Goal: Task Accomplishment & Management: Use online tool/utility

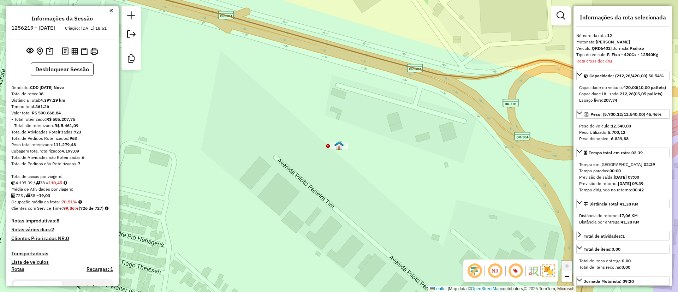
select select "**********"
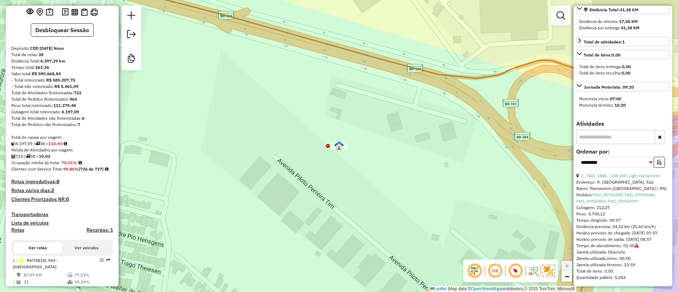
scroll to position [53, 0]
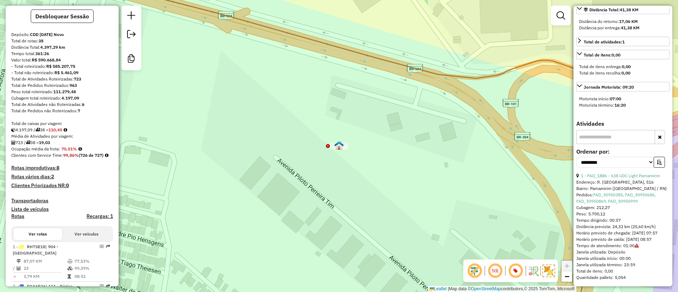
click at [313, 261] on div "Janela de atendimento Grade de atendimento Capacidade Transportadoras Veículos …" at bounding box center [339, 146] width 678 height 292
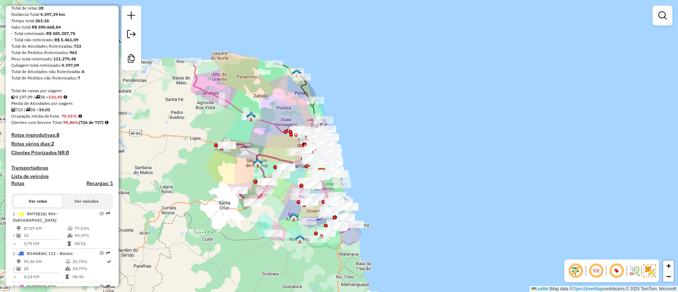
scroll to position [106, 0]
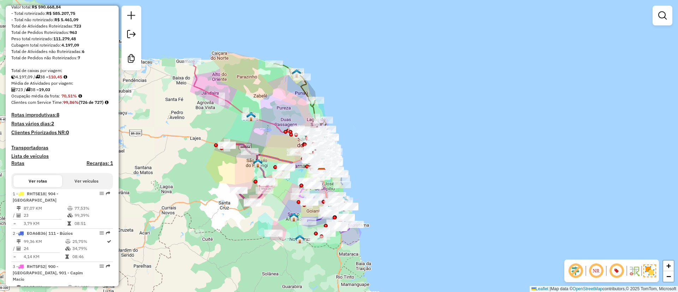
click at [40, 127] on h4 "Rotas vários dias: 2" at bounding box center [62, 124] width 102 height 6
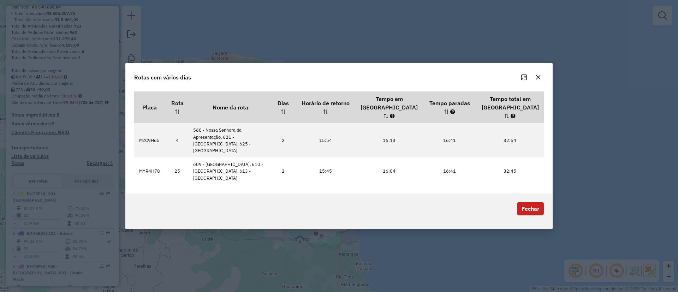
scroll to position [0, 0]
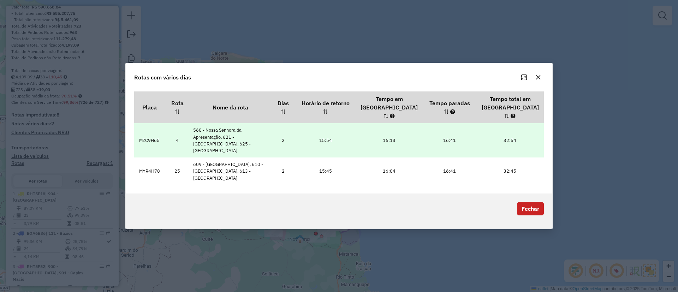
click at [160, 141] on td "MZC9H65" at bounding box center [149, 140] width 31 height 34
click at [153, 141] on td "MZC9H65" at bounding box center [149, 140] width 31 height 34
copy td "MZC9H65"
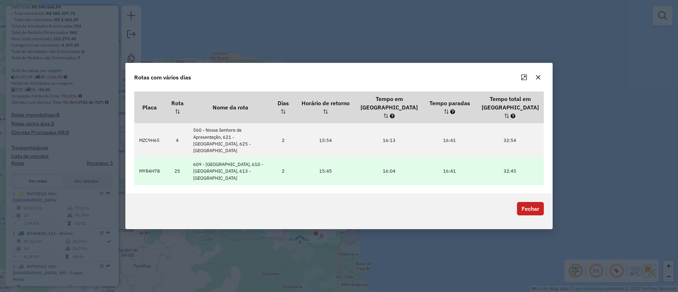
click at [153, 166] on td "MYR4H78" at bounding box center [149, 171] width 31 height 28
copy td "MYR4H78"
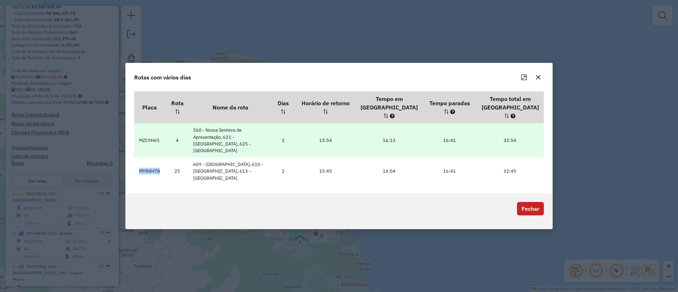
click at [543, 149] on td "32:54" at bounding box center [510, 140] width 67 height 34
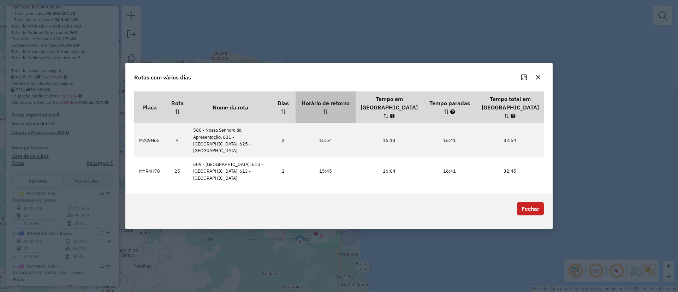
click at [536, 80] on icon "button" at bounding box center [538, 77] width 5 height 5
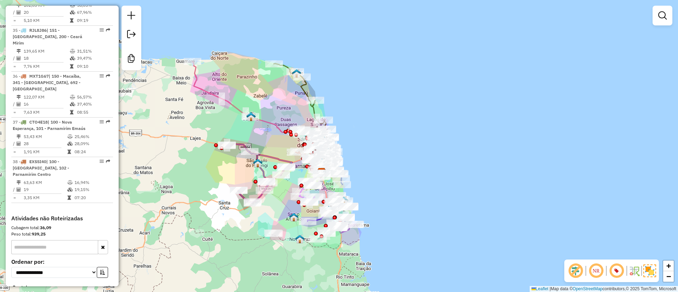
scroll to position [1707, 0]
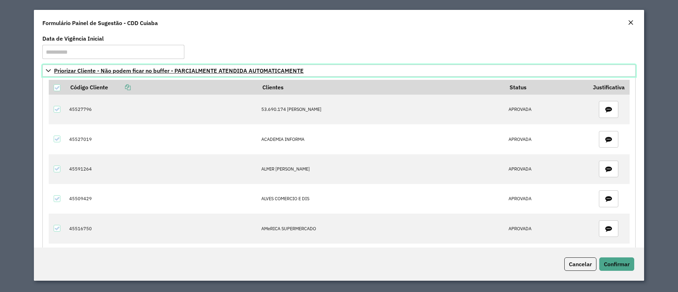
click at [103, 70] on span "Priorizar Cliente - Não podem ficar no buffer - PARCIALMENTE ATENDIDA AUTOMATIC…" at bounding box center [179, 71] width 250 height 6
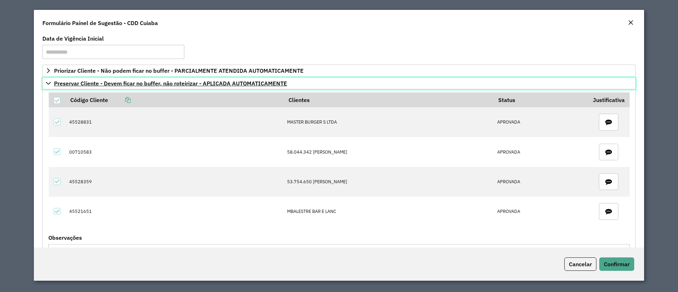
click at [99, 83] on span "Preservar Cliente - Devem ficar no buffer, não roteirizar - APLICADA AUTOMATICA…" at bounding box center [170, 83] width 233 height 6
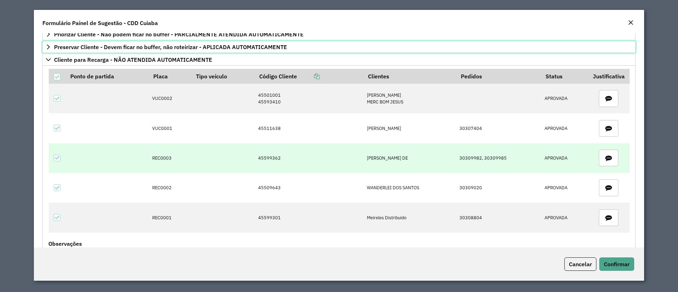
scroll to position [53, 0]
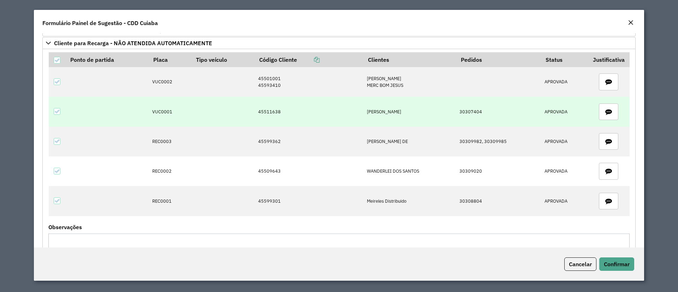
click at [267, 109] on td "45511638" at bounding box center [309, 112] width 109 height 30
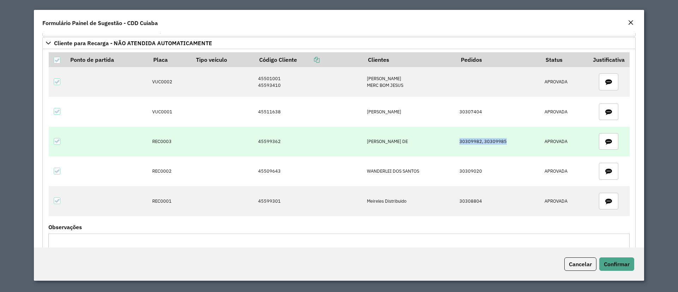
drag, startPoint x: 459, startPoint y: 139, endPoint x: 506, endPoint y: 141, distance: 47.0
click at [506, 141] on td "30309982, 30309985" at bounding box center [498, 142] width 85 height 30
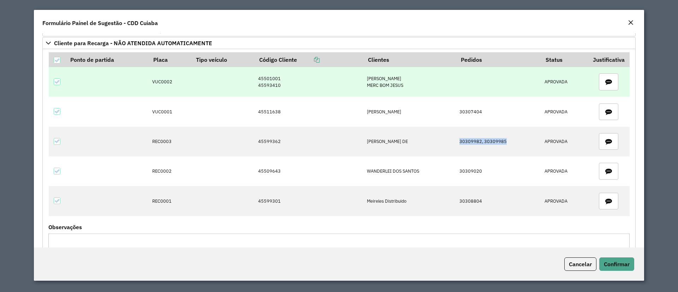
copy td "30309982, 30309985"
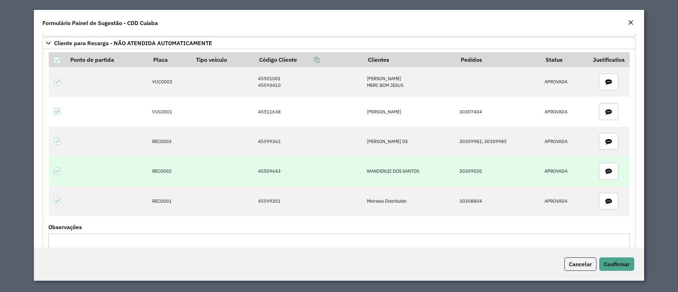
click at [472, 173] on td "30309020" at bounding box center [498, 171] width 85 height 30
copy td "30309020"
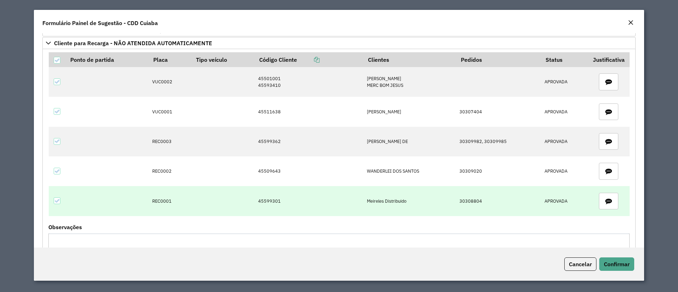
click at [470, 202] on td "30308804" at bounding box center [498, 201] width 85 height 30
copy td "30308804"
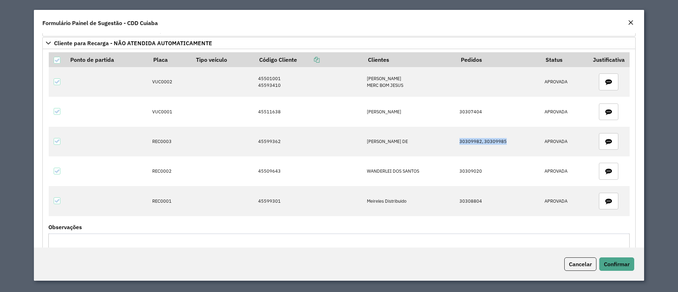
drag, startPoint x: 460, startPoint y: 140, endPoint x: 126, endPoint y: 7, distance: 359.9
click at [506, 141] on td "30309982, 30309985" at bounding box center [498, 142] width 85 height 30
copy td "30309982, 30309985"
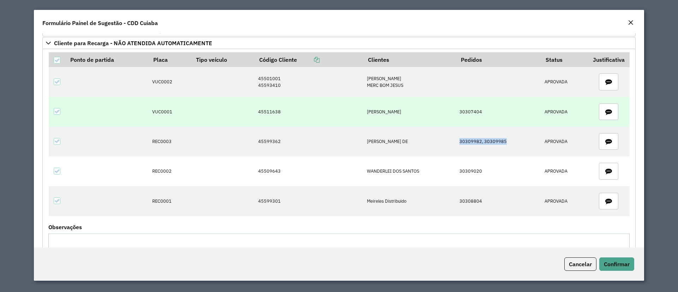
click at [462, 108] on td "30307404" at bounding box center [498, 112] width 85 height 30
copy td "30307404"
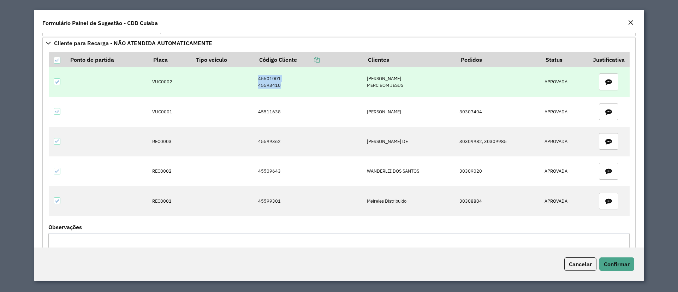
drag, startPoint x: 257, startPoint y: 73, endPoint x: 280, endPoint y: 90, distance: 28.0
click at [280, 90] on td "45501001 45593410" at bounding box center [309, 82] width 109 height 30
copy td "45501001 45593410"
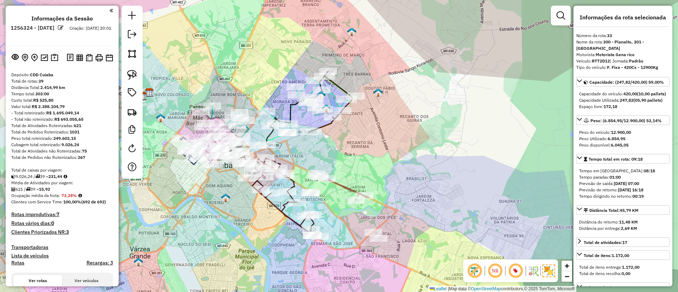
select select "*********"
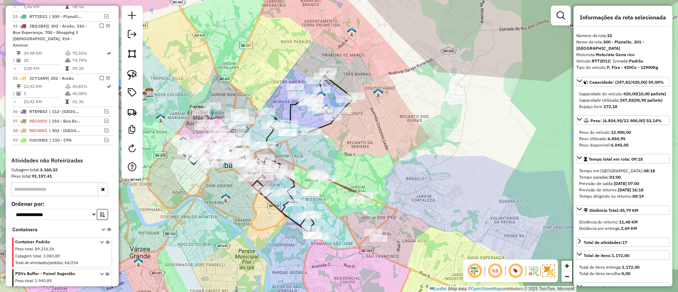
click at [124, 113] on div at bounding box center [131, 92] width 21 height 173
click at [128, 112] on img at bounding box center [132, 112] width 10 height 10
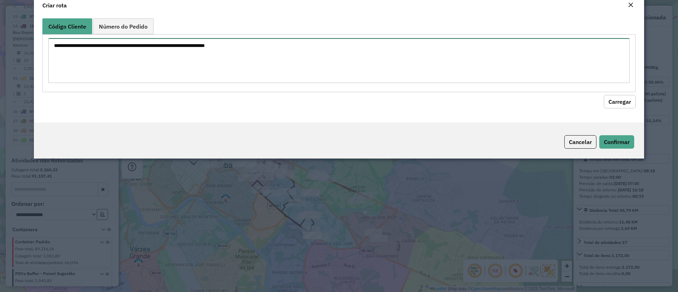
click at [149, 83] on textarea at bounding box center [338, 60] width 581 height 45
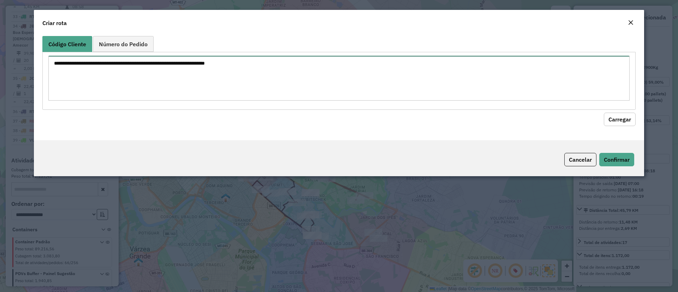
paste textarea "******** ********"
type textarea "******** ********"
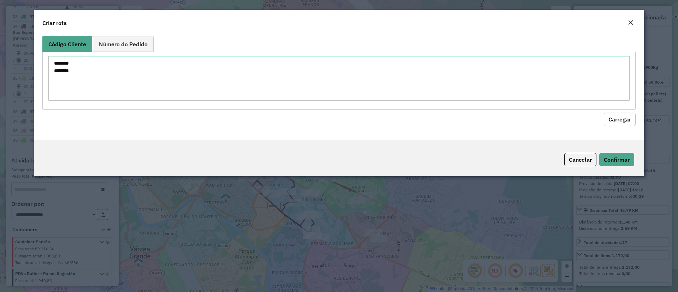
click at [632, 119] on button "Carregar" at bounding box center [620, 119] width 32 height 13
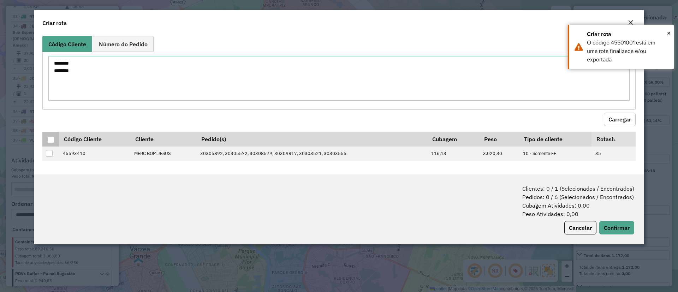
click at [49, 137] on div at bounding box center [50, 139] width 7 height 7
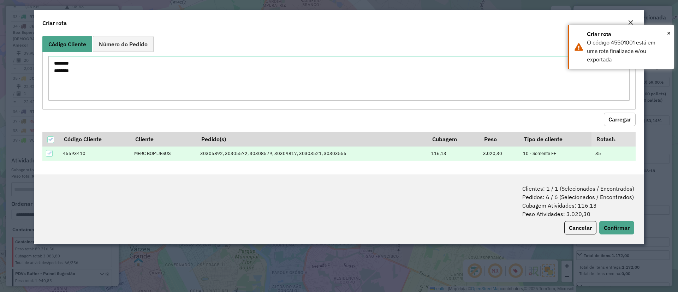
click at [627, 21] on button "Close" at bounding box center [631, 22] width 10 height 9
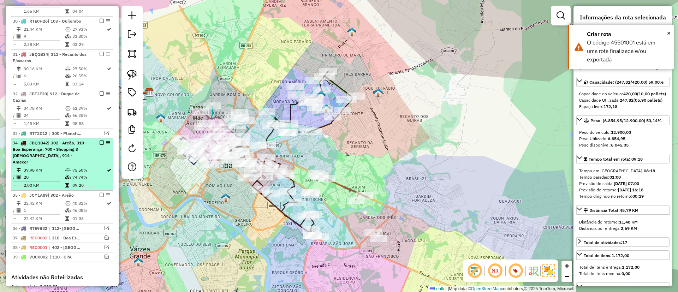
scroll to position [571, 0]
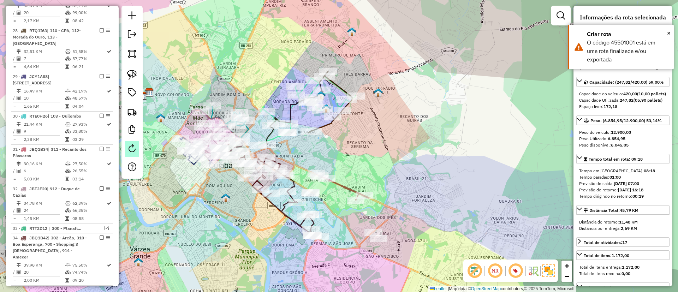
click at [133, 151] on em at bounding box center [132, 148] width 8 height 8
select select "*"
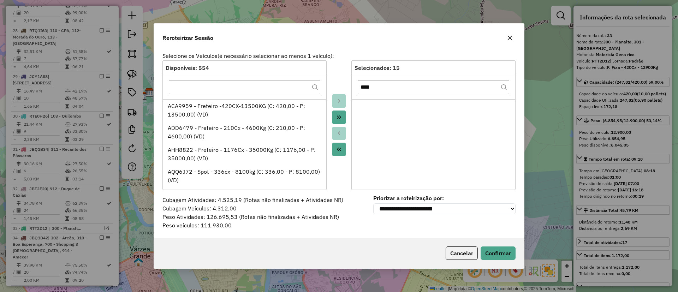
click at [512, 33] on button "button" at bounding box center [509, 37] width 11 height 11
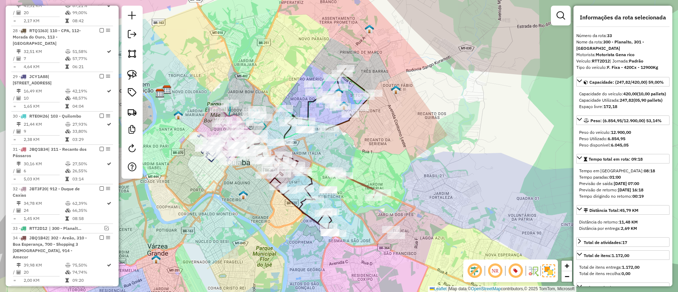
drag, startPoint x: 378, startPoint y: 151, endPoint x: 437, endPoint y: 143, distance: 58.7
click at [437, 143] on div "Janela de atendimento Grade de atendimento Capacidade Transportadoras Veículos …" at bounding box center [339, 146] width 678 height 292
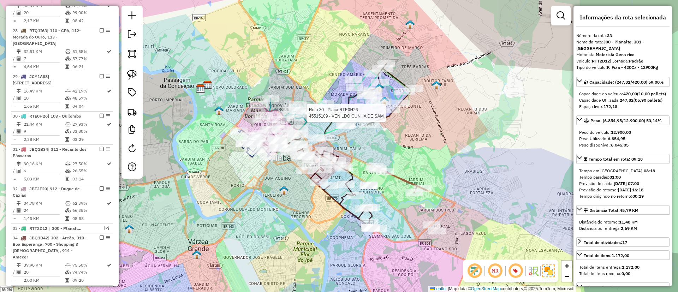
click at [434, 149] on div "Rota 30 - Placa RTE0H26 45515109 - VENILDO CUNHA DE SAM Janela de atendimento G…" at bounding box center [339, 146] width 678 height 292
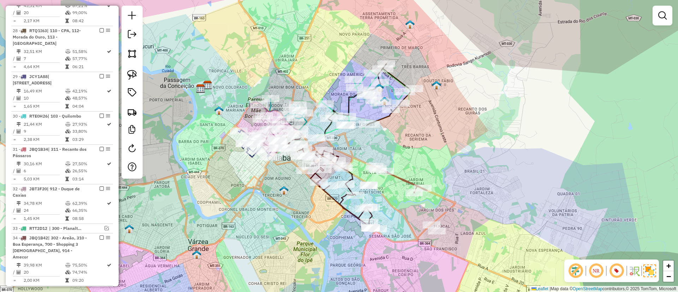
drag, startPoint x: 400, startPoint y: 175, endPoint x: 412, endPoint y: 167, distance: 14.9
click at [400, 175] on icon at bounding box center [401, 180] width 53 height 26
select select "*********"
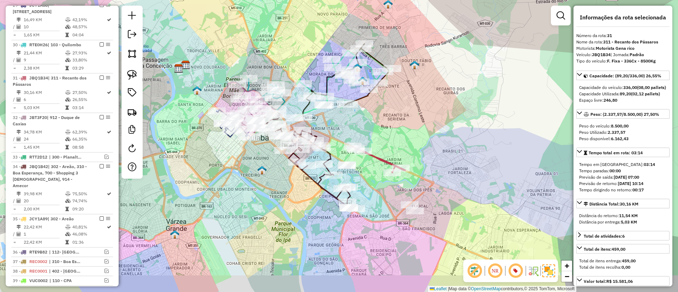
drag, startPoint x: 416, startPoint y: 138, endPoint x: 356, endPoint y: 113, distance: 64.9
click at [398, 124] on div "Janela de atendimento Grade de atendimento Capacidade Transportadoras Veículos …" at bounding box center [339, 146] width 678 height 292
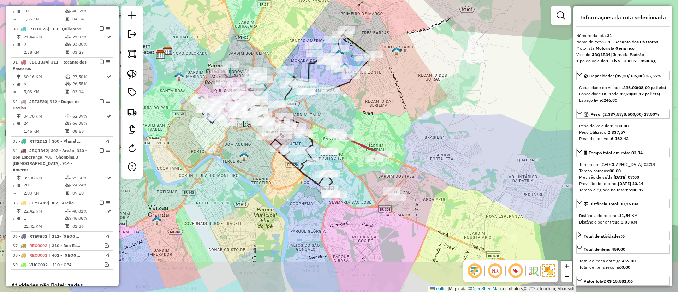
scroll to position [703, 0]
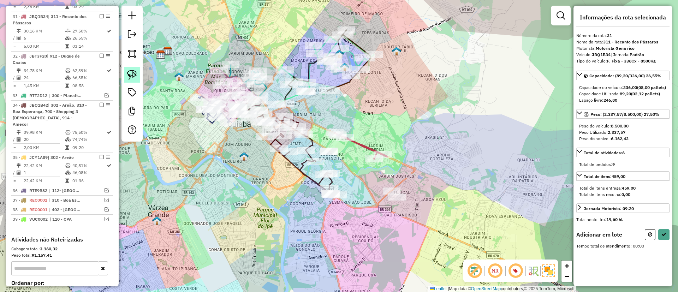
drag, startPoint x: 132, startPoint y: 67, endPoint x: 141, endPoint y: 70, distance: 9.3
click at [132, 67] on link at bounding box center [132, 75] width 16 height 16
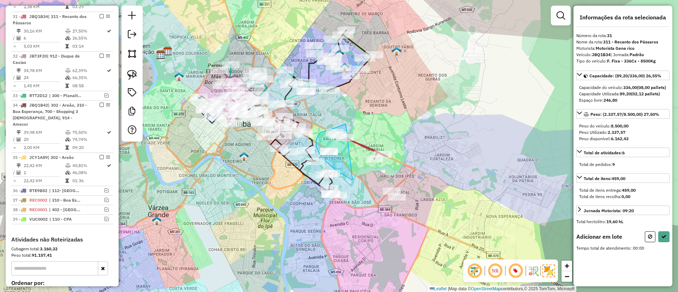
drag, startPoint x: 346, startPoint y: 124, endPoint x: 352, endPoint y: 179, distance: 55.8
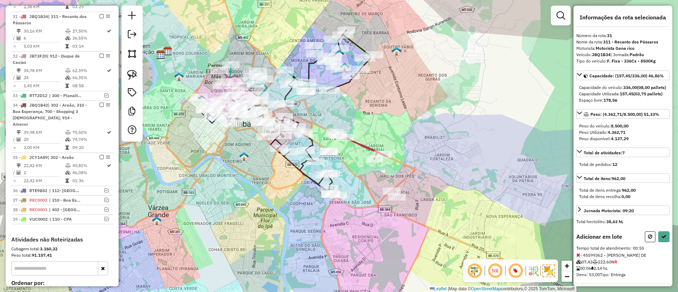
click at [132, 73] on img at bounding box center [132, 75] width 10 height 10
drag, startPoint x: 377, startPoint y: 180, endPoint x: 423, endPoint y: 184, distance: 46.0
click at [661, 242] on button at bounding box center [663, 236] width 11 height 11
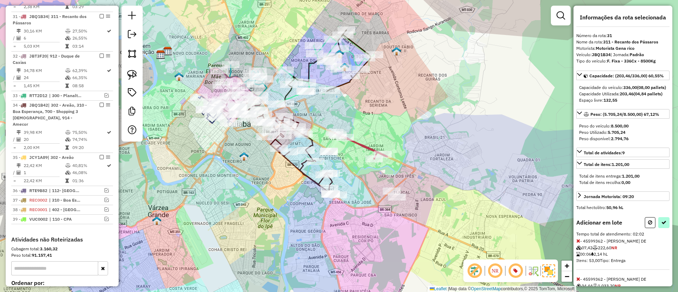
select select "*********"
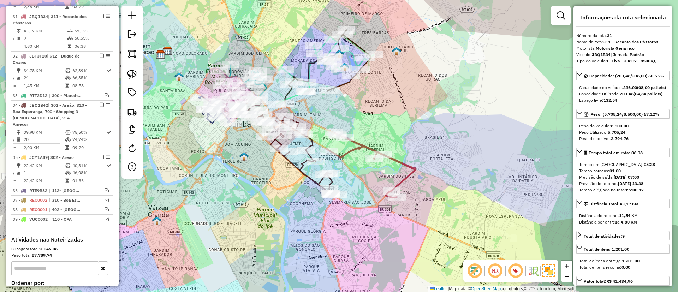
click at [362, 146] on icon at bounding box center [371, 165] width 90 height 65
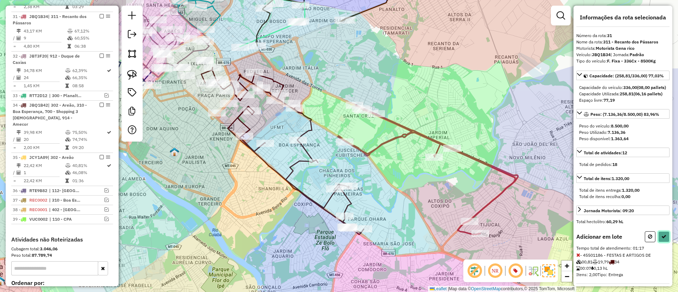
click at [661, 242] on button at bounding box center [663, 236] width 11 height 11
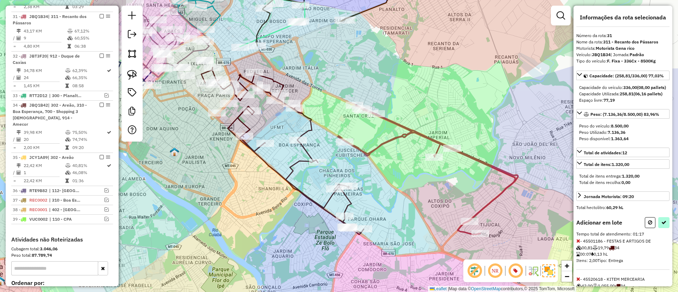
select select "*********"
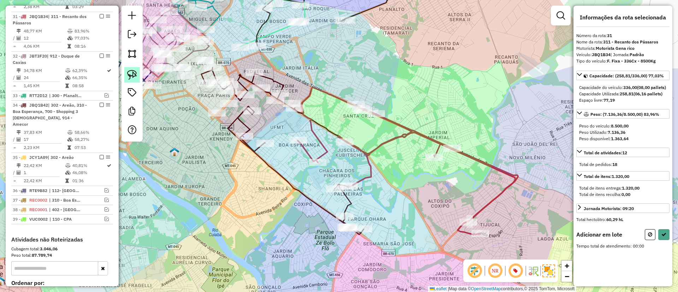
click at [139, 75] on link at bounding box center [132, 75] width 16 height 16
drag, startPoint x: 336, startPoint y: 168, endPoint x: 376, endPoint y: 193, distance: 47.7
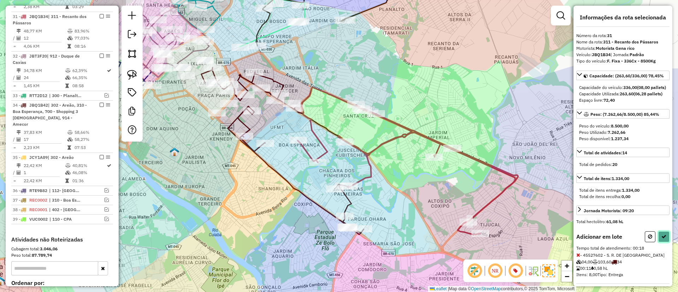
click at [663, 239] on icon at bounding box center [663, 236] width 5 height 5
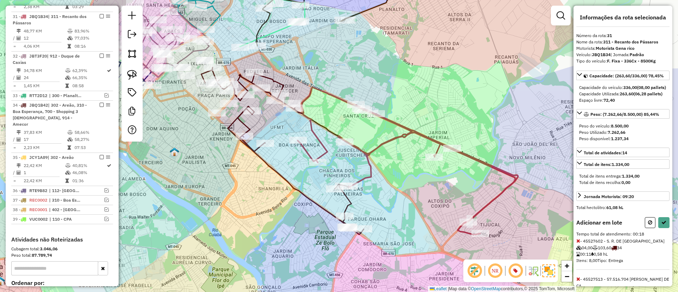
select select "*********"
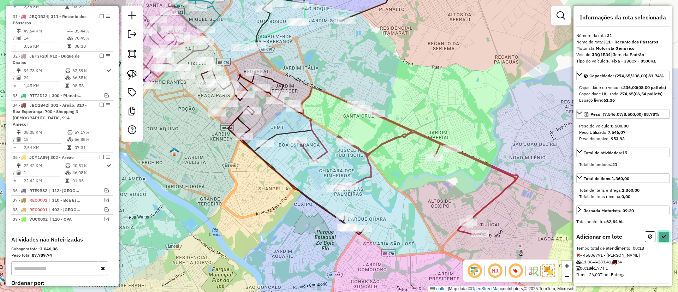
click at [662, 239] on icon at bounding box center [663, 236] width 5 height 5
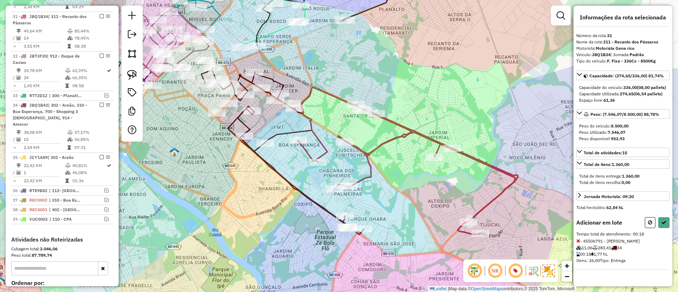
select select "*********"
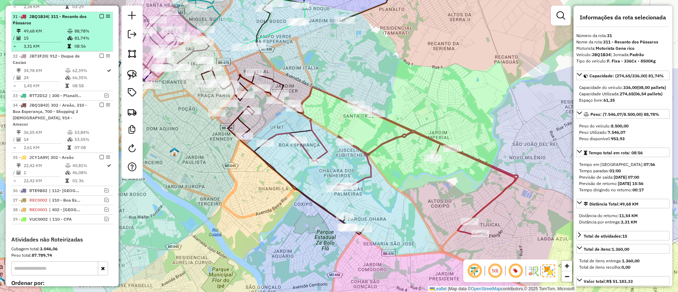
click at [100, 14] on em at bounding box center [102, 16] width 4 height 4
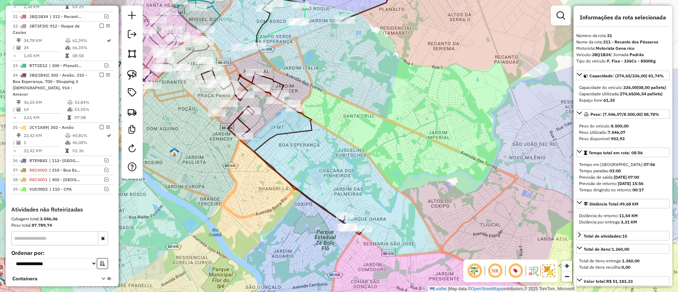
scroll to position [673, 0]
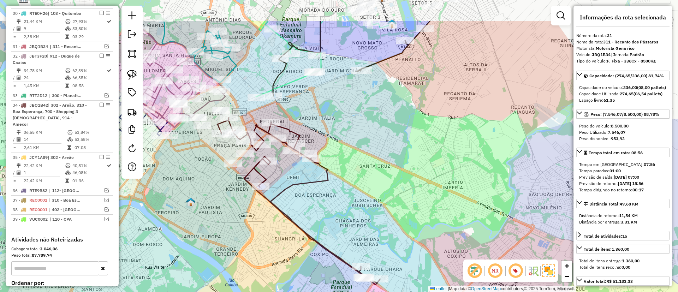
drag, startPoint x: 453, startPoint y: 190, endPoint x: 481, endPoint y: 248, distance: 63.8
click at [481, 248] on div "Janela de atendimento Grade de atendimento Capacidade Transportadoras Veículos …" at bounding box center [339, 146] width 678 height 292
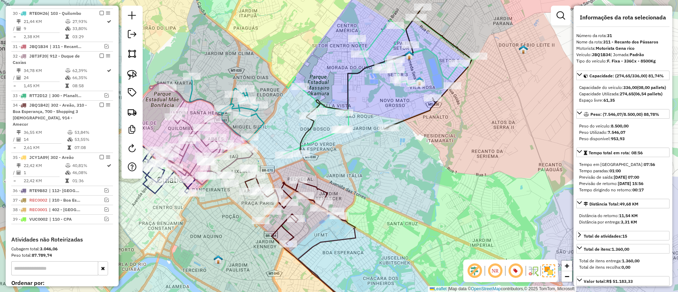
click at [414, 204] on div "Janela de atendimento Grade de atendimento Capacidade Transportadoras Veículos …" at bounding box center [339, 146] width 678 height 292
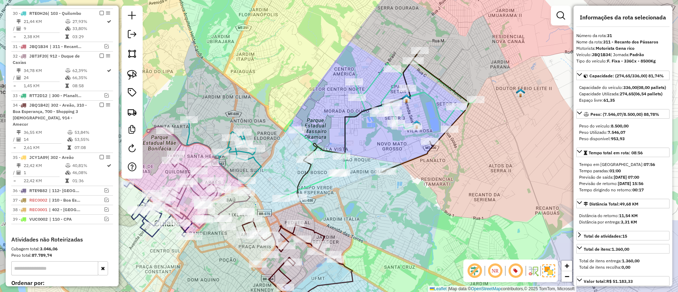
drag, startPoint x: 401, startPoint y: 205, endPoint x: 368, endPoint y: 225, distance: 38.6
click at [368, 225] on div "Janela de atendimento Grade de atendimento Capacidade Transportadoras Veículos …" at bounding box center [339, 146] width 678 height 292
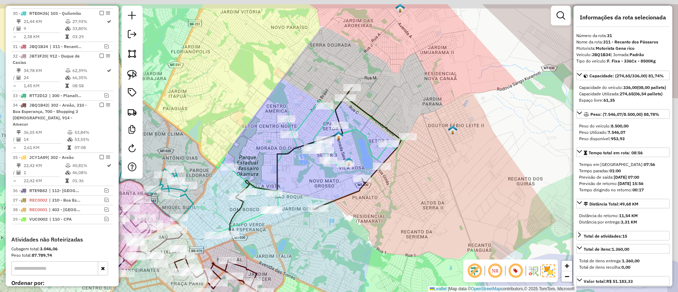
drag, startPoint x: 462, startPoint y: 160, endPoint x: 380, endPoint y: 205, distance: 93.2
click at [380, 205] on div "Janela de atendimento Grade de atendimento Capacidade Transportadoras Veículos …" at bounding box center [339, 146] width 678 height 292
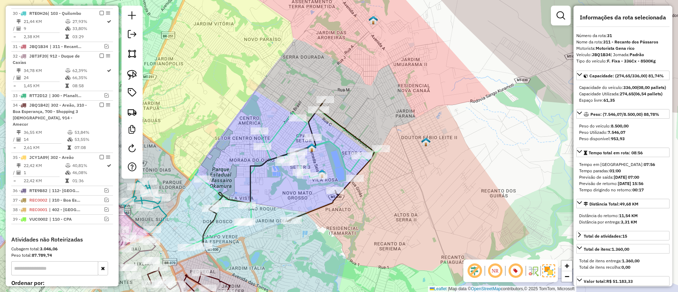
click at [342, 129] on icon at bounding box center [288, 173] width 171 height 147
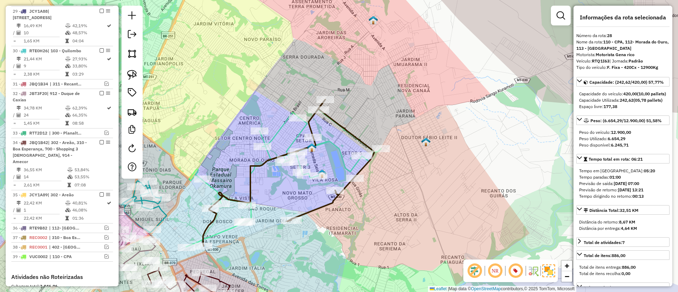
scroll to position [591, 0]
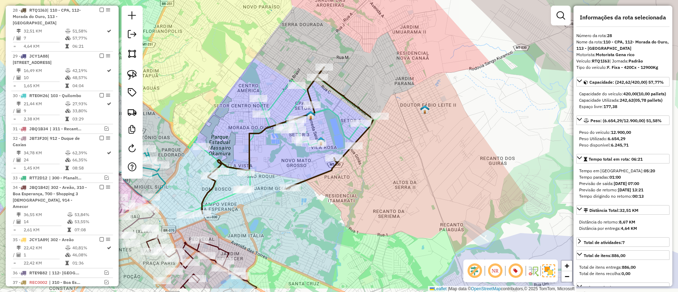
drag, startPoint x: 434, startPoint y: 209, endPoint x: 434, endPoint y: 177, distance: 31.8
click at [434, 177] on div "Janela de atendimento Grade de atendimento Capacidade Transportadoras Veículos …" at bounding box center [339, 146] width 678 height 292
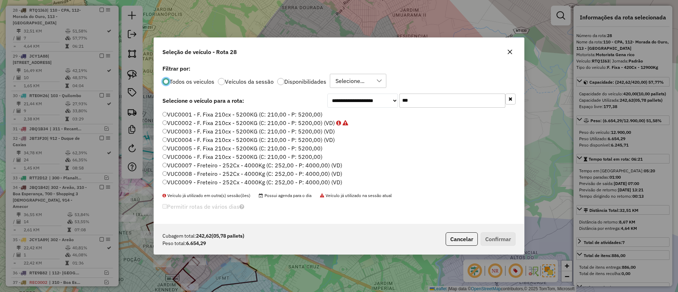
scroll to position [4, 2]
paste input "****"
drag, startPoint x: 429, startPoint y: 104, endPoint x: 363, endPoint y: 109, distance: 66.2
click at [376, 106] on div "**********" at bounding box center [421, 101] width 188 height 14
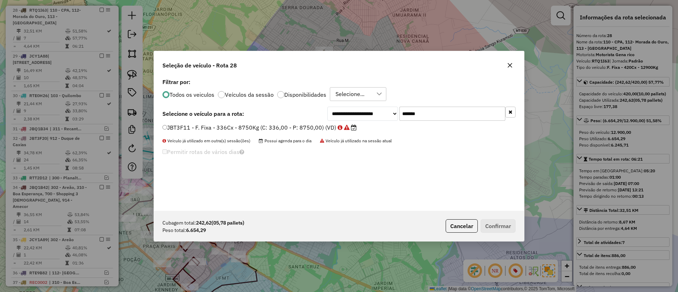
click at [302, 127] on label "JBT3F11 - F. Fixa - 336Cx - 8750Kg (C: 336,00 - P: 8750,00) (VD)" at bounding box center [259, 127] width 194 height 8
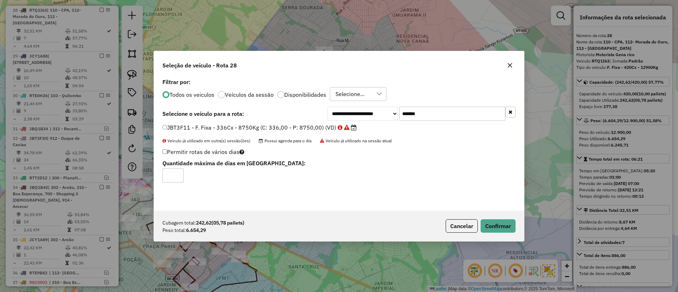
paste input "text"
drag, startPoint x: 395, startPoint y: 118, endPoint x: 336, endPoint y: 123, distance: 59.5
click at [342, 123] on div "**********" at bounding box center [339, 144] width 370 height 134
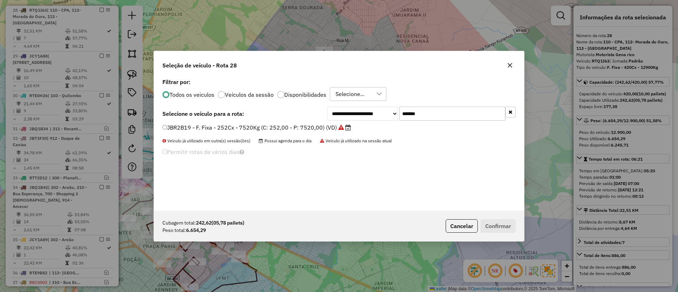
type input "*******"
drag, startPoint x: 310, startPoint y: 129, endPoint x: 398, endPoint y: 149, distance: 89.8
click at [310, 129] on label "JBR2B19 - F. Fixa - 252Cx - 7520Kg (C: 252,00 - P: 7520,00) (VD)" at bounding box center [256, 127] width 189 height 8
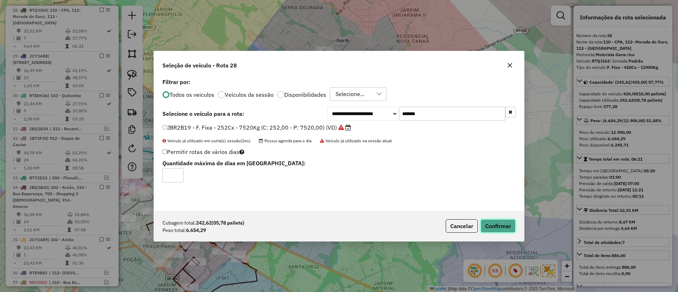
click at [502, 221] on button "Confirmar" at bounding box center [498, 225] width 35 height 13
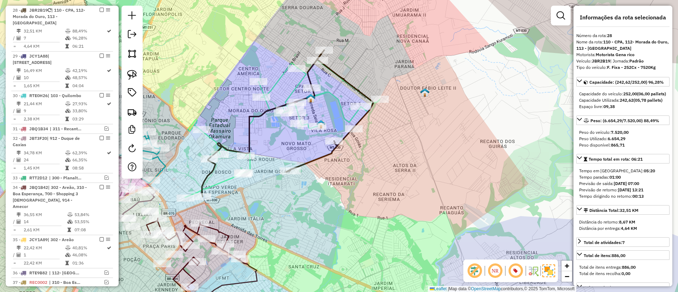
click at [336, 72] on icon at bounding box center [287, 123] width 171 height 147
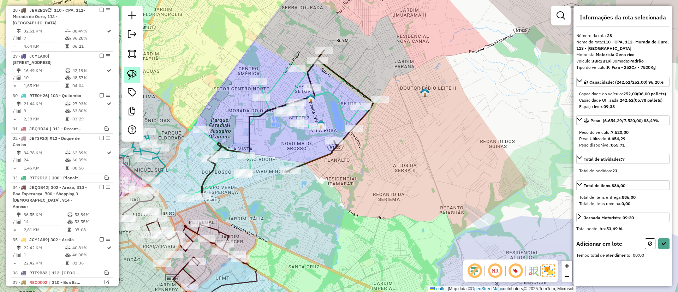
click at [137, 78] on link at bounding box center [132, 75] width 16 height 16
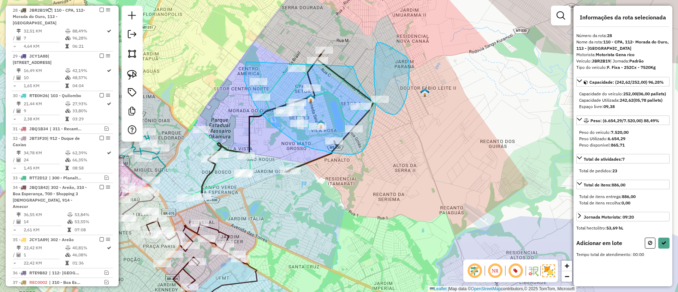
drag, startPoint x: 246, startPoint y: 62, endPoint x: 339, endPoint y: 37, distance: 96.2
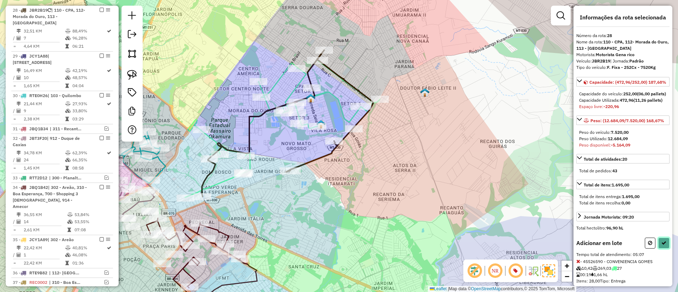
click at [661, 245] on icon at bounding box center [663, 242] width 5 height 5
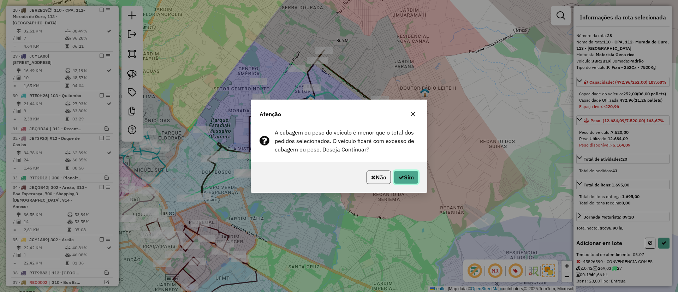
click at [411, 177] on button "Sim" at bounding box center [406, 177] width 25 height 13
select select "*********"
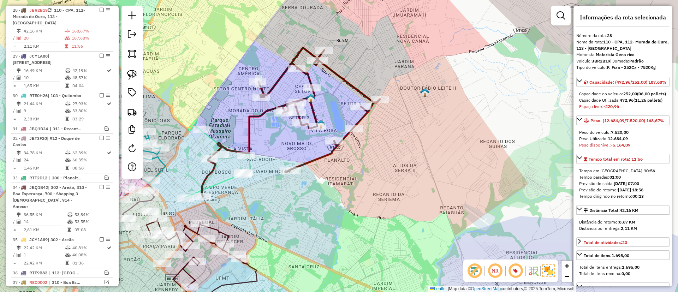
click at [243, 167] on div "Janela de atendimento Grade de atendimento Capacidade Transportadoras Veículos …" at bounding box center [339, 146] width 678 height 292
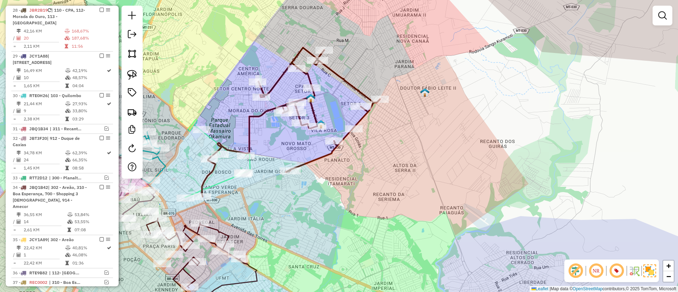
click at [249, 164] on icon at bounding box center [217, 159] width 65 height 78
select select "*********"
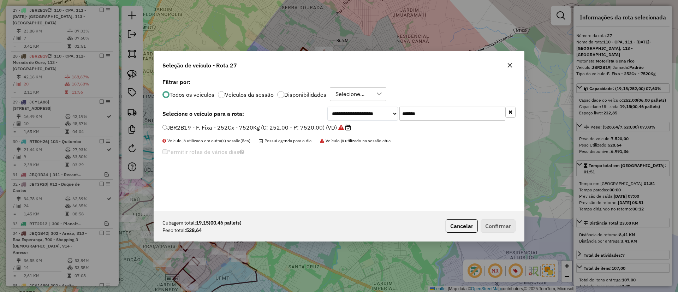
paste input "text"
drag, startPoint x: 424, startPoint y: 110, endPoint x: 339, endPoint y: 120, distance: 85.7
click at [362, 116] on div "**********" at bounding box center [421, 114] width 188 height 14
type input "*******"
click at [292, 125] on label "RAZ3F68 - F. Fixa - 420Cx - 12550Kg (C: 420,00 - P: 12550,00) (VD)" at bounding box center [256, 127] width 189 height 8
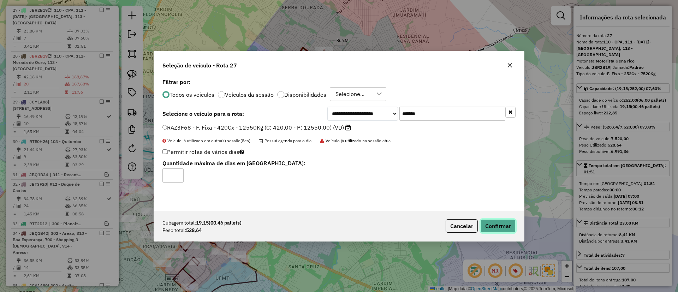
click at [511, 224] on button "Confirmar" at bounding box center [498, 225] width 35 height 13
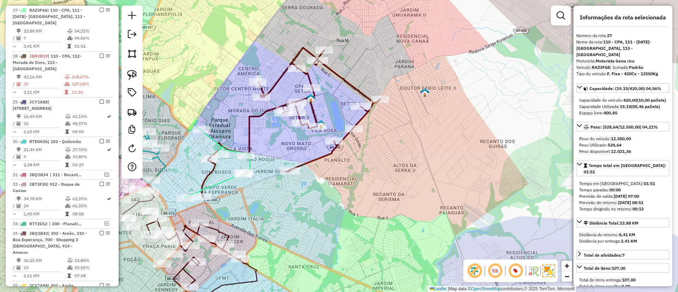
click at [249, 165] on icon at bounding box center [217, 159] width 65 height 78
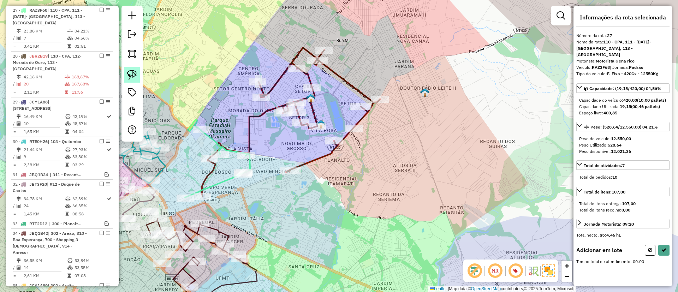
click at [137, 78] on img at bounding box center [132, 75] width 10 height 10
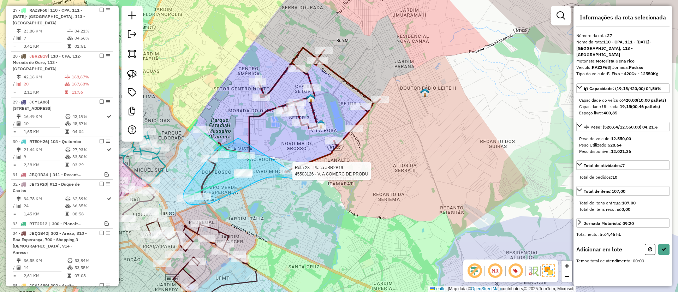
drag, startPoint x: 236, startPoint y: 139, endPoint x: 272, endPoint y: 153, distance: 38.1
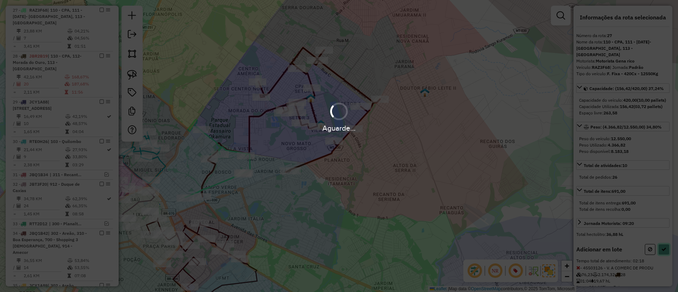
click at [665, 255] on button at bounding box center [663, 249] width 11 height 11
select select "*********"
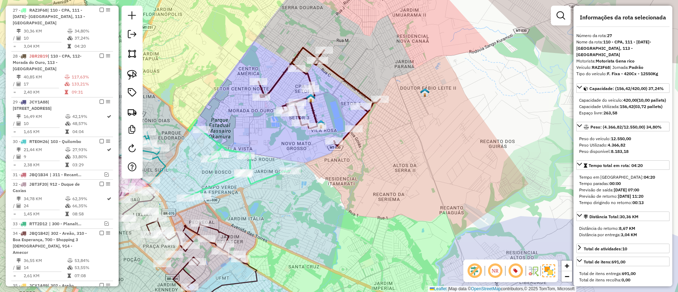
click at [250, 166] on icon at bounding box center [237, 159] width 105 height 78
click at [311, 114] on icon at bounding box center [318, 97] width 121 height 98
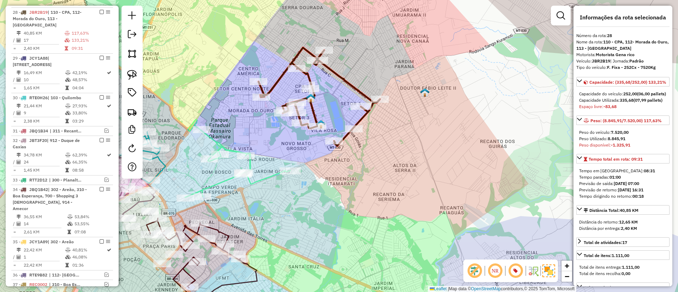
scroll to position [591, 0]
click at [250, 166] on icon at bounding box center [237, 159] width 105 height 78
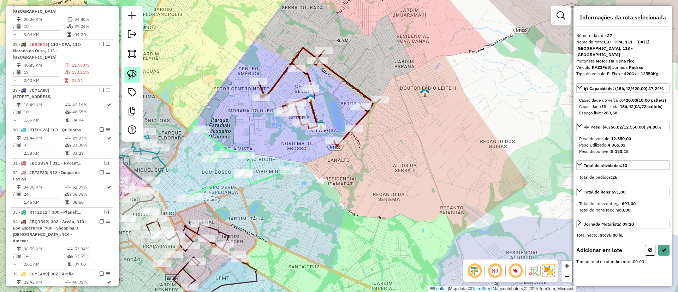
click at [126, 78] on link at bounding box center [132, 75] width 16 height 16
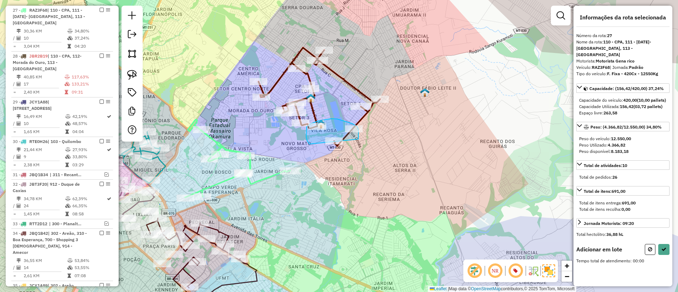
drag, startPoint x: 309, startPoint y: 144, endPoint x: 352, endPoint y: 156, distance: 44.1
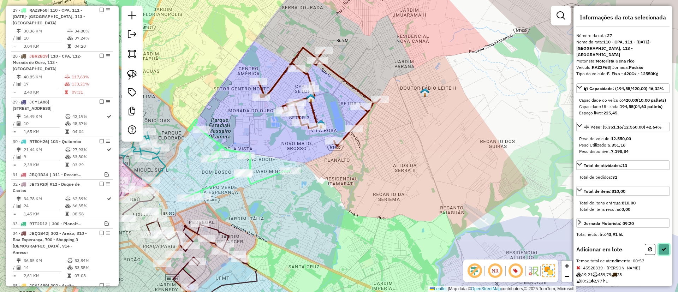
click at [662, 255] on button at bounding box center [663, 249] width 11 height 11
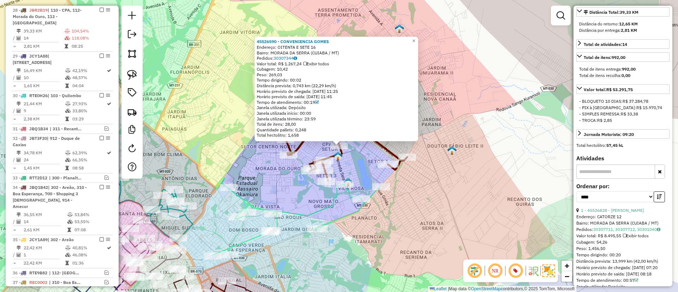
scroll to position [265, 0]
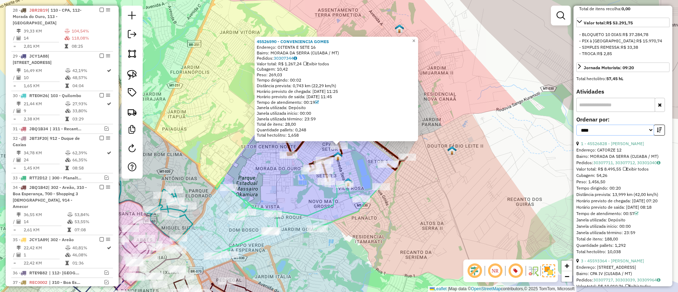
click at [636, 136] on select "**********" at bounding box center [615, 130] width 78 height 11
select select "**********"
click at [576, 136] on select "**********" at bounding box center [615, 130] width 78 height 11
click at [627, 141] on div "**********" at bounding box center [622, 129] width 93 height 24
click at [627, 146] on link "1 - 45526828 - FRANCELLE VIVIAN" at bounding box center [612, 143] width 63 height 5
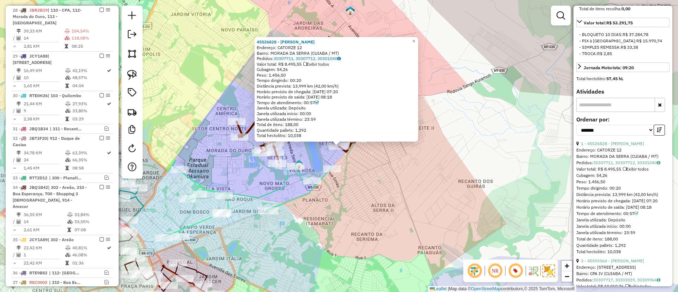
click at [309, 189] on icon at bounding box center [247, 199] width 168 height 78
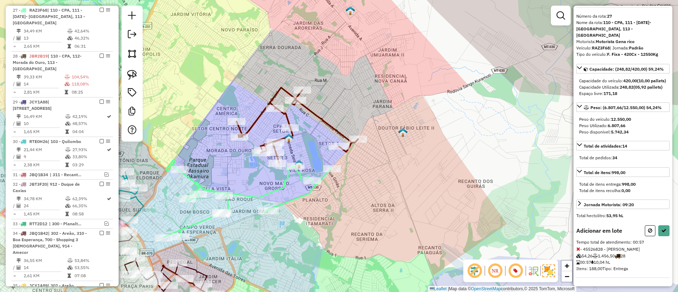
scroll to position [0, 0]
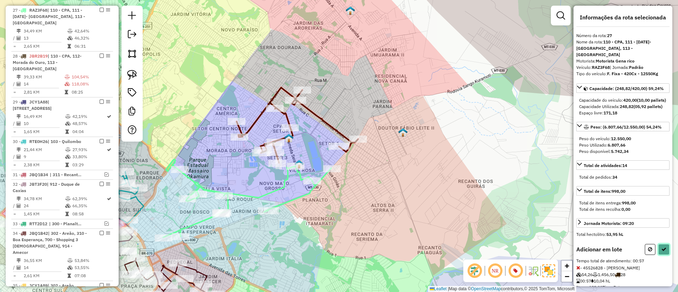
click at [663, 252] on icon at bounding box center [663, 249] width 5 height 5
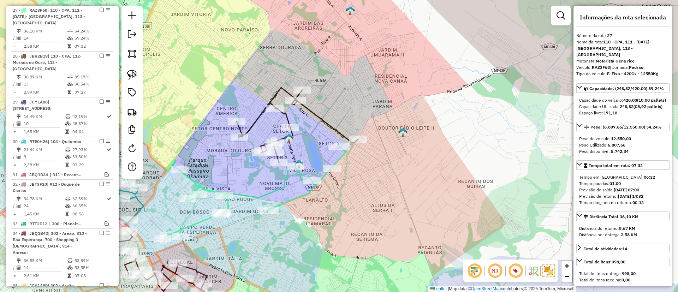
click at [316, 114] on icon at bounding box center [297, 125] width 121 height 75
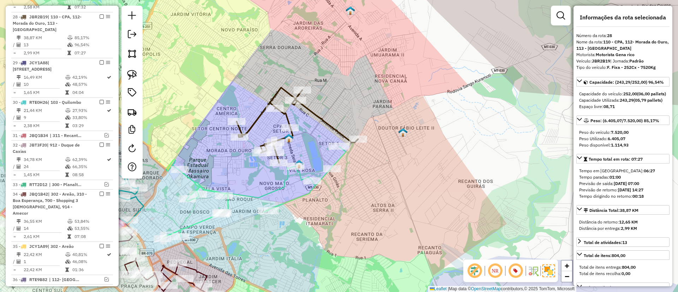
scroll to position [591, 0]
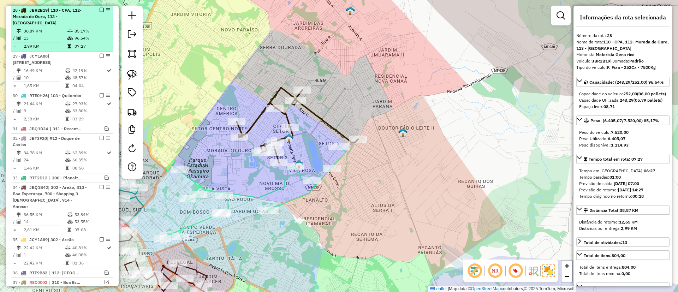
click at [101, 9] on em at bounding box center [102, 10] width 4 height 4
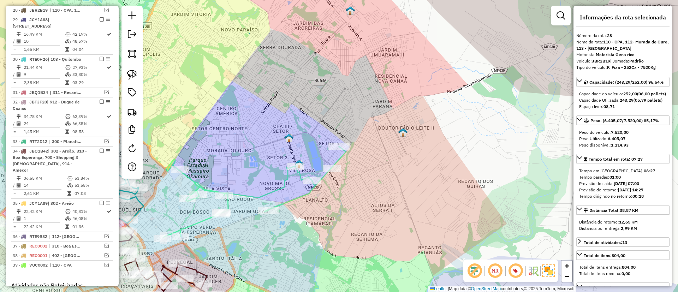
click at [350, 143] on div at bounding box center [338, 146] width 21 height 7
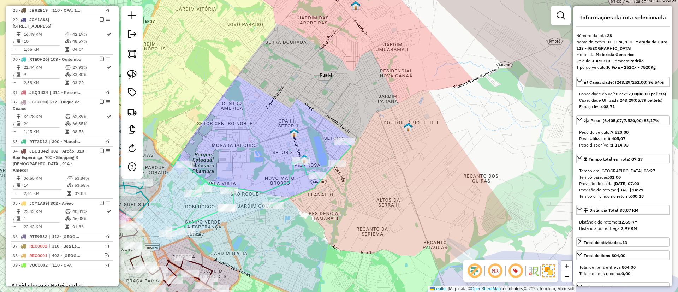
drag, startPoint x: 418, startPoint y: 189, endPoint x: 472, endPoint y: 113, distance: 93.3
click at [471, 114] on div "Rota 27 - Placa RAZ3F68 45526828 - FRANCELLE VIVIAN Janela de atendimento Grade…" at bounding box center [339, 146] width 678 height 292
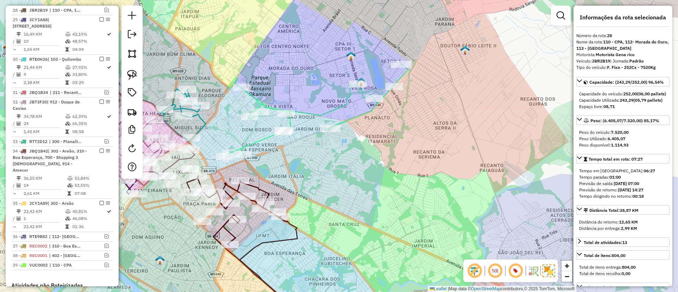
drag, startPoint x: 394, startPoint y: 202, endPoint x: 492, endPoint y: 129, distance: 122.4
click at [492, 129] on div "Janela de atendimento Grade de atendimento Capacidade Transportadoras Veículos …" at bounding box center [339, 146] width 678 height 292
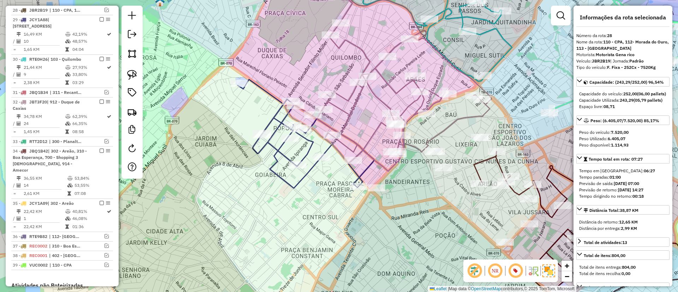
click at [310, 167] on icon at bounding box center [306, 133] width 137 height 109
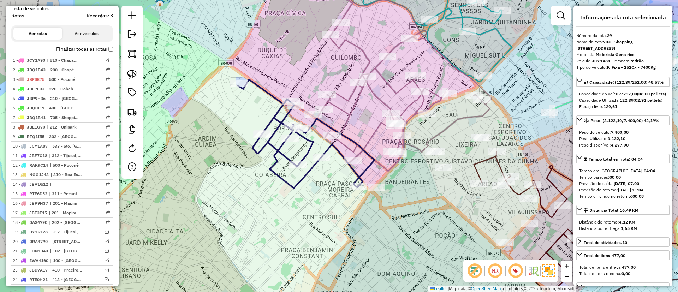
scroll to position [642, 0]
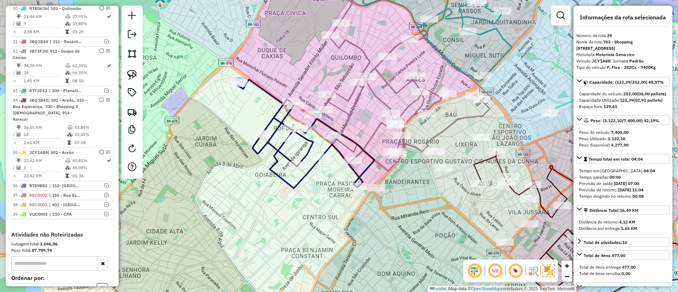
click at [268, 147] on icon at bounding box center [306, 133] width 137 height 109
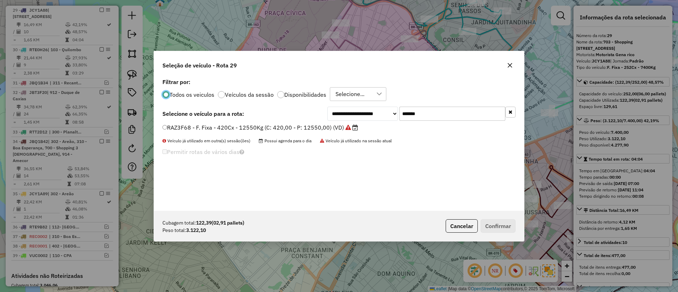
scroll to position [4, 2]
drag, startPoint x: 434, startPoint y: 112, endPoint x: 318, endPoint y: 123, distance: 117.1
click at [318, 123] on div "**********" at bounding box center [339, 144] width 370 height 134
paste input "text"
type input "*******"
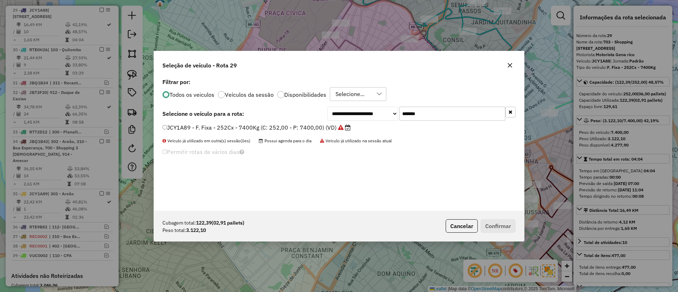
drag, startPoint x: 303, startPoint y: 124, endPoint x: 360, endPoint y: 151, distance: 63.2
click at [296, 128] on label "JCY1A89 - F. Fixa - 252Cx - 7400Kg (C: 252,00 - P: 7400,00) (VD)" at bounding box center [256, 127] width 188 height 8
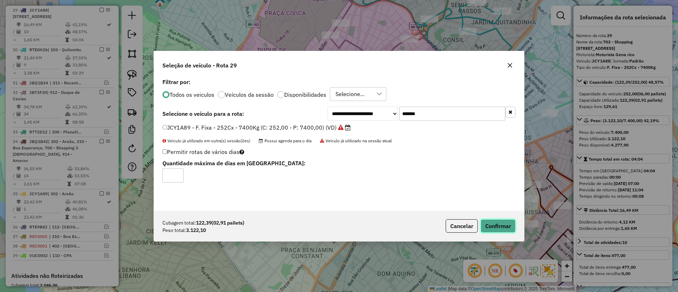
click at [495, 224] on button "Confirmar" at bounding box center [498, 225] width 35 height 13
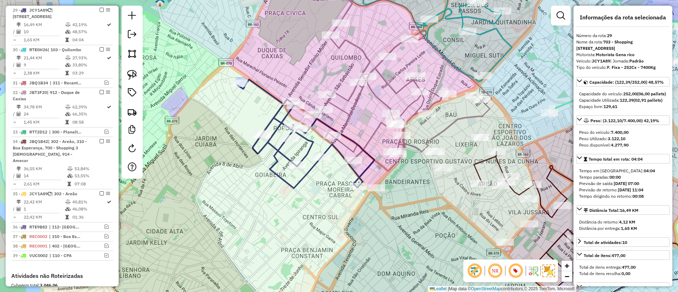
click at [310, 151] on icon at bounding box center [306, 133] width 137 height 109
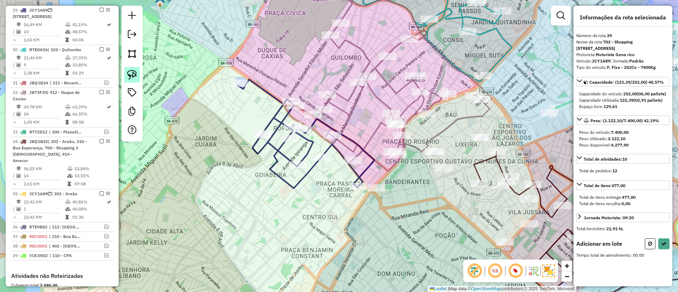
click at [134, 80] on link at bounding box center [132, 75] width 16 height 16
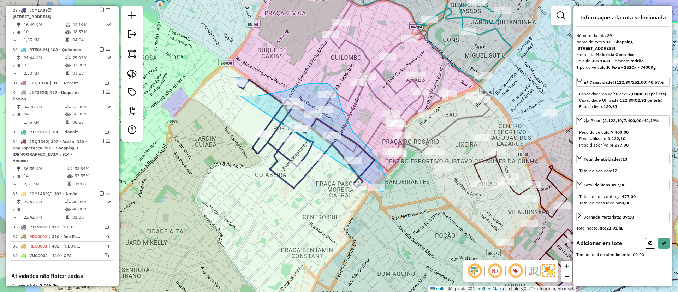
drag, startPoint x: 240, startPoint y: 96, endPoint x: 363, endPoint y: 205, distance: 163.5
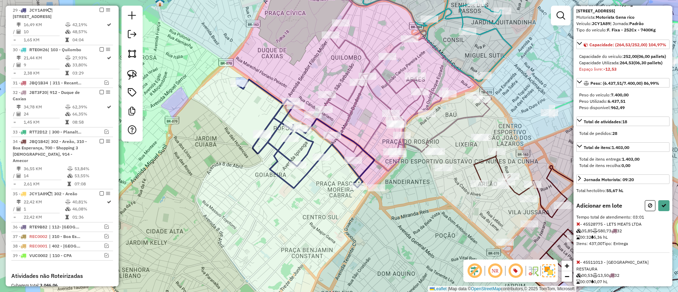
scroll to position [53, 0]
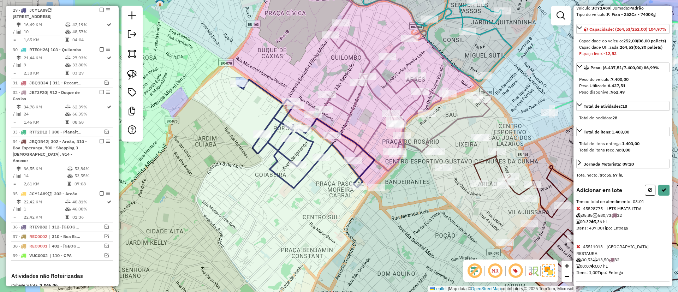
click at [579, 211] on icon at bounding box center [578, 208] width 4 height 5
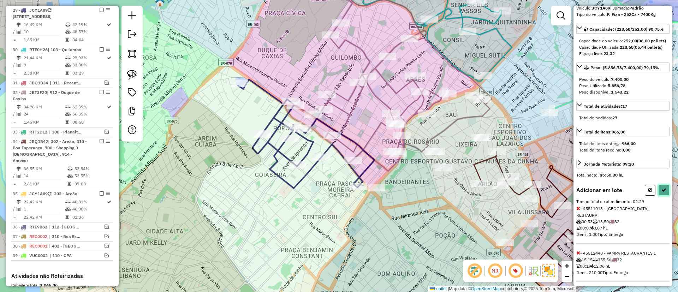
click at [661, 196] on button at bounding box center [663, 190] width 11 height 11
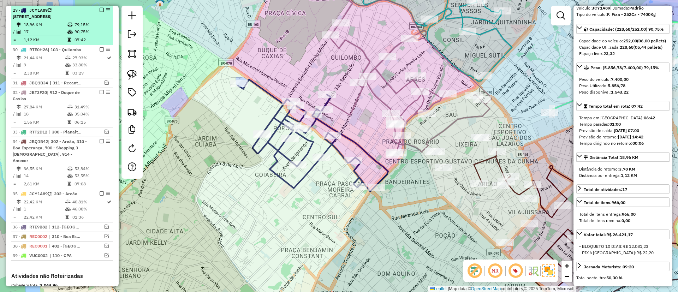
click at [100, 9] on em at bounding box center [102, 10] width 4 height 4
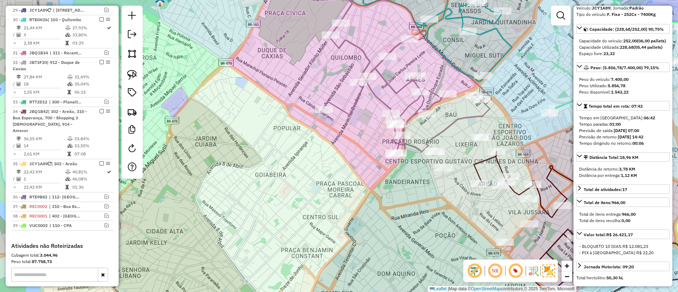
scroll to position [571, 0]
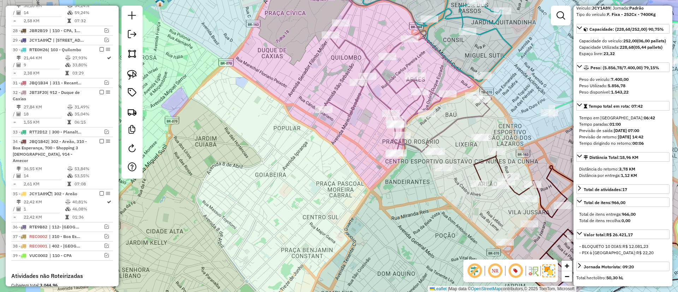
click at [333, 111] on div "Janela de atendimento Grade de atendimento Capacidade Transportadoras Veículos …" at bounding box center [339, 146] width 678 height 292
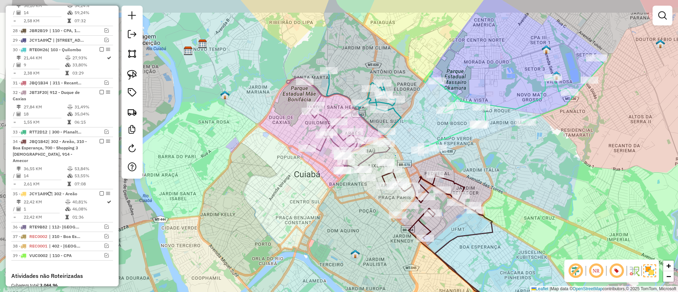
drag, startPoint x: 320, startPoint y: 163, endPoint x: 293, endPoint y: 205, distance: 49.6
click at [293, 205] on div "Janela de atendimento Grade de atendimento Capacidade Transportadoras Veículos …" at bounding box center [339, 146] width 678 height 292
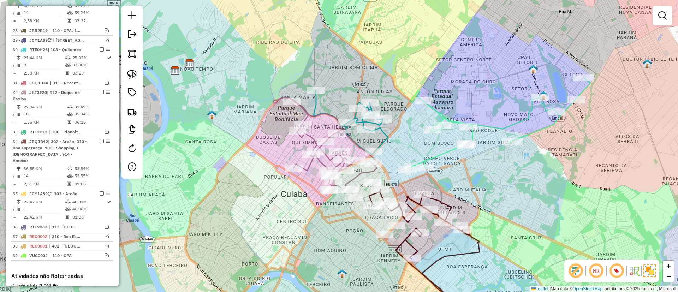
click at [318, 162] on icon at bounding box center [326, 144] width 104 height 94
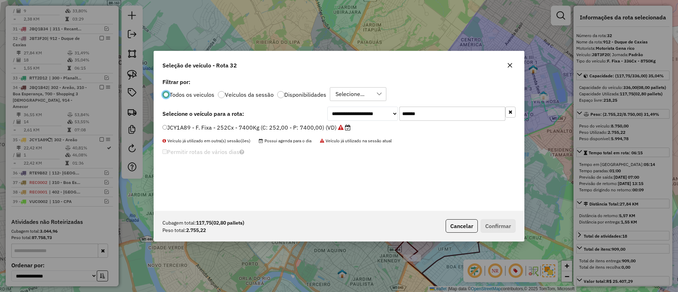
scroll to position [653, 0]
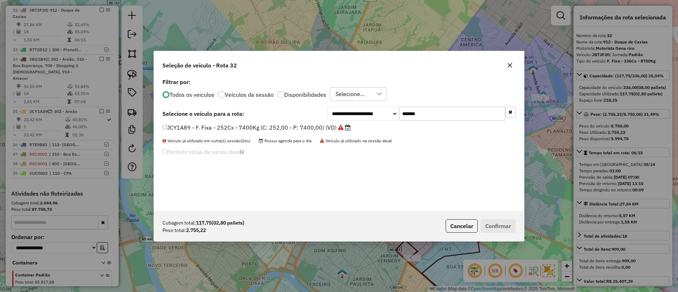
paste input "text"
drag, startPoint x: 430, startPoint y: 112, endPoint x: 333, endPoint y: 123, distance: 98.4
click at [333, 123] on div "**********" at bounding box center [339, 144] width 370 height 134
type input "*******"
click at [315, 126] on label "JCY1A88 - F. Fixa - 252Cx - 7400Kg (C: 252,00 - P: 7400,00) (VD)" at bounding box center [252, 127] width 181 height 8
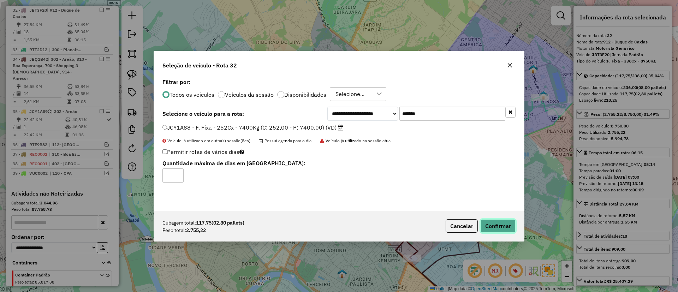
click at [497, 225] on button "Confirmar" at bounding box center [498, 225] width 35 height 13
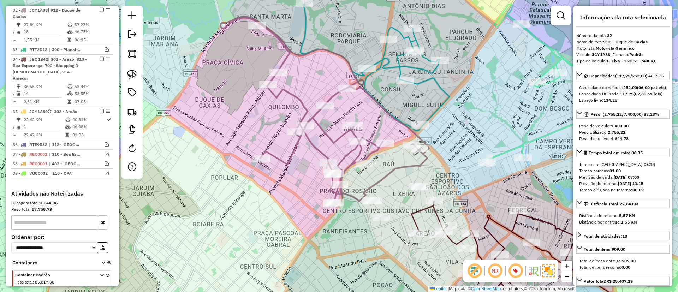
click at [313, 144] on icon at bounding box center [324, 111] width 209 height 189
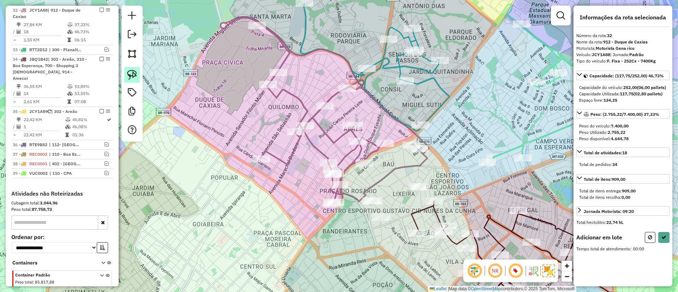
click at [132, 72] on img at bounding box center [132, 75] width 10 height 10
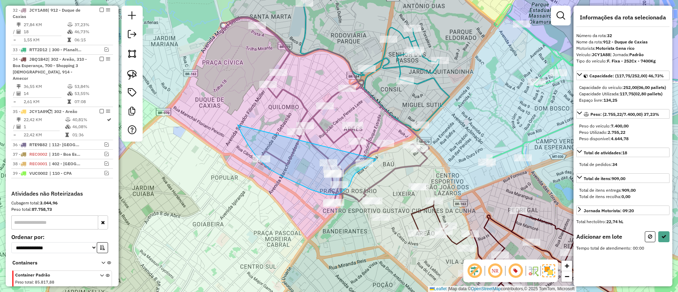
drag, startPoint x: 264, startPoint y: 164, endPoint x: 376, endPoint y: 157, distance: 112.8
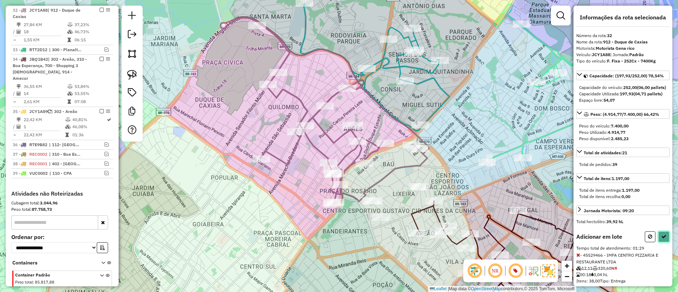
click at [661, 239] on icon at bounding box center [663, 236] width 5 height 5
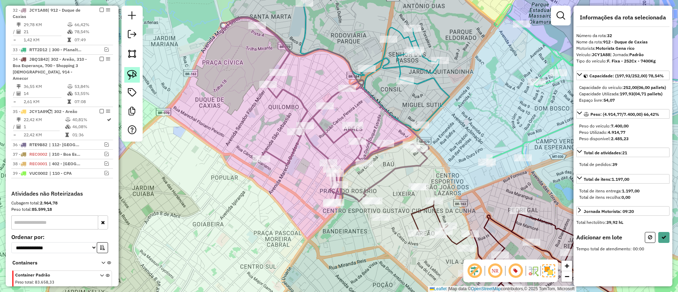
click at [126, 73] on link at bounding box center [132, 75] width 16 height 16
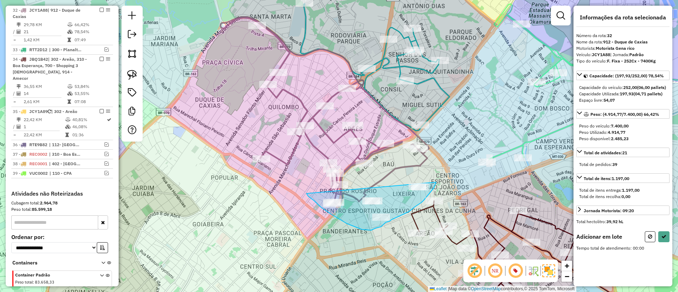
drag, startPoint x: 331, startPoint y: 214, endPoint x: 437, endPoint y: 181, distance: 110.8
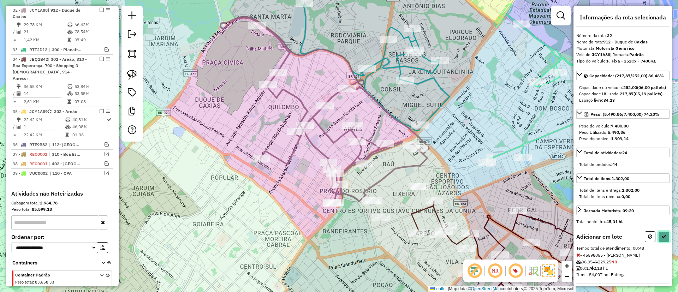
click at [661, 242] on button at bounding box center [663, 236] width 11 height 11
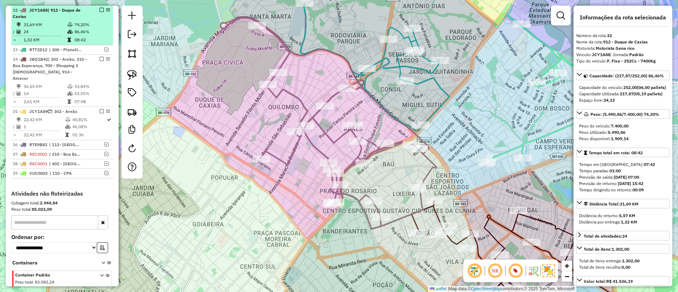
click at [101, 10] on em at bounding box center [102, 10] width 4 height 4
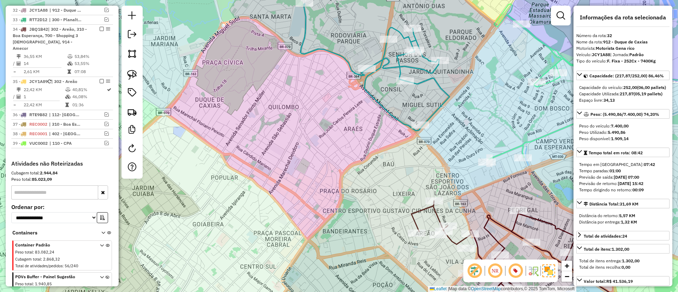
scroll to position [623, 0]
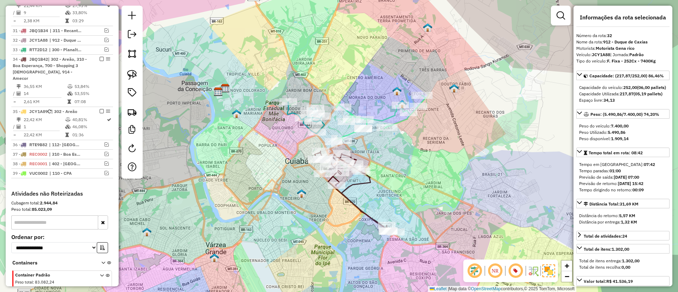
drag, startPoint x: 262, startPoint y: 189, endPoint x: 261, endPoint y: 132, distance: 57.2
click at [261, 133] on div "Janela de atendimento Grade de atendimento Capacidade Transportadoras Veículos …" at bounding box center [339, 146] width 678 height 292
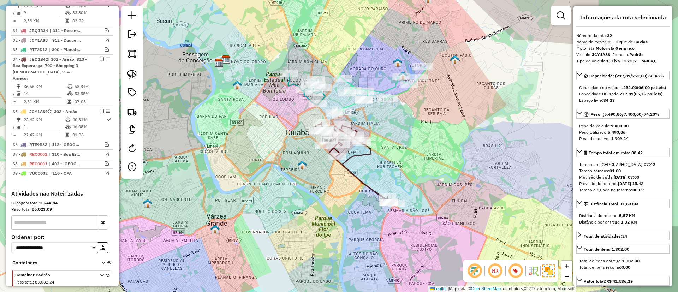
drag, startPoint x: 261, startPoint y: 130, endPoint x: 255, endPoint y: 164, distance: 35.1
click at [255, 164] on div "Janela de atendimento Grade de atendimento Capacidade Transportadoras Veículos …" at bounding box center [339, 146] width 678 height 292
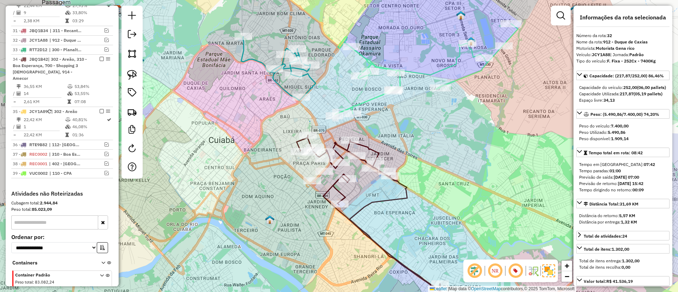
click at [337, 187] on icon at bounding box center [378, 218] width 162 height 167
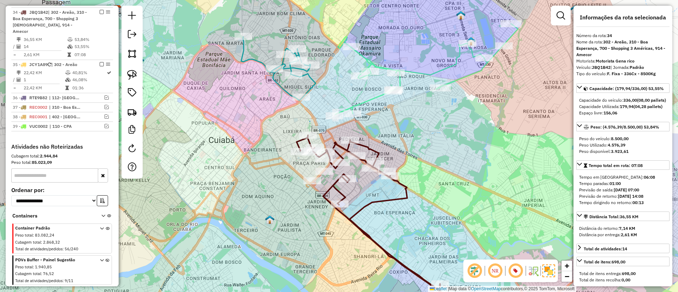
scroll to position [672, 0]
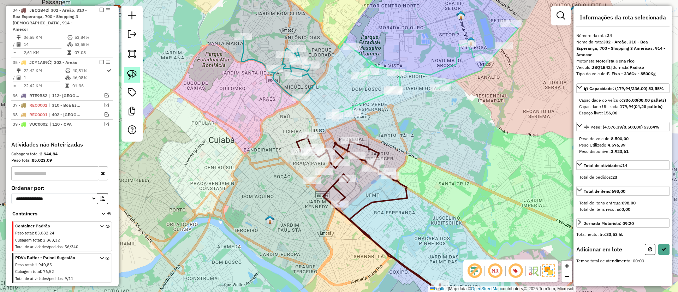
click at [135, 77] on img at bounding box center [132, 75] width 10 height 10
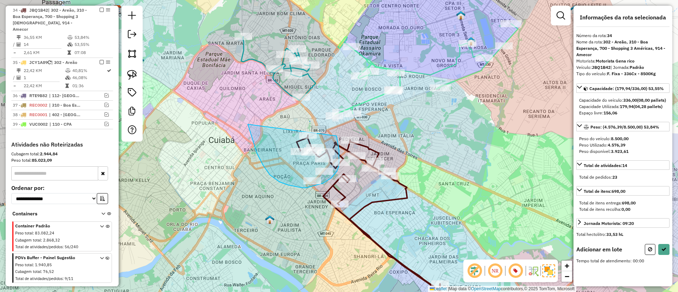
drag, startPoint x: 251, startPoint y: 135, endPoint x: 336, endPoint y: 136, distance: 85.1
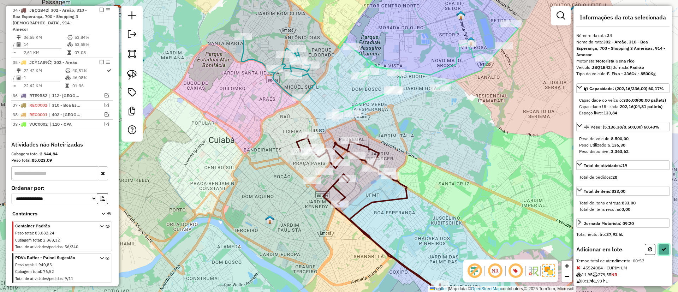
click at [661, 252] on icon at bounding box center [663, 249] width 5 height 5
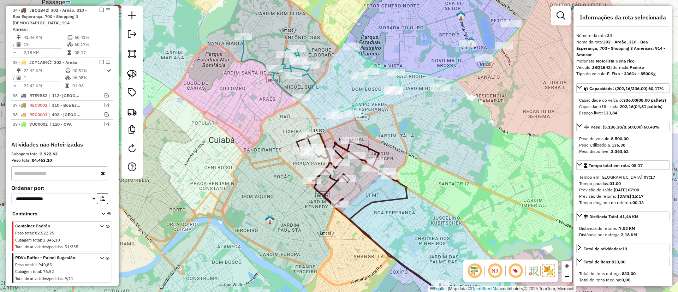
click at [360, 210] on icon at bounding box center [378, 217] width 162 height 169
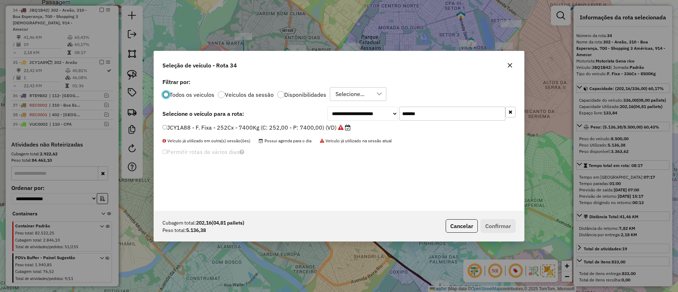
scroll to position [4, 2]
drag, startPoint x: 429, startPoint y: 113, endPoint x: 337, endPoint y: 127, distance: 93.2
click at [340, 127] on div "**********" at bounding box center [339, 144] width 370 height 134
paste input "text"
type input "*******"
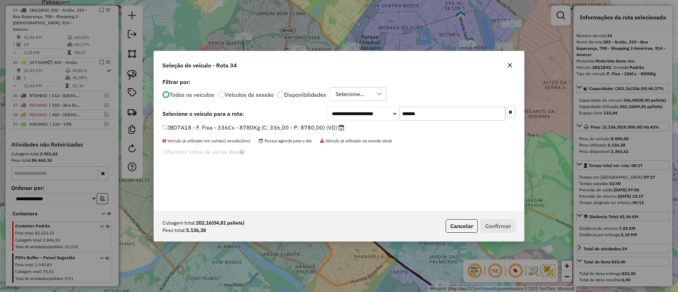
click at [310, 127] on label "JBD7A18 - F. Fixa - 336Cx - 8780Kg (C: 336,00 - P: 8780,00) (VD)" at bounding box center [253, 127] width 182 height 8
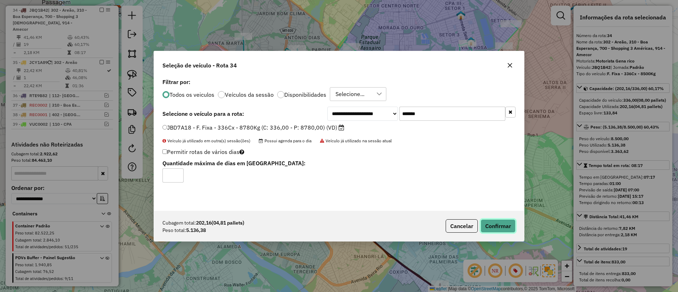
click at [494, 225] on button "Confirmar" at bounding box center [498, 225] width 35 height 13
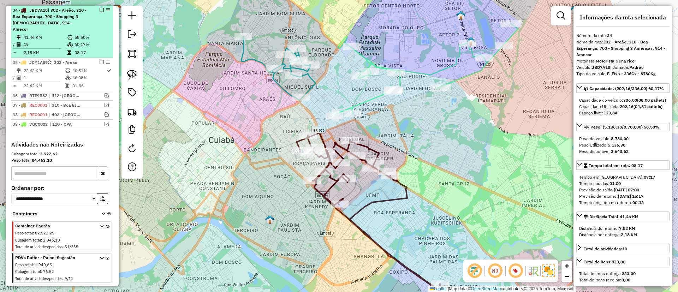
click at [100, 11] on em at bounding box center [102, 10] width 4 height 4
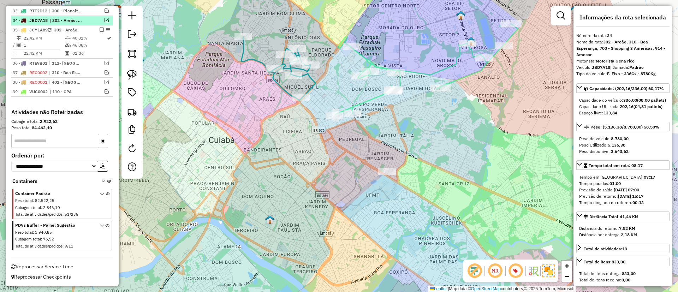
scroll to position [635, 0]
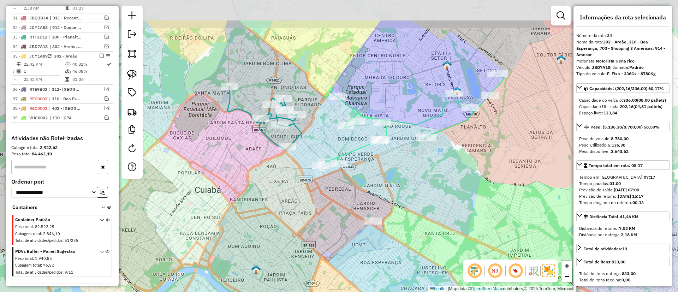
drag, startPoint x: 290, startPoint y: 140, endPoint x: 277, endPoint y: 208, distance: 69.0
click at [277, 207] on div "Janela de atendimento Grade de atendimento Capacidade Transportadoras Veículos …" at bounding box center [339, 146] width 678 height 292
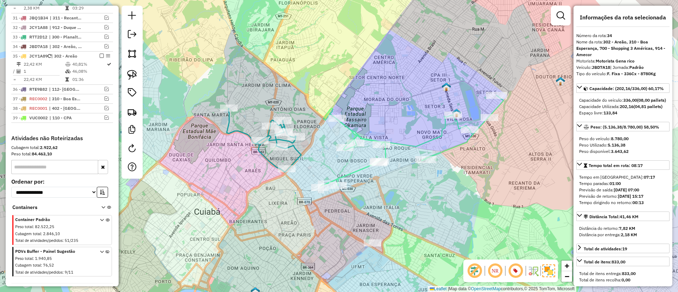
click at [298, 153] on icon at bounding box center [264, 140] width 74 height 64
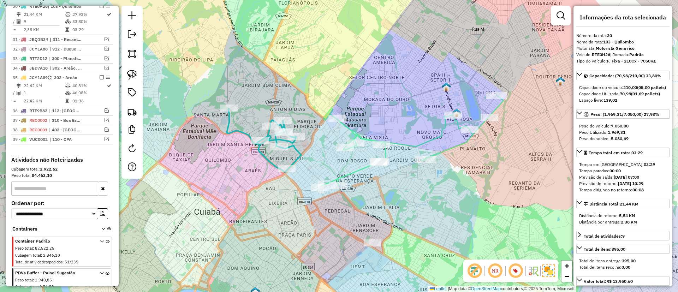
scroll to position [610, 0]
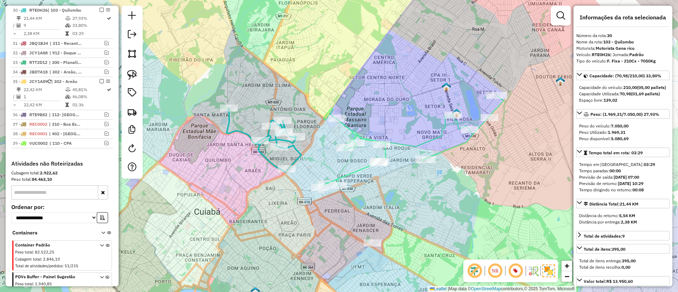
click at [348, 166] on div "Janela de atendimento Grade de atendimento Capacidade Transportadoras Veículos …" at bounding box center [339, 146] width 678 height 292
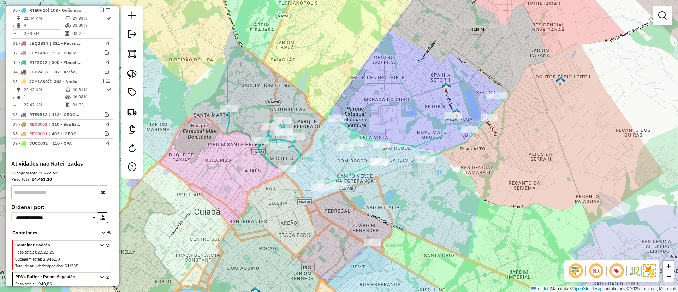
click at [357, 177] on div "Janela de atendimento Grade de atendimento Capacidade Transportadoras Veículos …" at bounding box center [339, 146] width 678 height 292
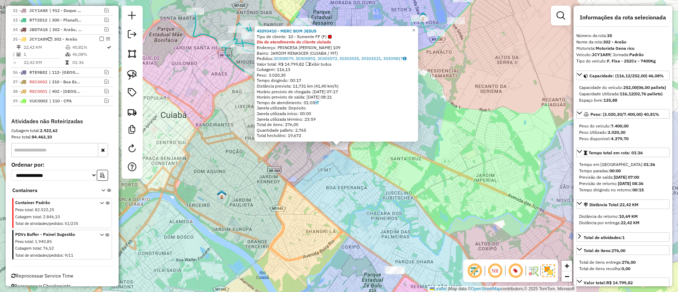
scroll to position [662, 0]
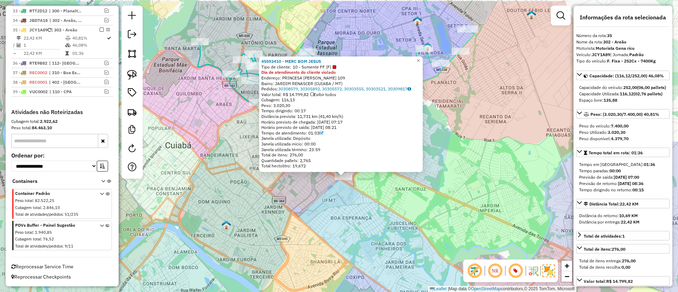
drag, startPoint x: 313, startPoint y: 195, endPoint x: 318, endPoint y: 226, distance: 30.7
click at [318, 226] on div "45593410 - MERC BOM JESUS Tipo de cliente: 10 - Somente FF (F) Dia de atendimen…" at bounding box center [339, 146] width 678 height 292
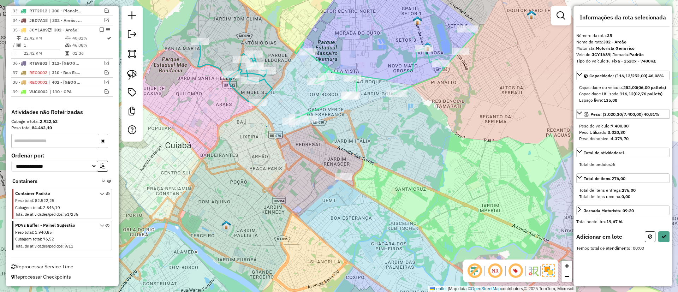
drag, startPoint x: 650, startPoint y: 240, endPoint x: 476, endPoint y: 183, distance: 183.8
click at [651, 240] on button at bounding box center [650, 236] width 11 height 11
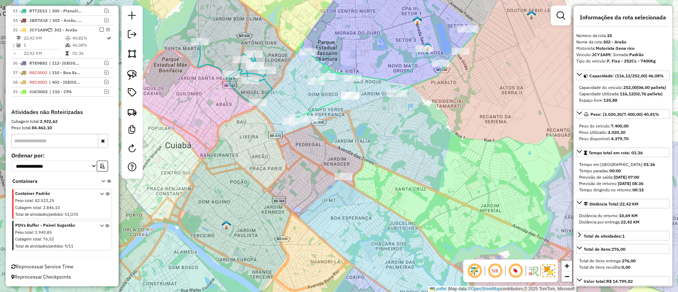
click at [271, 84] on icon at bounding box center [235, 74] width 74 height 64
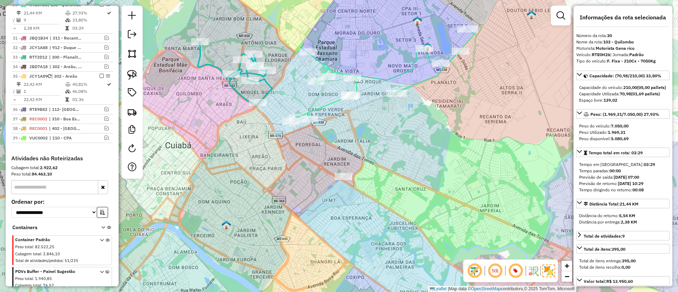
scroll to position [610, 0]
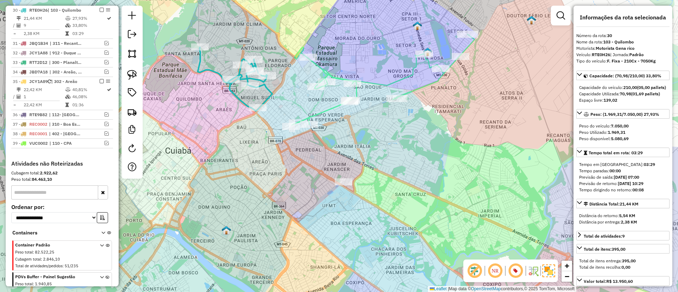
drag, startPoint x: 290, startPoint y: 81, endPoint x: 279, endPoint y: 136, distance: 56.2
click at [291, 136] on div "Janela de atendimento Grade de atendimento Capacidade Transportadoras Veículos …" at bounding box center [339, 146] width 678 height 292
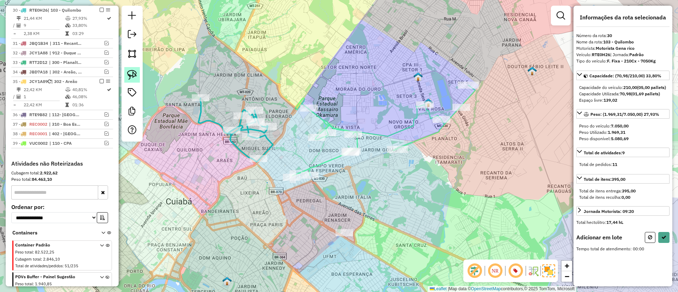
click at [129, 70] on img at bounding box center [132, 75] width 10 height 10
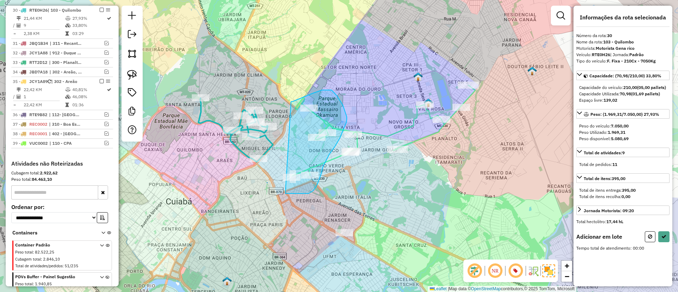
drag, startPoint x: 299, startPoint y: 99, endPoint x: 275, endPoint y: 193, distance: 97.5
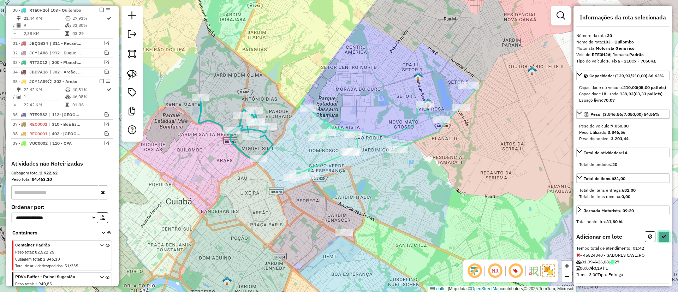
click at [661, 239] on icon at bounding box center [663, 236] width 5 height 5
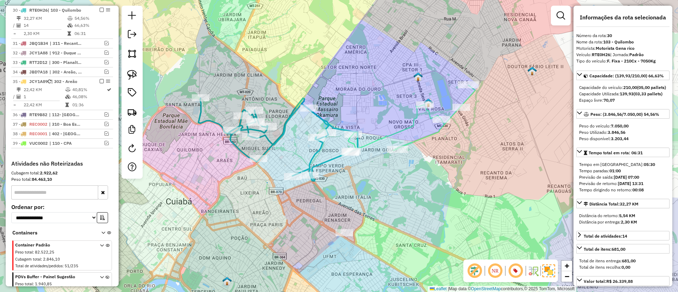
click at [418, 137] on icon at bounding box center [411, 118] width 127 height 66
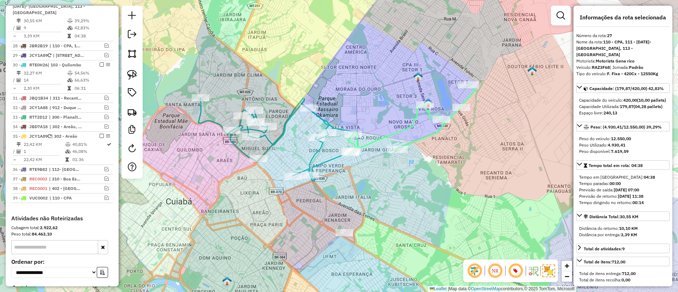
scroll to position [545, 0]
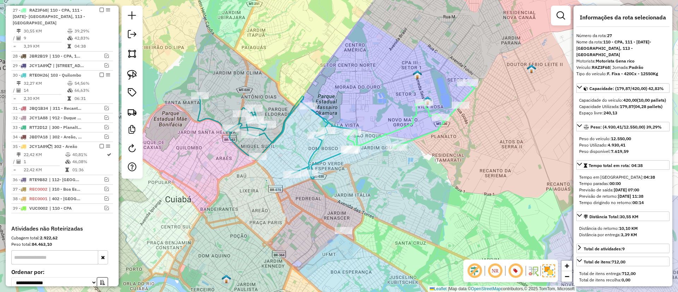
drag, startPoint x: 406, startPoint y: 193, endPoint x: 393, endPoint y: 140, distance: 54.9
click at [393, 140] on div "Janela de atendimento Grade de atendimento Capacidade Transportadoras Veículos …" at bounding box center [339, 146] width 678 height 292
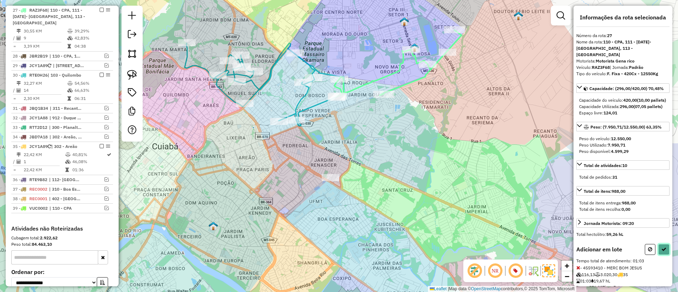
click at [664, 254] on button at bounding box center [663, 249] width 11 height 11
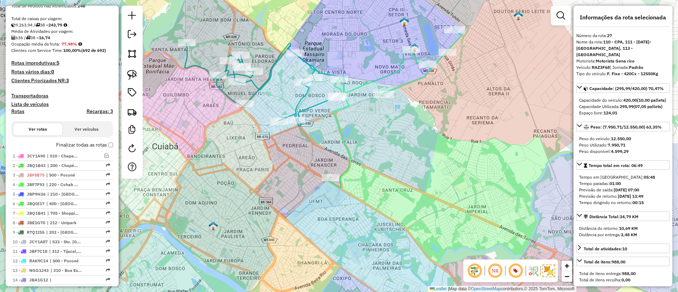
scroll to position [121, 0]
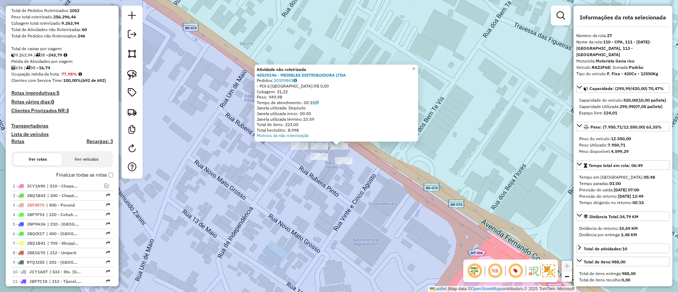
click at [306, 150] on div at bounding box center [300, 146] width 18 height 7
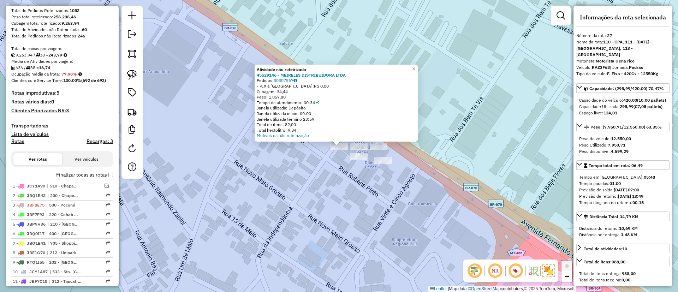
click at [306, 183] on div "Atividade não roteirizada 45529146 - MEIRELES DISTRIBUIDORA LTDA Pedidos: 30307…" at bounding box center [339, 146] width 678 height 292
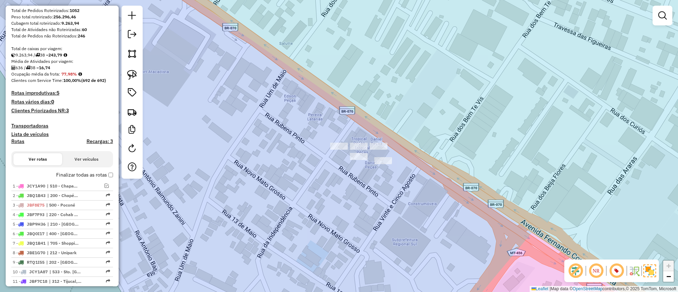
click at [357, 150] on div at bounding box center [359, 146] width 18 height 7
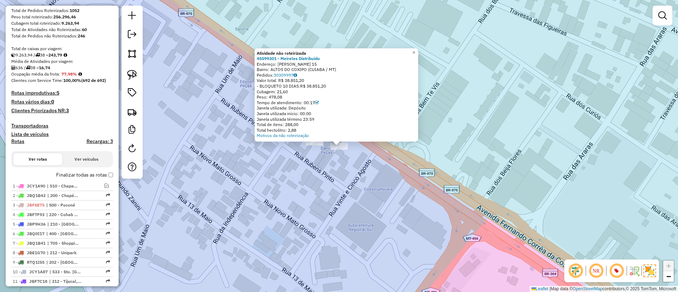
click at [270, 191] on div "Atividade não roteirizada 45599301 - Meireles Distribuido Endereço: FERNANDO CO…" at bounding box center [339, 146] width 678 height 292
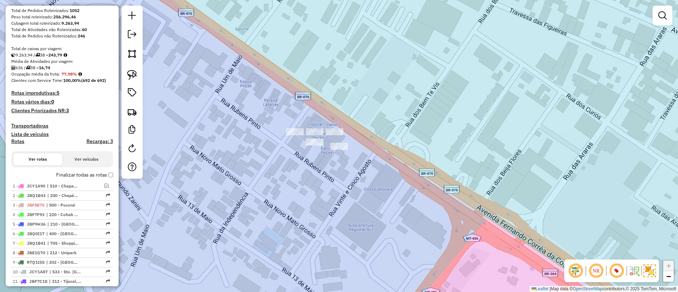
drag, startPoint x: 135, startPoint y: 76, endPoint x: 188, endPoint y: 82, distance: 53.6
click at [135, 76] on img at bounding box center [132, 75] width 10 height 10
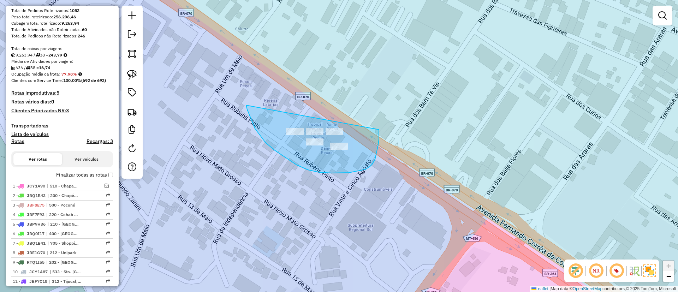
drag, startPoint x: 274, startPoint y: 150, endPoint x: 380, endPoint y: 121, distance: 109.0
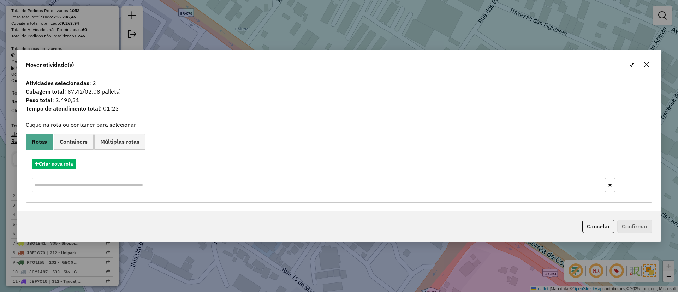
click at [645, 63] on icon "button" at bounding box center [647, 65] width 6 height 6
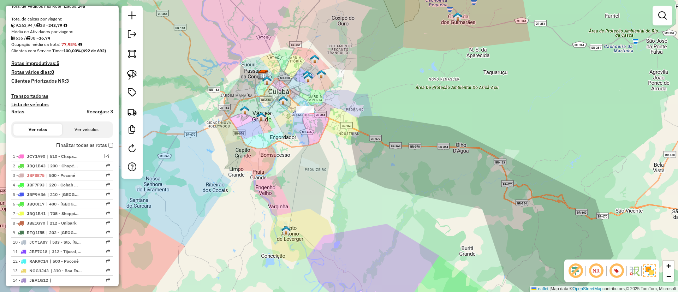
scroll to position [174, 0]
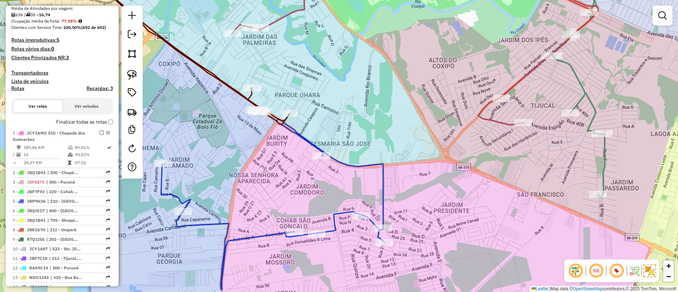
click at [302, 135] on icon at bounding box center [272, 220] width 223 height 202
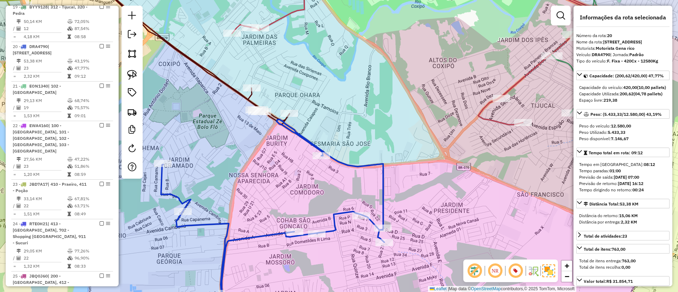
scroll to position [538, 0]
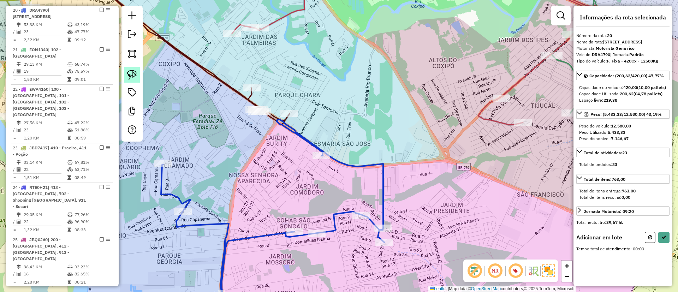
click at [129, 74] on img at bounding box center [132, 75] width 10 height 10
click at [643, 243] on div "Informações da rota selecionada Número da rota: 20 Nome da rota: 401 - Santa Te…" at bounding box center [622, 146] width 99 height 281
click at [647, 242] on button at bounding box center [650, 236] width 11 height 11
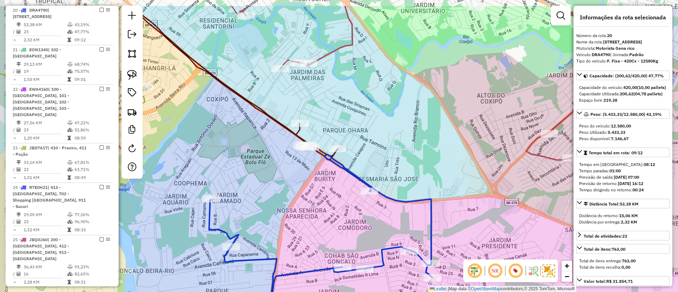
drag, startPoint x: 350, startPoint y: 109, endPoint x: 320, endPoint y: 131, distance: 37.6
click at [404, 142] on div "Janela de atendimento Grade de atendimento Capacidade Transportadoras Veículos …" at bounding box center [339, 146] width 678 height 292
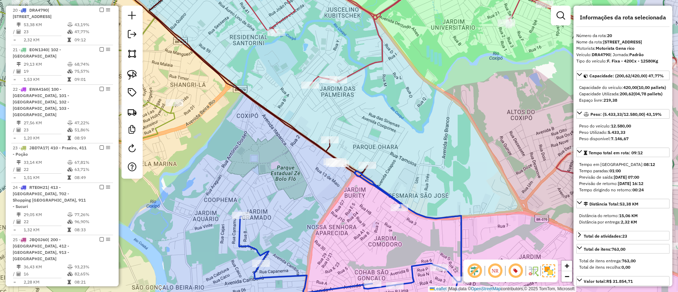
click at [277, 115] on icon at bounding box center [234, 73] width 265 height 205
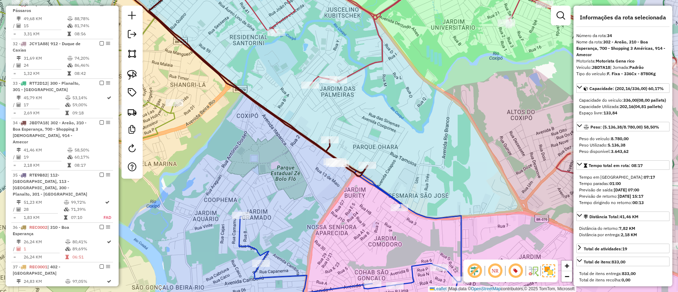
scroll to position [1124, 0]
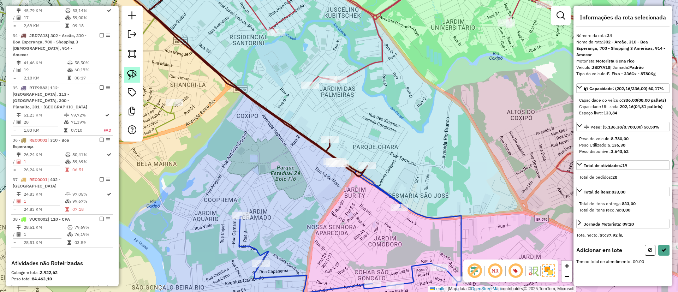
click at [131, 72] on img at bounding box center [132, 75] width 10 height 10
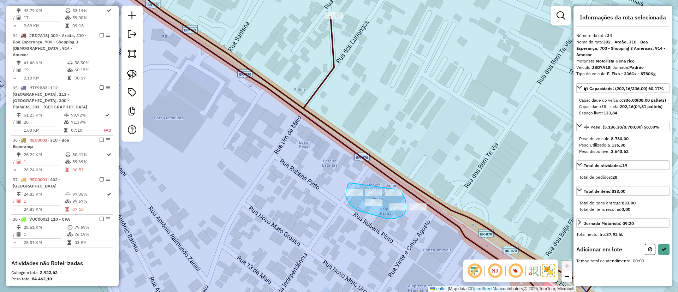
click at [400, 189] on div "Janela de atendimento Grade de atendimento Capacidade Transportadoras Veículos …" at bounding box center [339, 146] width 678 height 292
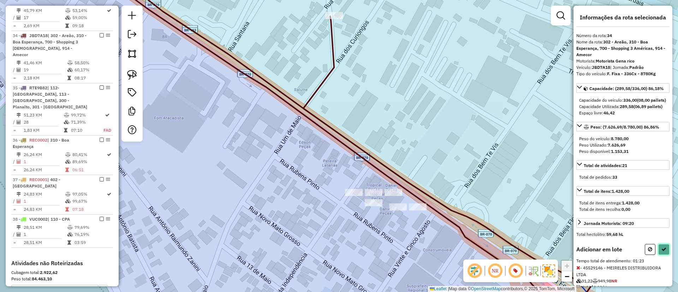
click at [661, 255] on button at bounding box center [663, 249] width 11 height 11
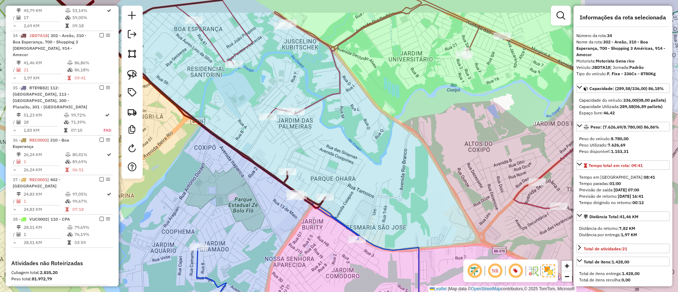
drag, startPoint x: 212, startPoint y: 88, endPoint x: 287, endPoint y: 166, distance: 108.4
click at [322, 216] on div "Janela de atendimento Grade de atendimento Capacidade Transportadoras Veículos …" at bounding box center [339, 146] width 678 height 292
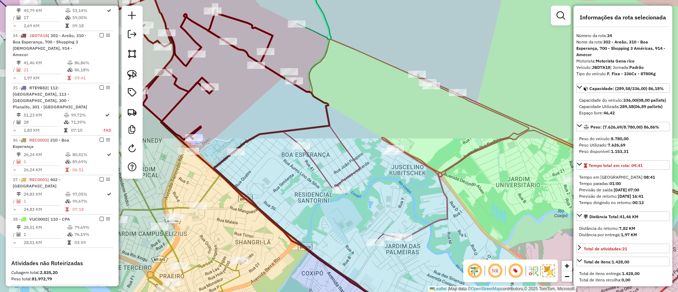
click at [288, 185] on div "Janela de atendimento Grade de atendimento Capacidade Transportadoras Veículos …" at bounding box center [339, 146] width 678 height 292
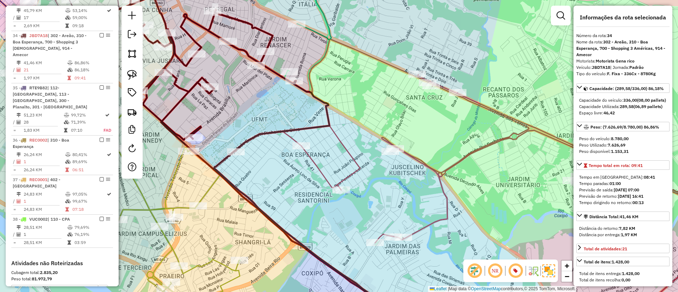
click at [316, 167] on icon at bounding box center [488, 180] width 506 height 282
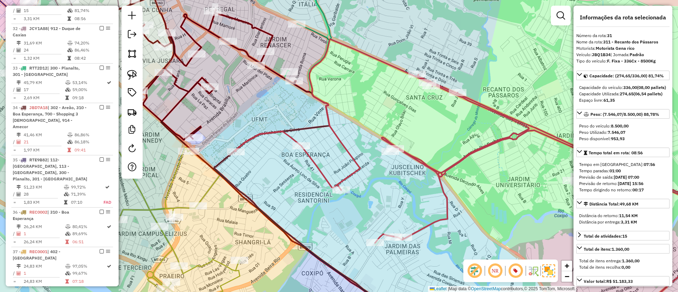
scroll to position [1005, 0]
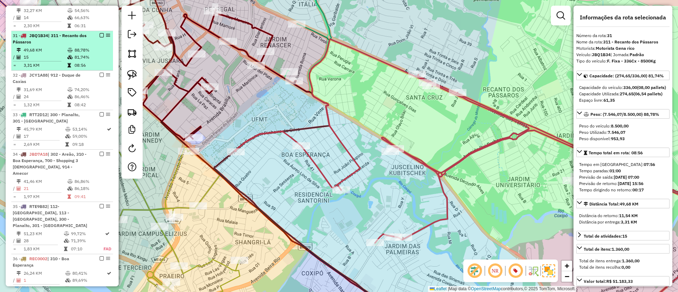
click at [100, 33] on em at bounding box center [102, 35] width 4 height 4
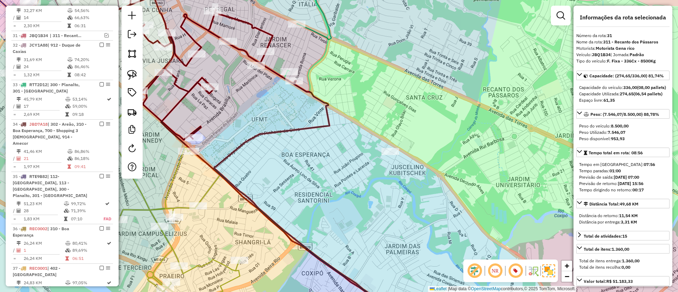
click at [256, 140] on icon at bounding box center [258, 158] width 300 height 324
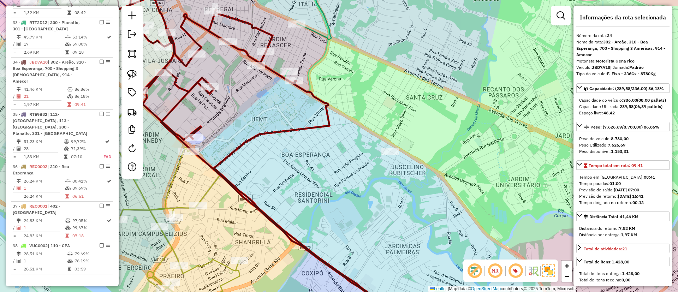
scroll to position [1094, 0]
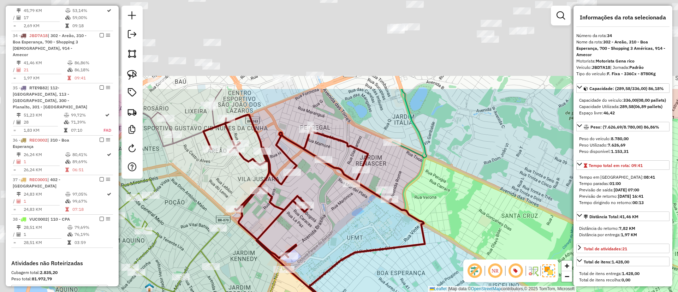
drag, startPoint x: 253, startPoint y: 113, endPoint x: 354, endPoint y: 239, distance: 162.0
click at [354, 239] on div "Janela de atendimento Grade de atendimento Capacidade Transportadoras Veículos …" at bounding box center [339, 146] width 678 height 292
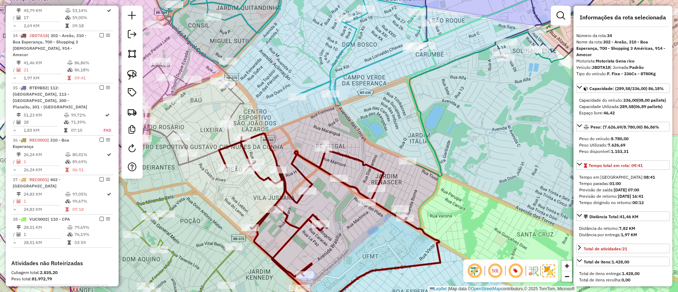
click at [411, 168] on div "Janela de atendimento Grade de atendimento Capacidade Transportadoras Veículos …" at bounding box center [339, 146] width 678 height 292
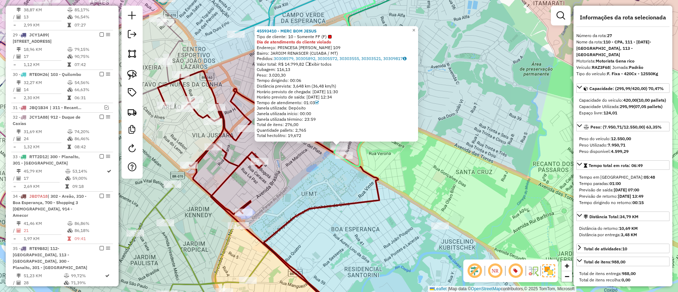
scroll to position [847, 0]
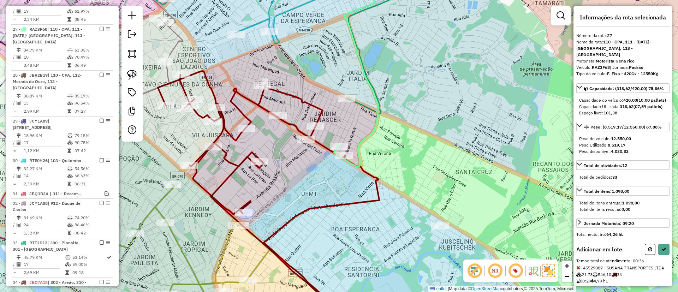
click at [665, 262] on div "Adicionar em lote Tempo total de atendimento: 00:36 - 45529087 - SUSANA TRANSPO…" at bounding box center [622, 289] width 93 height 91
click at [661, 255] on button at bounding box center [663, 249] width 11 height 11
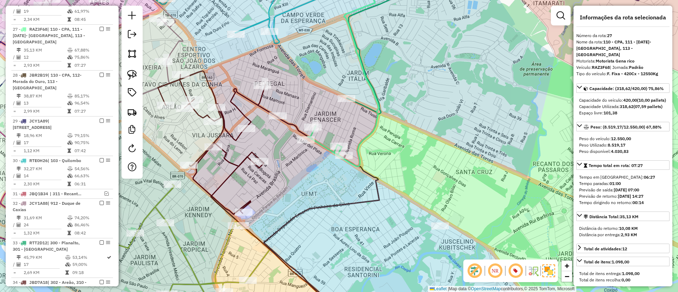
click at [364, 138] on icon at bounding box center [385, 69] width 155 height 196
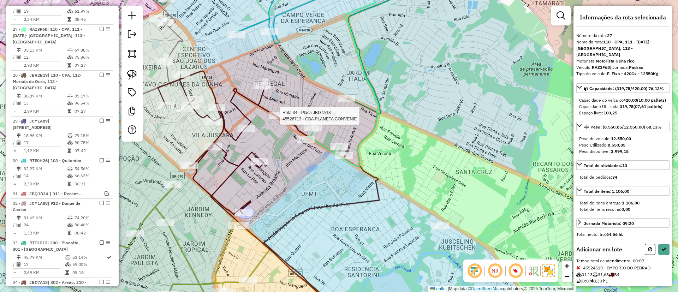
click at [277, 119] on div at bounding box center [278, 115] width 18 height 7
click at [661, 252] on icon at bounding box center [663, 249] width 5 height 5
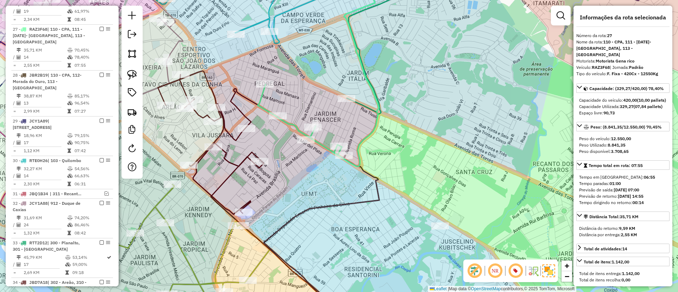
click at [233, 159] on div "Janela de atendimento Grade de atendimento Capacidade Transportadoras Veículos …" at bounding box center [339, 146] width 678 height 292
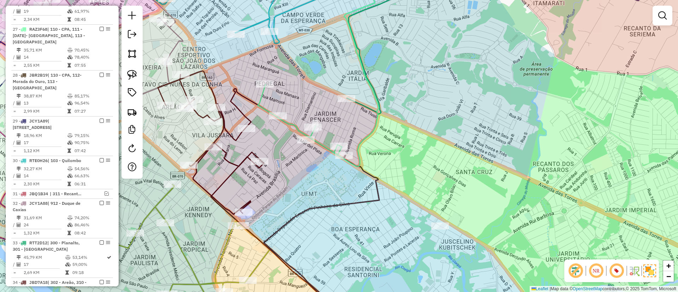
click at [233, 162] on icon at bounding box center [268, 196] width 221 height 250
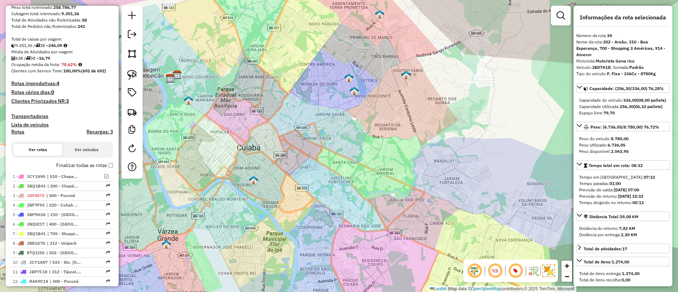
scroll to position [88, 0]
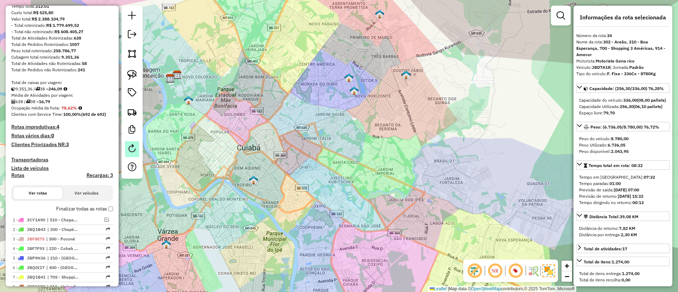
click at [133, 147] on em at bounding box center [132, 148] width 8 height 8
select select "*"
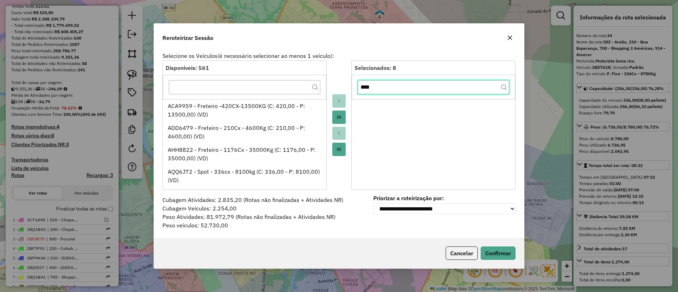
drag, startPoint x: 381, startPoint y: 89, endPoint x: 348, endPoint y: 89, distance: 33.2
click at [348, 89] on div "Disponíveis: 561 ACA9959 - Freteiro -420CX-13500KG (C: 420,00 - P: 13500,00) (V…" at bounding box center [338, 124] width 353 height 129
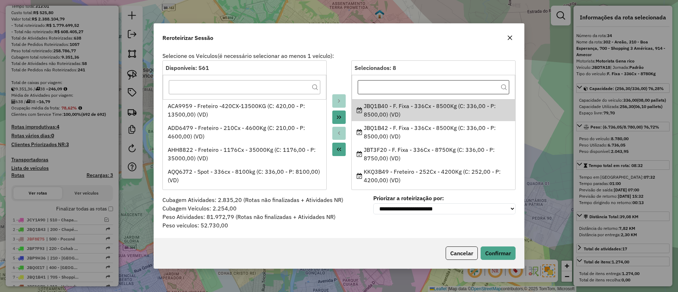
drag, startPoint x: 372, startPoint y: 105, endPoint x: 434, endPoint y: 84, distance: 65.5
click at [387, 105] on div "JBQ1B40 - F. Fixa - 336Cx - 8500Kg (C: 336,00 - P: 8500,00) (VD)" at bounding box center [434, 110] width 154 height 17
copy div "JBQ1B40"
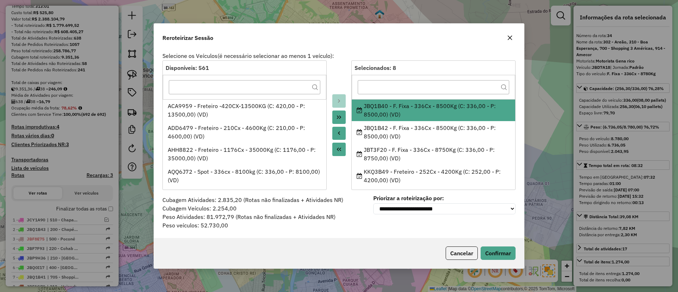
click at [509, 37] on icon "button" at bounding box center [510, 38] width 5 height 5
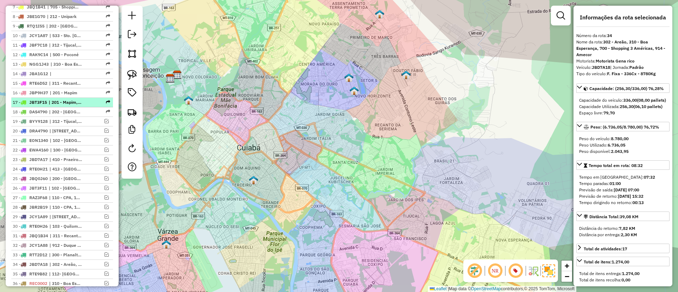
scroll to position [511, 0]
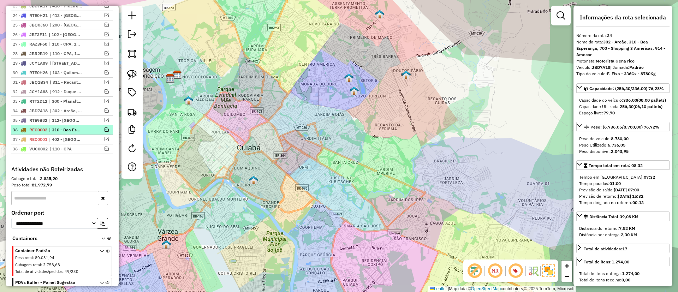
click at [105, 129] on em at bounding box center [107, 129] width 4 height 4
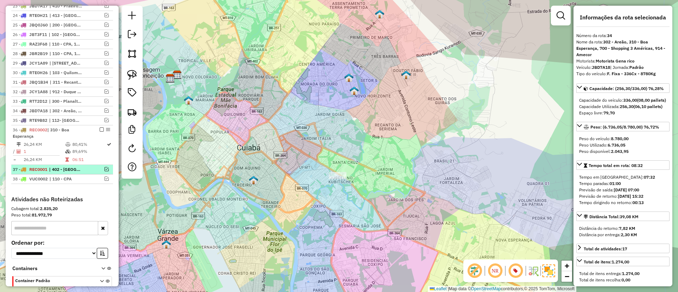
click at [105, 169] on em at bounding box center [107, 169] width 4 height 4
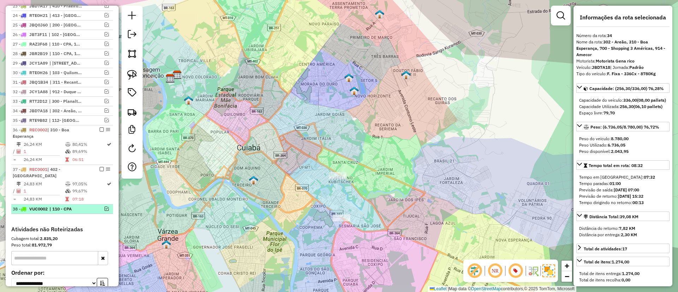
click at [106, 208] on em at bounding box center [107, 209] width 4 height 4
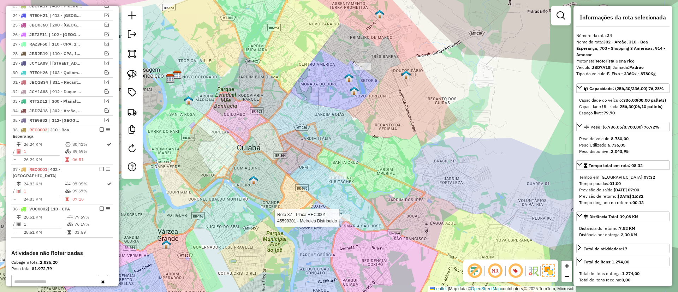
click at [338, 221] on div at bounding box center [342, 217] width 18 height 7
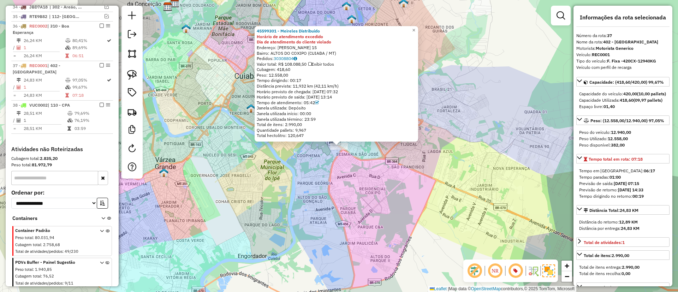
scroll to position [652, 0]
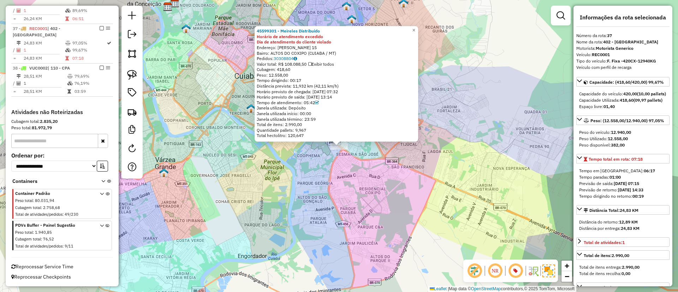
drag, startPoint x: 332, startPoint y: 187, endPoint x: 299, endPoint y: 188, distance: 32.8
click at [332, 187] on div "45599301 - Meireles Distribuido Horário de atendimento excedido Dia de atendime…" at bounding box center [339, 146] width 678 height 292
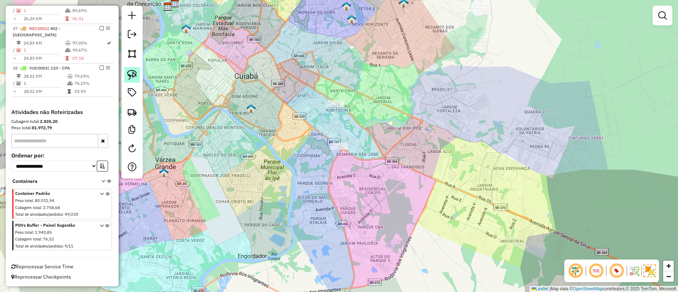
click at [132, 73] on img at bounding box center [132, 75] width 10 height 10
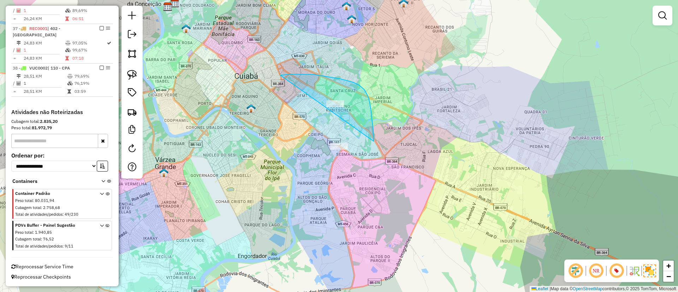
drag, startPoint x: 286, startPoint y: 75, endPoint x: 318, endPoint y: 171, distance: 101.4
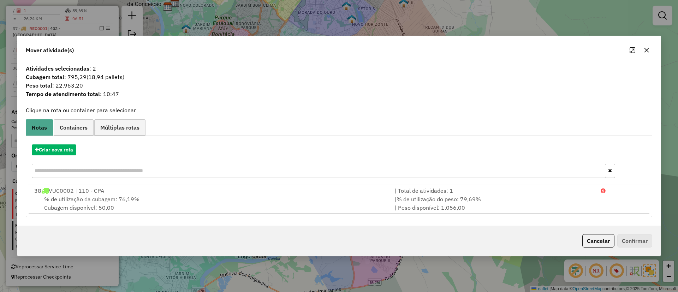
click at [643, 52] on button "button" at bounding box center [646, 49] width 11 height 11
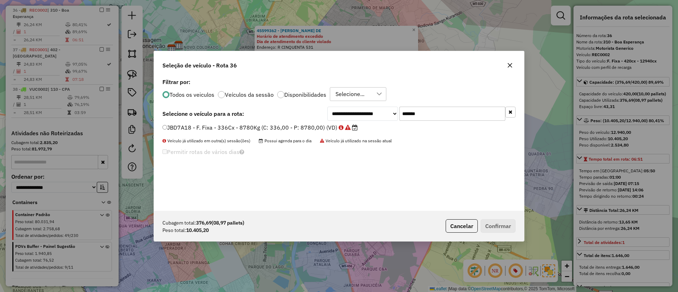
scroll to position [4, 2]
drag, startPoint x: 439, startPoint y: 116, endPoint x: 320, endPoint y: 121, distance: 118.7
click at [354, 120] on div "**********" at bounding box center [421, 114] width 188 height 14
paste input "text"
type input "*******"
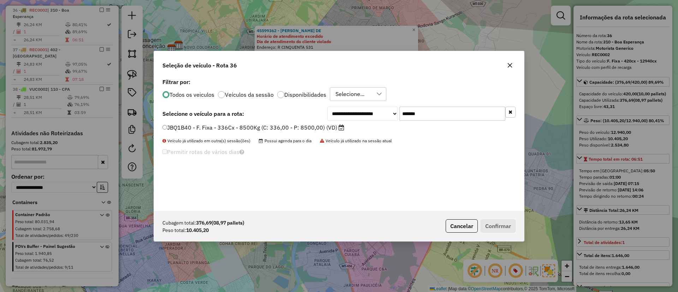
click at [508, 67] on icon "button" at bounding box center [510, 65] width 5 height 5
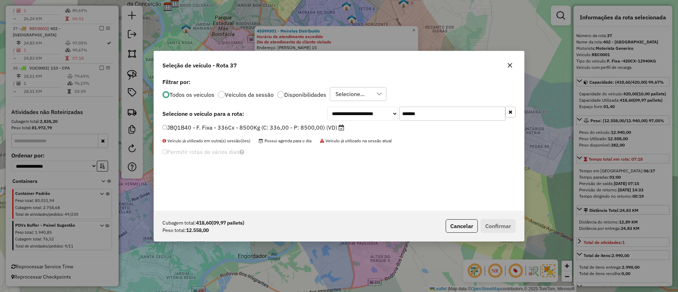
click at [510, 65] on icon "button" at bounding box center [510, 65] width 5 height 5
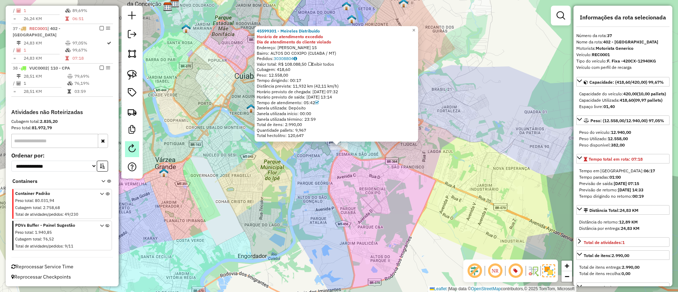
click at [131, 154] on link at bounding box center [132, 149] width 14 height 16
select select "*"
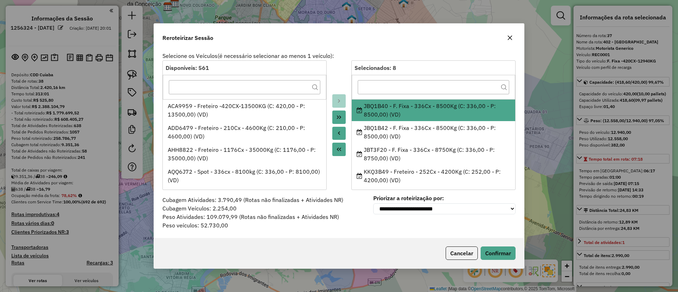
select select "*"
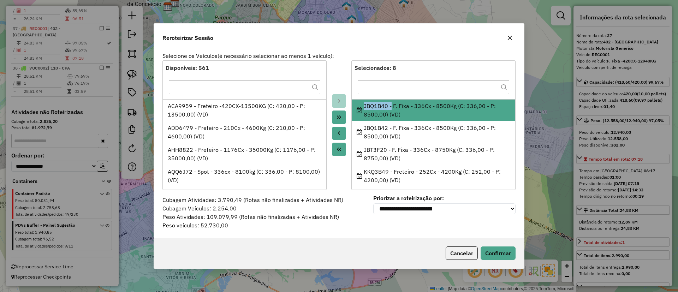
drag, startPoint x: 362, startPoint y: 106, endPoint x: 391, endPoint y: 103, distance: 29.1
click at [391, 104] on div "JBQ1B40 - F. Fixa - 336Cx - 8500Kg (C: 336,00 - P: 8500,00) (VD)" at bounding box center [434, 110] width 154 height 17
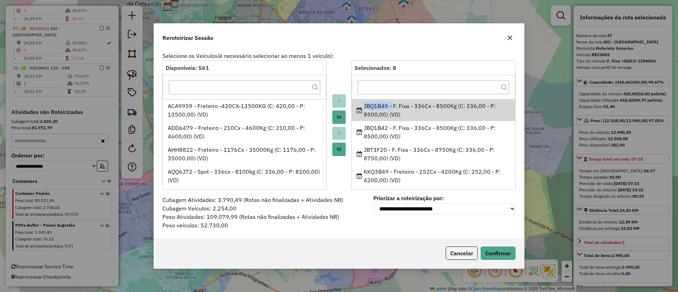
copy div "JBQ1B40 -"
click at [511, 34] on button "button" at bounding box center [509, 37] width 11 height 11
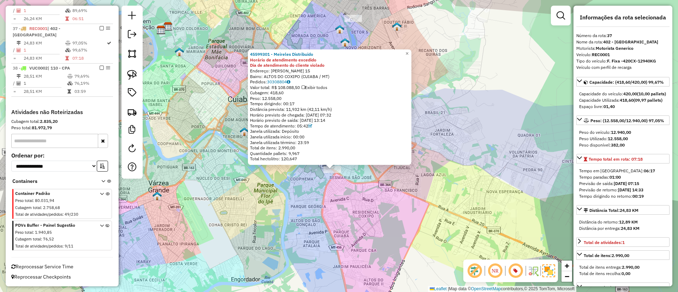
drag, startPoint x: 454, startPoint y: 109, endPoint x: 284, endPoint y: 129, distance: 171.7
click at [443, 141] on div "45599301 - Meireles Distribuido Horário de atendimento excedido Dia de atendime…" at bounding box center [339, 146] width 678 height 292
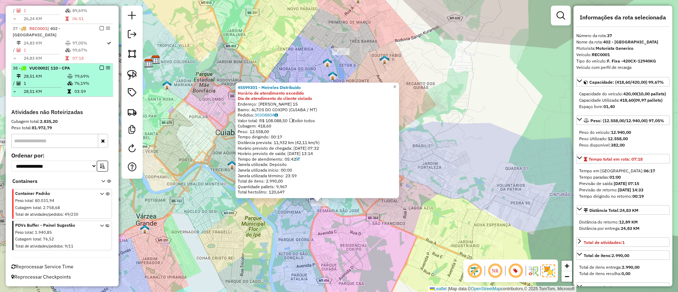
click at [67, 77] on icon at bounding box center [69, 76] width 5 height 4
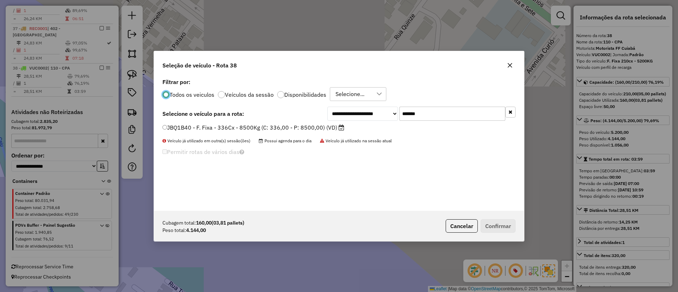
scroll to position [4, 2]
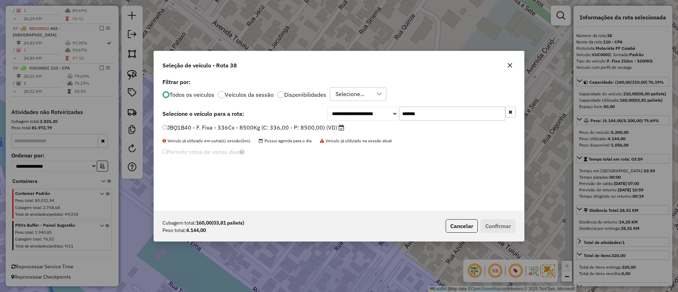
paste input "**"
drag, startPoint x: 441, startPoint y: 118, endPoint x: 332, endPoint y: 121, distance: 108.8
click at [344, 120] on div "**********" at bounding box center [421, 114] width 188 height 14
type input "*********"
click at [298, 130] on label "JBQ1B40 - F. Fixa - 336Cx - 8500Kg (C: 336,00 - P: 8500,00) (VD)" at bounding box center [253, 127] width 182 height 8
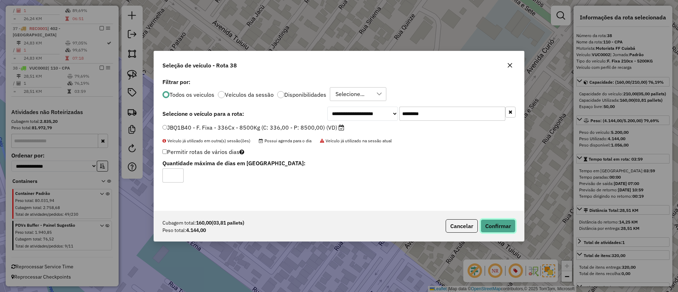
click at [503, 226] on button "Confirmar" at bounding box center [498, 225] width 35 height 13
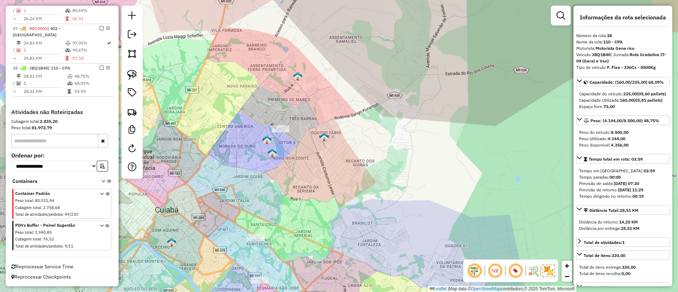
drag, startPoint x: 279, startPoint y: 177, endPoint x: 305, endPoint y: 137, distance: 48.2
click at [305, 137] on div "Janela de atendimento Grade de atendimento Capacidade Transportadoras Veículos …" at bounding box center [339, 146] width 678 height 292
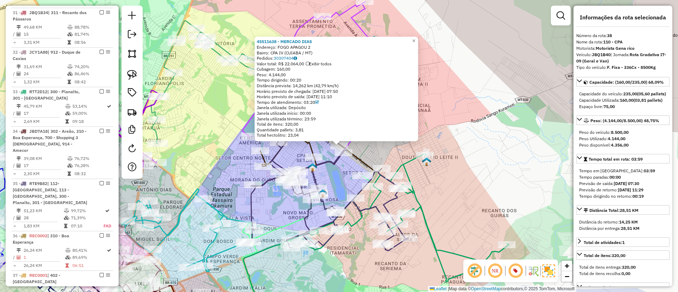
scroll to position [1237, 0]
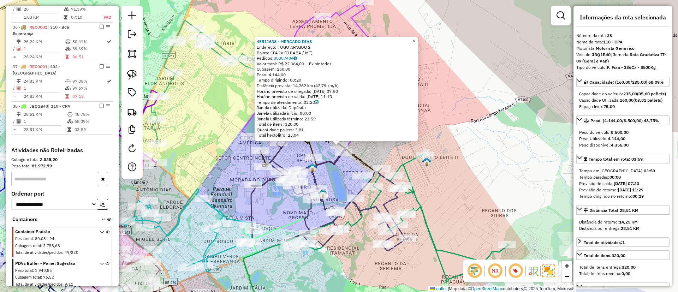
click at [365, 155] on div "45511638 - MERCADO DIAS Endereço: FOGO APAGOU 2 Bairro: CPA IV (CUIABA / MT) Pe…" at bounding box center [339, 146] width 678 height 292
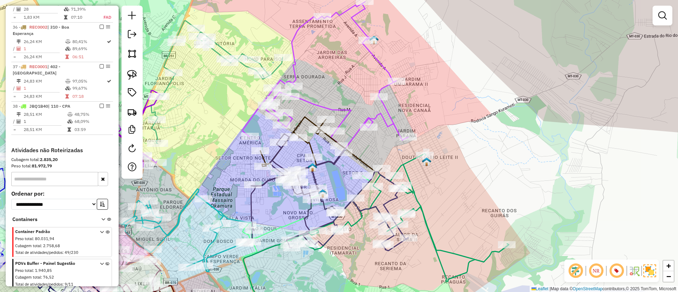
click at [345, 117] on icon at bounding box center [326, 75] width 166 height 147
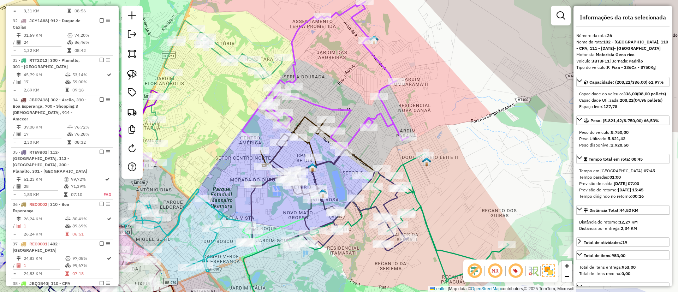
scroll to position [795, 0]
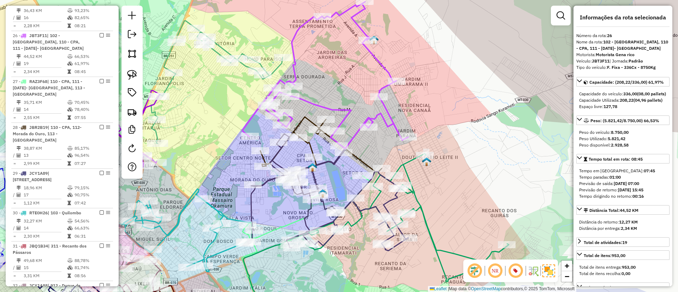
click at [299, 128] on icon at bounding box center [320, 154] width 121 height 75
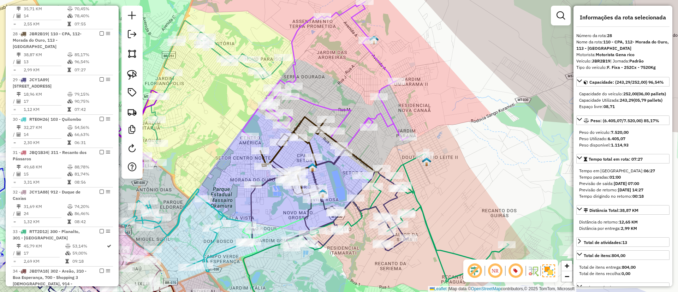
scroll to position [893, 0]
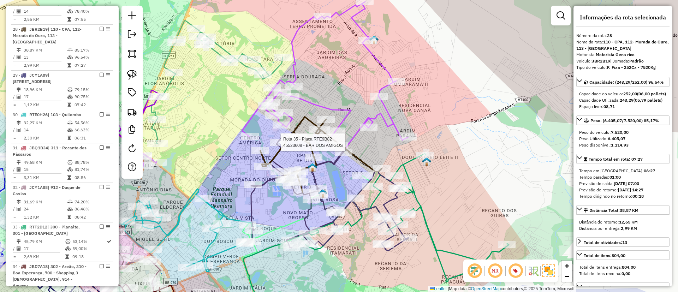
click at [280, 146] on div at bounding box center [279, 142] width 18 height 7
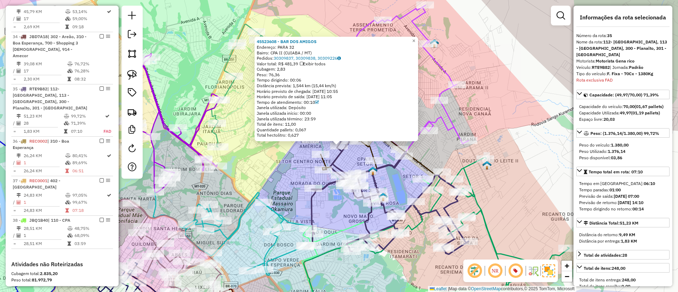
scroll to position [1170, 0]
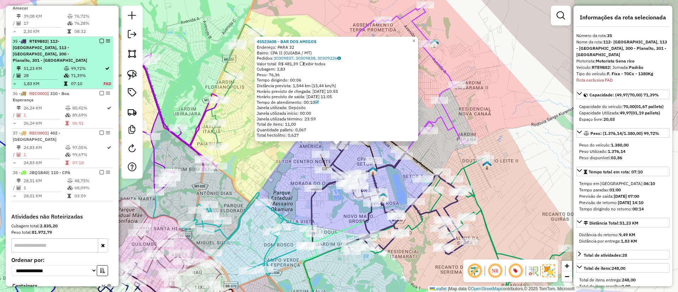
click at [100, 39] on em at bounding box center [102, 41] width 4 height 4
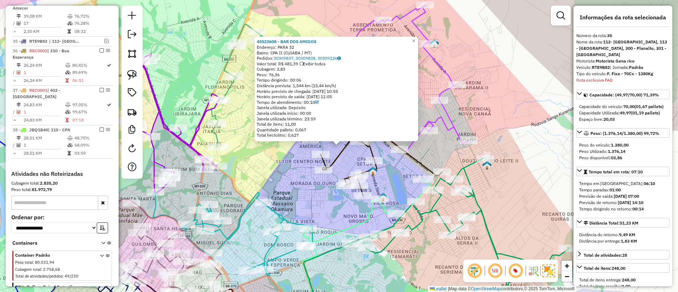
click at [226, 87] on icon at bounding box center [276, 85] width 131 height 123
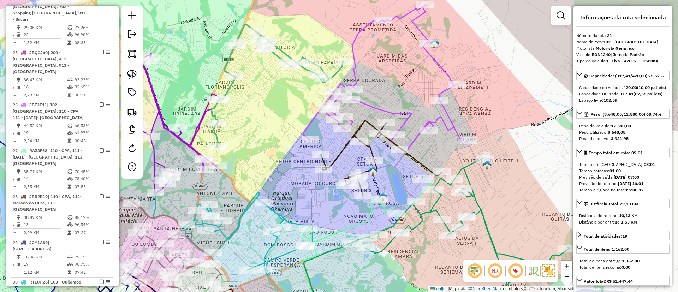
scroll to position [578, 0]
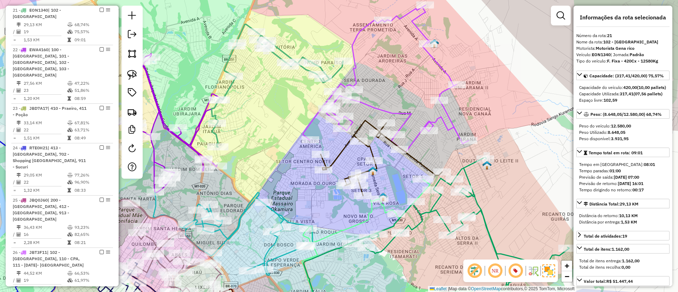
click at [598, 54] on strong "EON1340" at bounding box center [601, 54] width 19 height 5
copy div "EON1340"
click at [267, 141] on div "Janela de atendimento Grade de atendimento Capacidade Transportadoras Veículos …" at bounding box center [339, 146] width 678 height 292
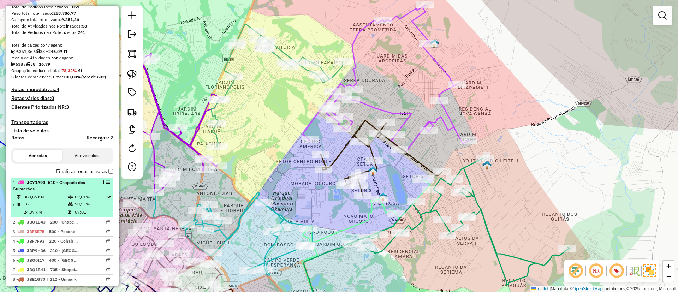
scroll to position [212, 0]
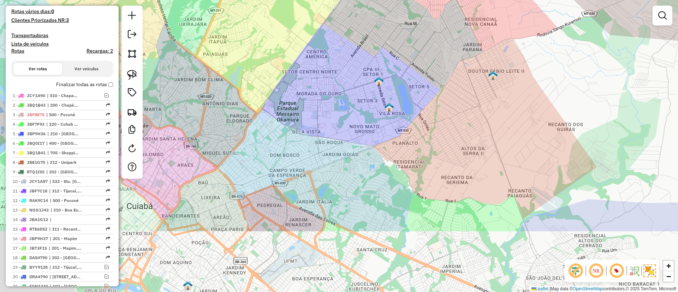
drag, startPoint x: 356, startPoint y: 148, endPoint x: 368, endPoint y: 68, distance: 80.4
click at [368, 73] on div "Janela de atendimento Grade de atendimento Capacidade Transportadoras Veículos …" at bounding box center [339, 146] width 678 height 292
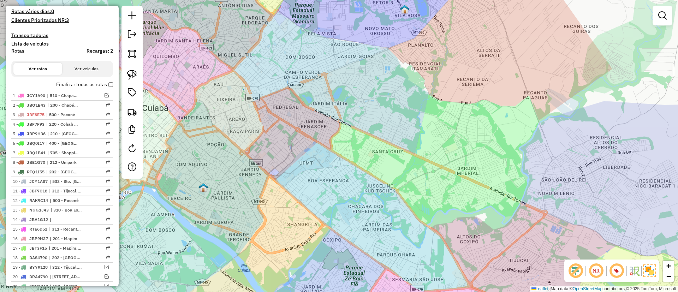
drag, startPoint x: 332, startPoint y: 125, endPoint x: 336, endPoint y: 83, distance: 42.3
click at [336, 83] on div "Janela de atendimento Grade de atendimento Capacidade Transportadoras Veículos …" at bounding box center [339, 146] width 678 height 292
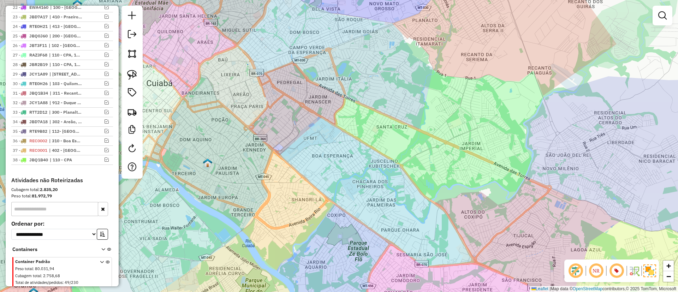
scroll to position [530, 0]
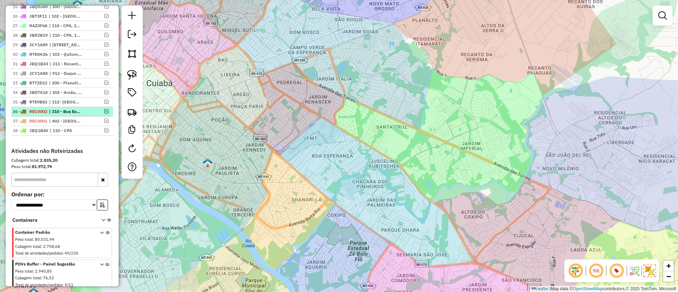
click at [105, 112] on em at bounding box center [107, 111] width 4 height 4
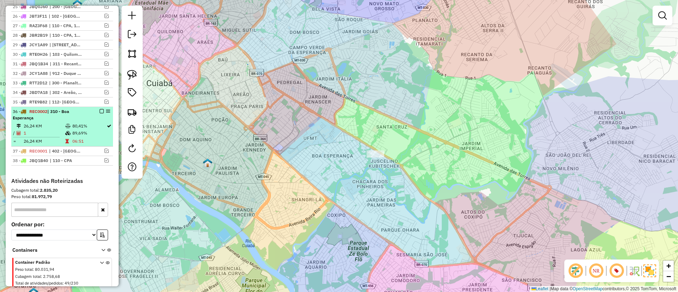
click at [73, 126] on td "80,41%" at bounding box center [89, 126] width 34 height 7
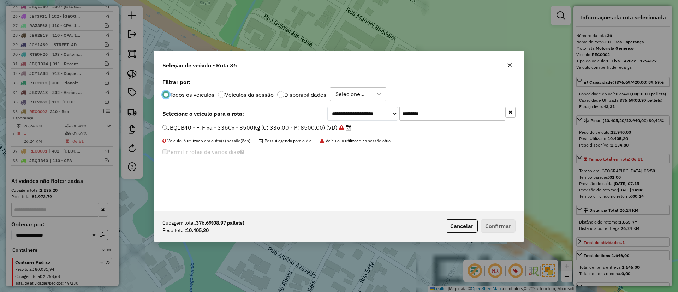
scroll to position [4, 2]
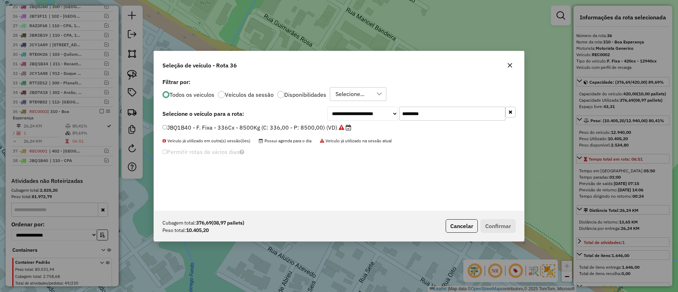
paste input "text"
drag, startPoint x: 446, startPoint y: 116, endPoint x: 312, endPoint y: 119, distance: 133.9
click at [332, 114] on div "**********" at bounding box center [421, 114] width 188 height 14
type input "*******"
click at [293, 124] on label "EON1340 - F. Fixa - 420Cx - 12580Kg (C: 420,00 - P: 12580,00) (VD)" at bounding box center [263, 127] width 203 height 8
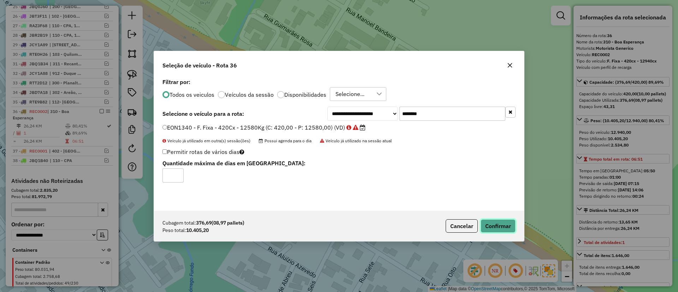
click at [496, 230] on button "Confirmar" at bounding box center [498, 225] width 35 height 13
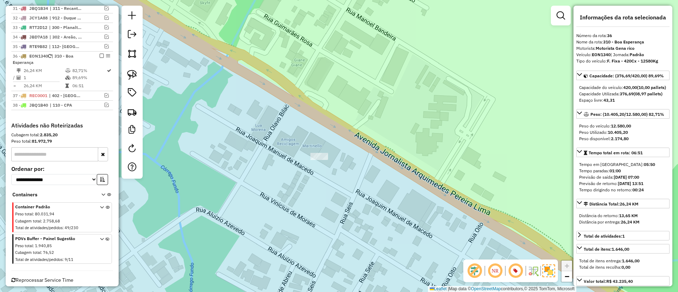
scroll to position [598, 0]
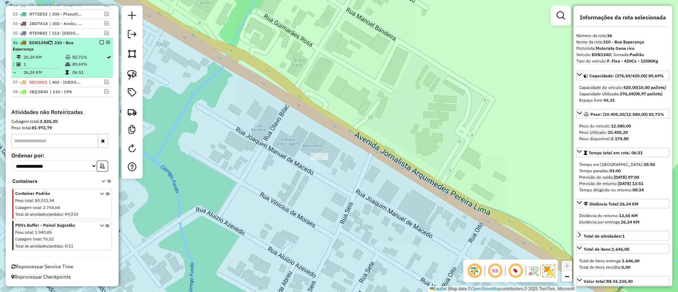
click at [101, 43] on em at bounding box center [102, 42] width 4 height 4
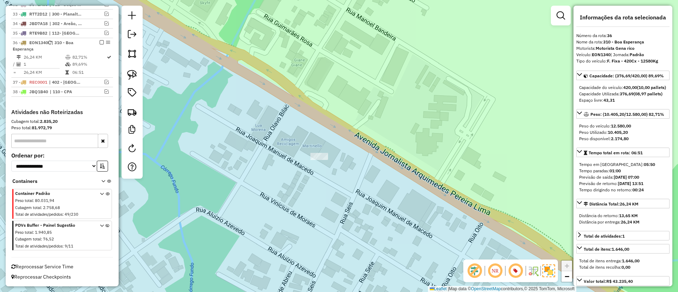
scroll to position [568, 0]
click at [135, 146] on em at bounding box center [132, 148] width 8 height 8
select select "*"
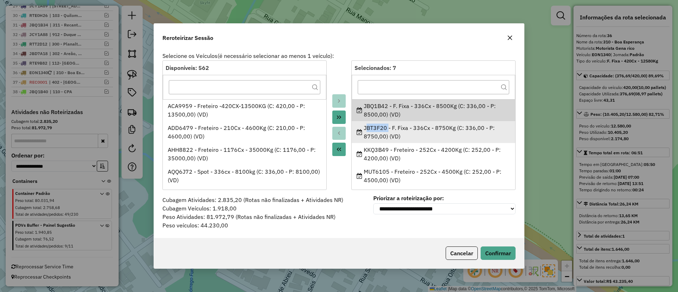
drag, startPoint x: 365, startPoint y: 126, endPoint x: 387, endPoint y: 127, distance: 21.9
click at [387, 127] on div "JBT3F20 - F. Fixa - 336Cx - 8750Kg (C: 336,00 - P: 8750,00) (VD)" at bounding box center [434, 132] width 154 height 17
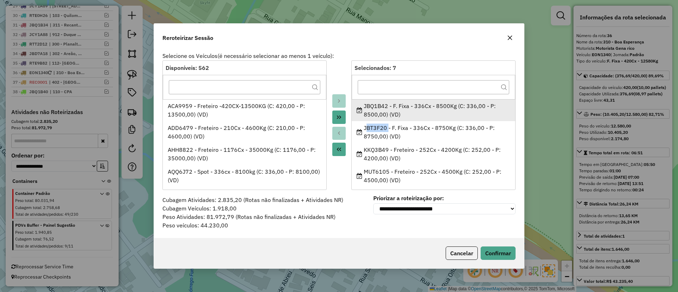
copy div "JBT3F20"
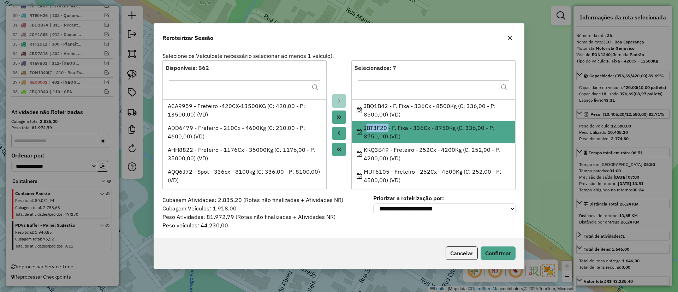
click at [511, 41] on button "button" at bounding box center [509, 37] width 11 height 11
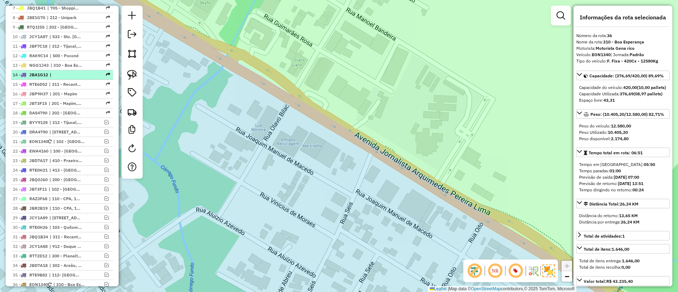
scroll to position [410, 0]
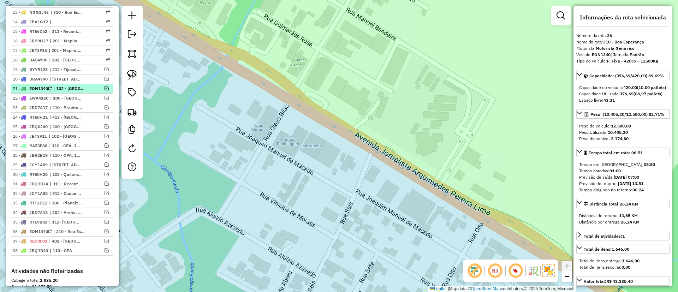
click at [107, 86] on div at bounding box center [99, 88] width 21 height 4
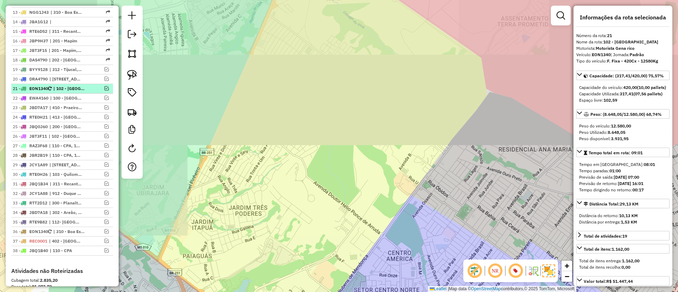
click at [105, 88] on em at bounding box center [107, 88] width 4 height 4
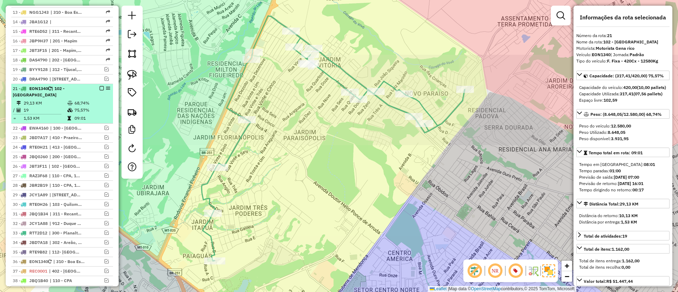
click at [85, 95] on div "21 - EON1340 | 102 - Jardim Florianópolis" at bounding box center [50, 91] width 75 height 13
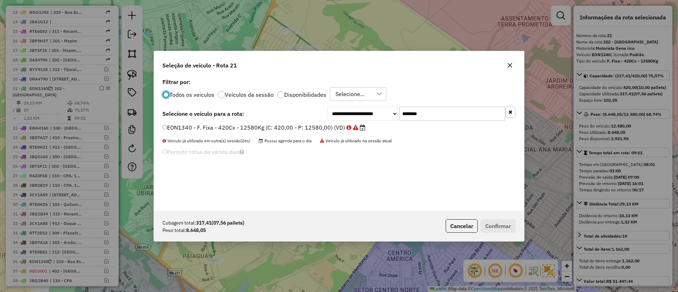
scroll to position [4, 2]
drag, startPoint x: 425, startPoint y: 117, endPoint x: 322, endPoint y: 118, distance: 102.7
click at [336, 117] on div "**********" at bounding box center [421, 114] width 188 height 14
paste input "text"
type input "*******"
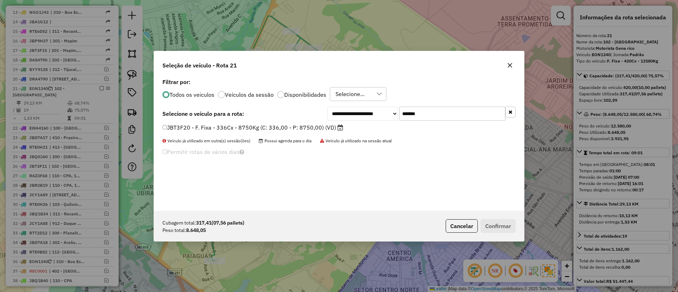
click at [290, 124] on label "JBT3F20 - F. Fixa - 336Cx - 8750Kg (C: 336,00 - P: 8750,00) (VD)" at bounding box center [252, 127] width 181 height 8
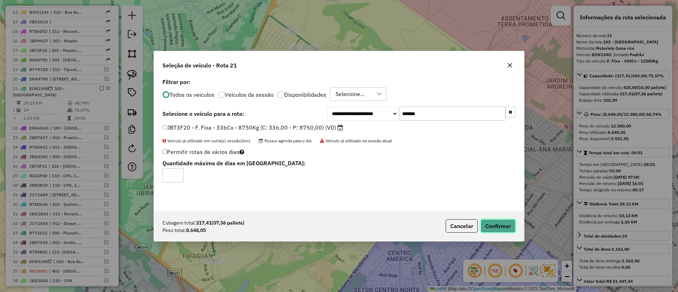
click at [493, 221] on button "Confirmar" at bounding box center [498, 225] width 35 height 13
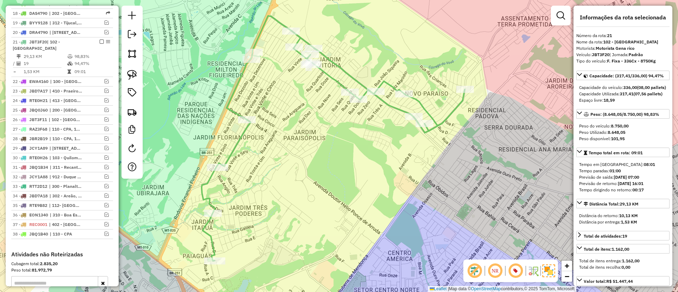
scroll to position [488, 0]
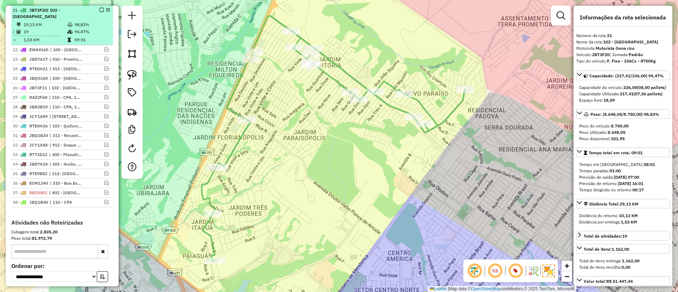
click at [100, 10] on em at bounding box center [102, 10] width 4 height 4
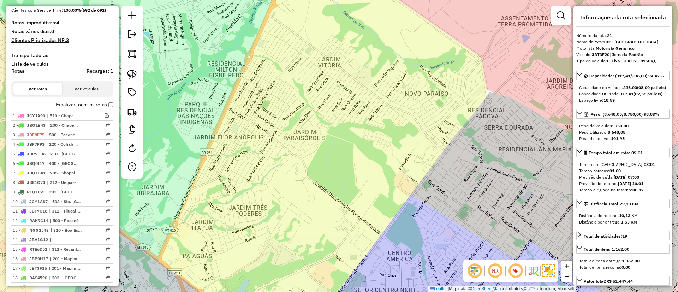
scroll to position [64, 0]
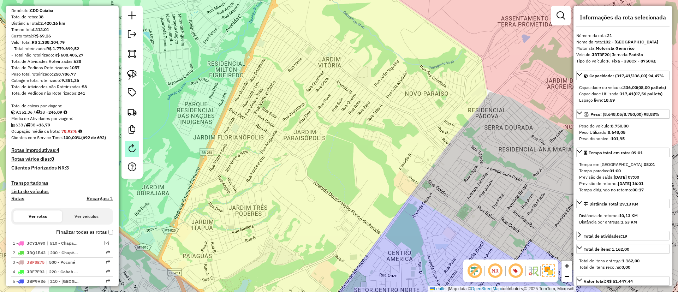
click at [133, 148] on em at bounding box center [132, 148] width 8 height 8
select select "*"
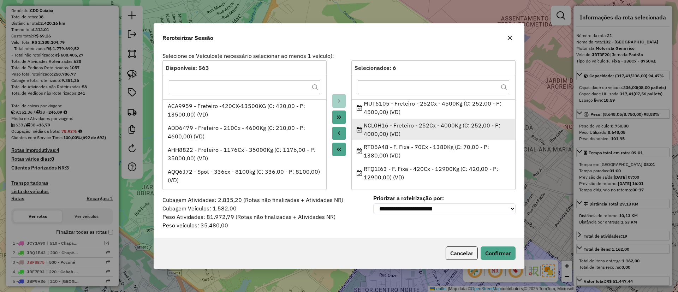
scroll to position [0, 0]
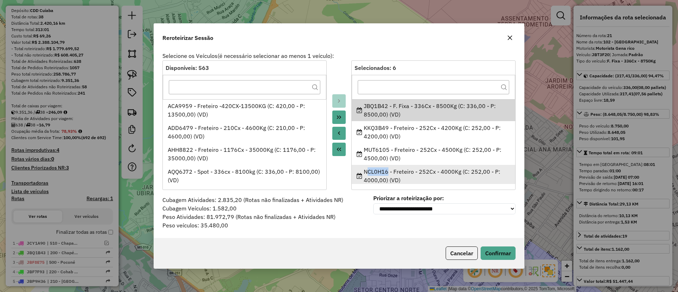
drag, startPoint x: 380, startPoint y: 171, endPoint x: 385, endPoint y: 170, distance: 5.7
click at [385, 170] on ul "JBQ1B42 - F. Fixa - 336Cx - 8500Kg (C: 336,00 - P: 8500,00) (VD) KKQ3B49 - Fret…" at bounding box center [433, 141] width 163 height 85
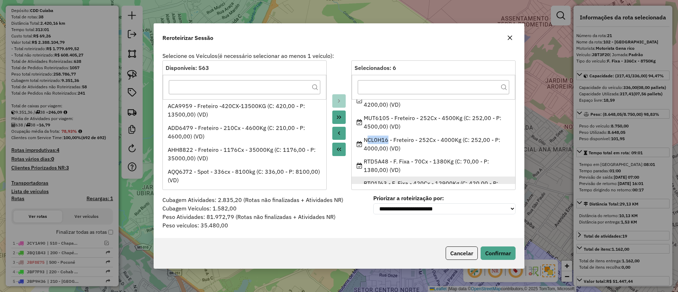
scroll to position [46, 0]
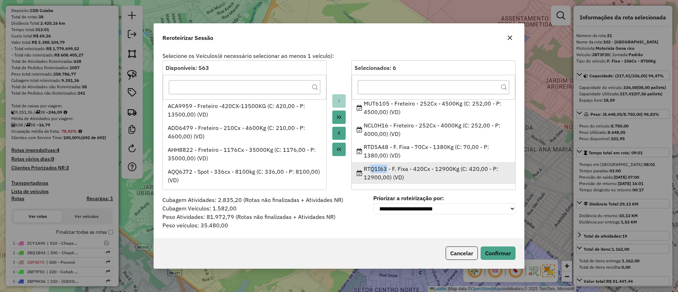
drag, startPoint x: 366, startPoint y: 170, endPoint x: 384, endPoint y: 170, distance: 17.7
click at [384, 170] on div "RTQ1I63 - F. Fixa - 420Cx - 12900Kg (C: 420,00 - P: 12900,00) (VD)" at bounding box center [434, 173] width 154 height 17
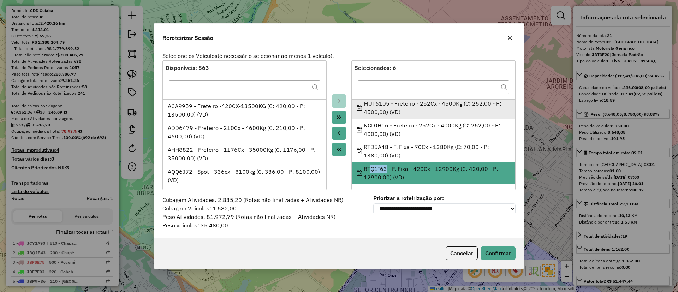
copy div "TQ1I6"
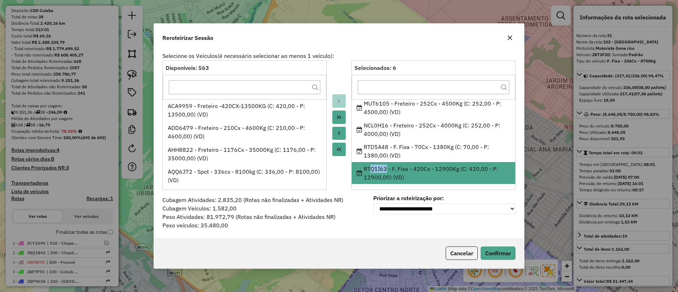
click at [507, 36] on button "button" at bounding box center [509, 37] width 11 height 11
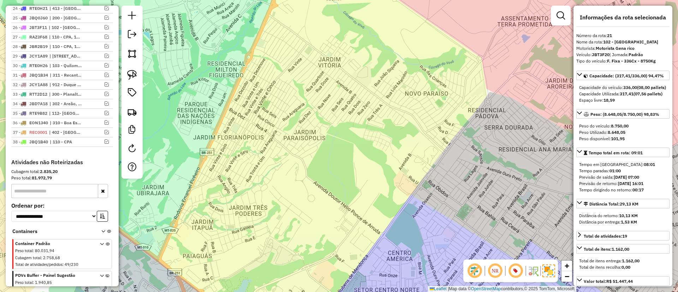
scroll to position [568, 0]
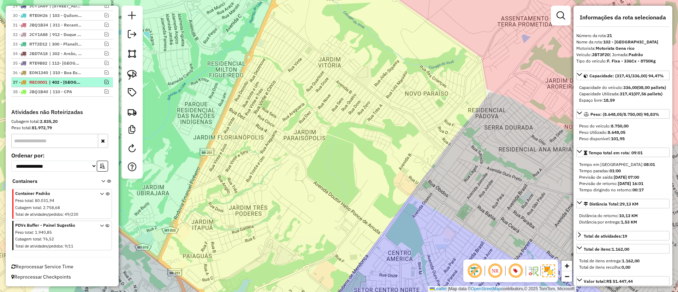
click at [106, 81] on em at bounding box center [107, 82] width 4 height 4
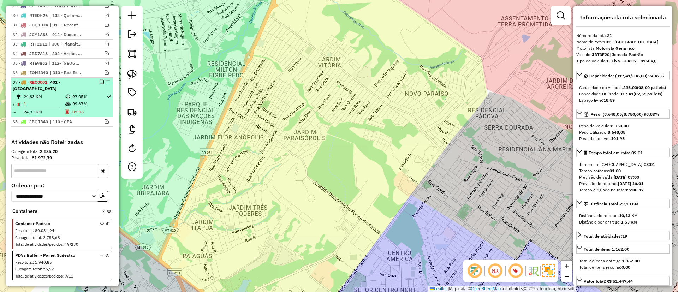
click at [91, 84] on div at bounding box center [99, 82] width 21 height 4
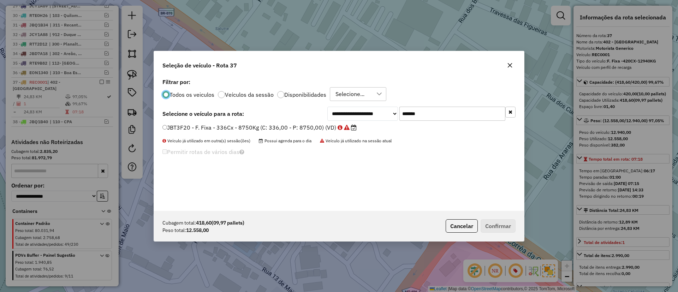
scroll to position [4, 2]
drag, startPoint x: 431, startPoint y: 113, endPoint x: 315, endPoint y: 117, distance: 116.2
click at [325, 117] on div "**********" at bounding box center [338, 114] width 353 height 14
paste input "text"
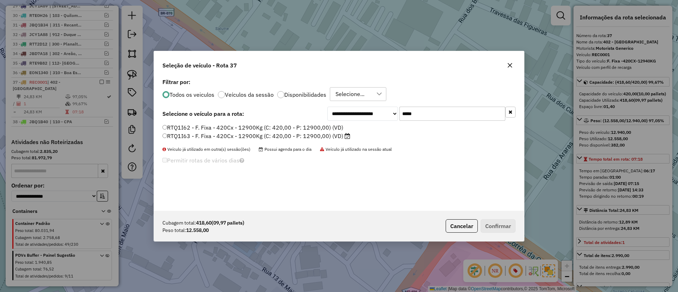
type input "*****"
click at [293, 125] on label "RTQ1I62 - F. Fixa - 420Cx - 12900Kg (C: 420,00 - P: 12900,00) (VD)" at bounding box center [252, 127] width 181 height 8
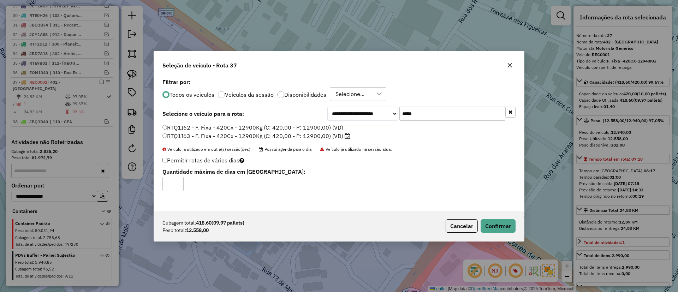
click at [296, 133] on label "RTQ1I63 - F. Fixa - 420Cx - 12900Kg (C: 420,00 - P: 12900,00) (VD)" at bounding box center [256, 136] width 188 height 8
click at [499, 230] on button "Confirmar" at bounding box center [498, 225] width 35 height 13
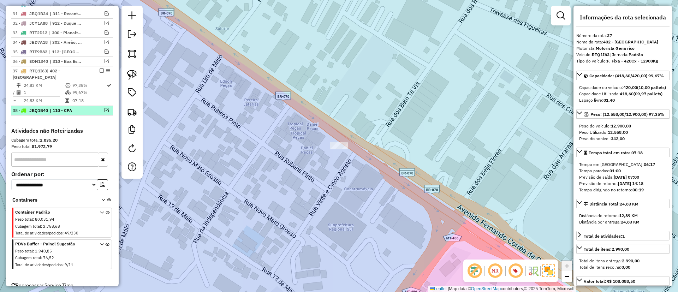
scroll to position [592, 0]
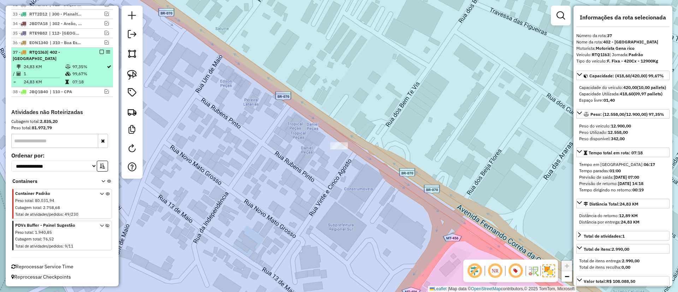
click at [100, 53] on em at bounding box center [102, 52] width 4 height 4
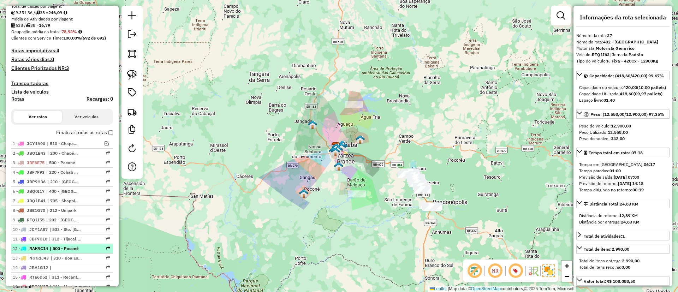
scroll to position [265, 0]
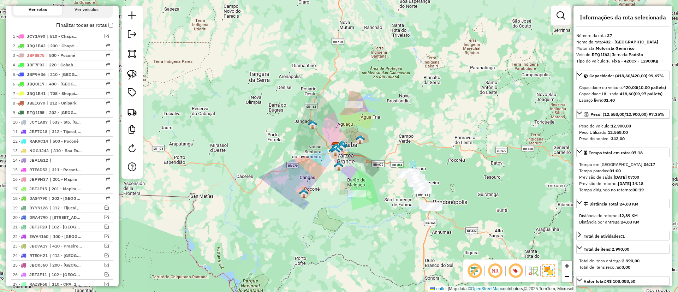
click at [108, 28] on label "Finalizar todas as rotas" at bounding box center [84, 25] width 57 height 7
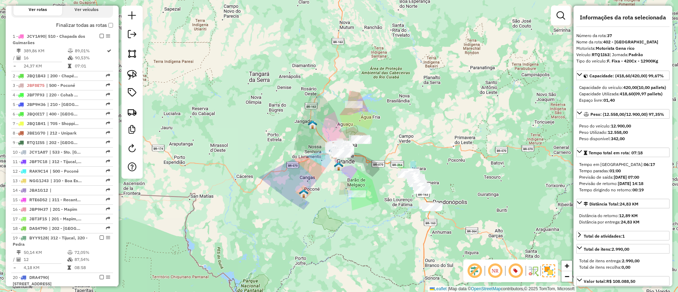
click at [471, 270] on em at bounding box center [474, 270] width 17 height 17
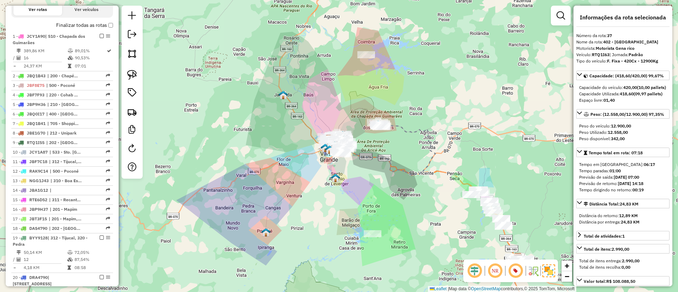
click at [106, 26] on label "Finalizar todas as rotas" at bounding box center [84, 25] width 57 height 7
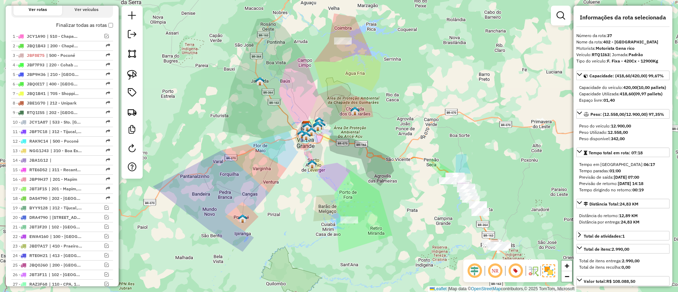
drag, startPoint x: 363, startPoint y: 178, endPoint x: 275, endPoint y: 127, distance: 101.6
click at [275, 127] on div "Janela de atendimento Grade de atendimento Capacidade Transportadoras Veículos …" at bounding box center [339, 146] width 678 height 292
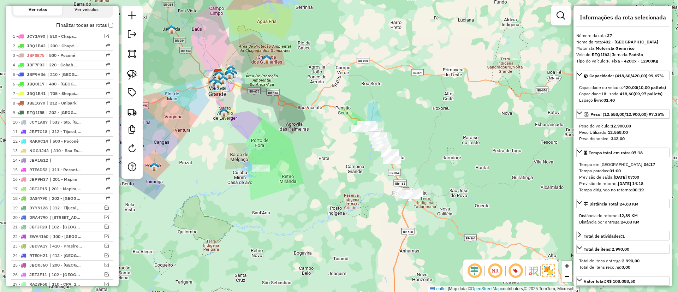
click at [233, 89] on div "Janela de atendimento Grade de atendimento Capacidade Transportadoras Veículos …" at bounding box center [339, 146] width 678 height 292
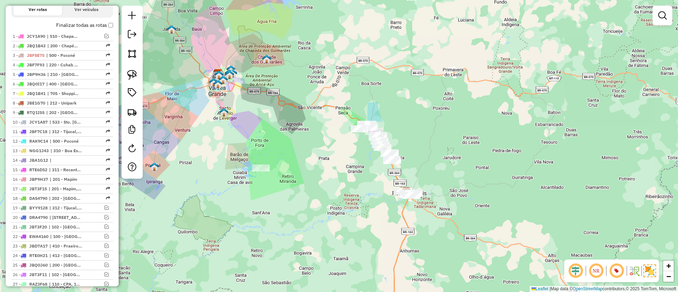
click at [284, 148] on div "Janela de atendimento Grade de atendimento Capacidade Transportadoras Veículos …" at bounding box center [339, 146] width 678 height 292
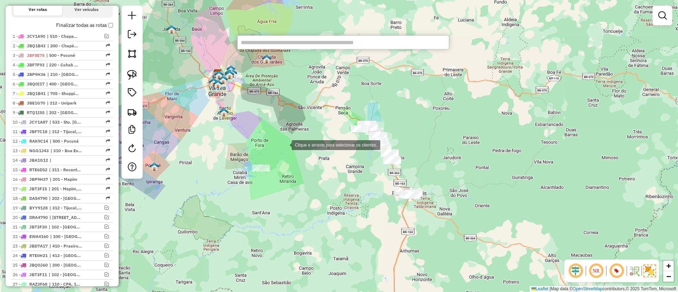
paste input "****"
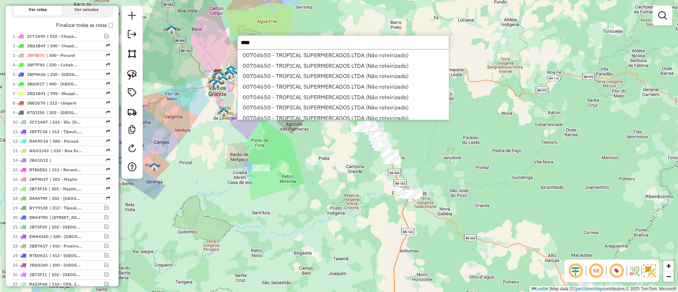
type input "****"
click at [290, 54] on li "00704650 - TROPICAL SUPERMERCADOS LTDA (Não roteirizado)" at bounding box center [343, 55] width 211 height 11
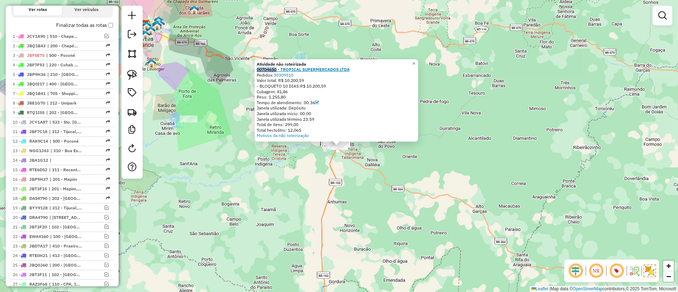
drag, startPoint x: 257, startPoint y: 70, endPoint x: 279, endPoint y: 69, distance: 22.6
click at [279, 69] on div "Atividade não roteirizada 00704650 - TROPICAL SUPERMERCADOS LTDA Pedidos: 30309…" at bounding box center [336, 100] width 163 height 82
copy strong "00704650"
click at [128, 111] on img at bounding box center [132, 112] width 10 height 10
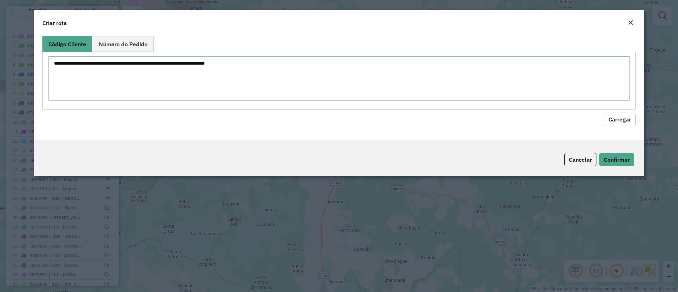
click at [122, 77] on textarea at bounding box center [338, 78] width 581 height 45
paste textarea "********"
type textarea "********"
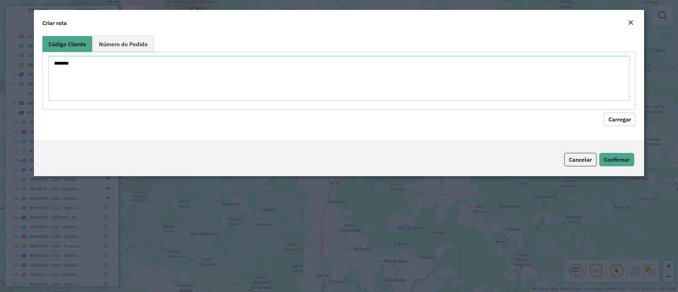
click at [622, 121] on button "Carregar" at bounding box center [620, 119] width 32 height 13
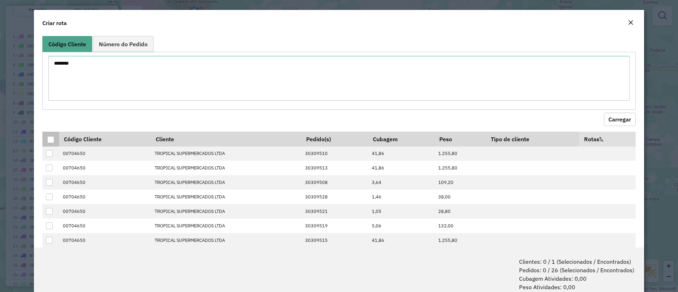
click at [51, 138] on div at bounding box center [50, 139] width 7 height 7
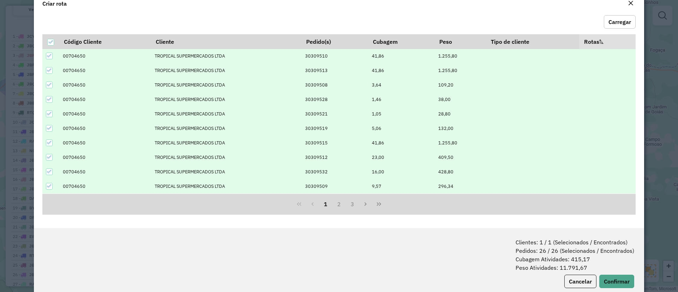
scroll to position [35, 0]
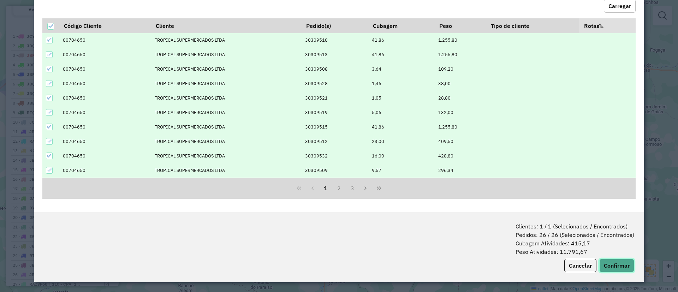
click at [621, 267] on button "Confirmar" at bounding box center [616, 265] width 35 height 13
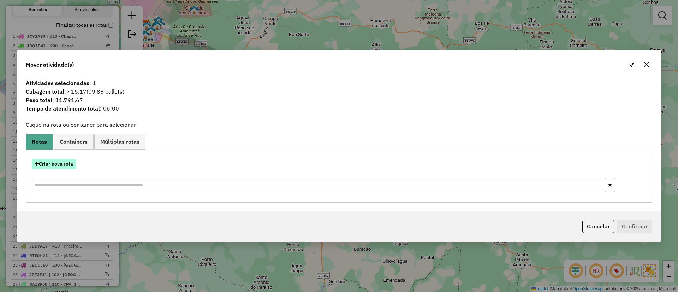
click at [62, 164] on button "Criar nova rota" at bounding box center [54, 164] width 44 height 11
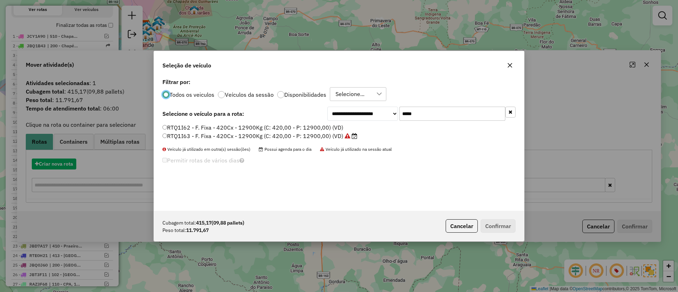
scroll to position [4, 2]
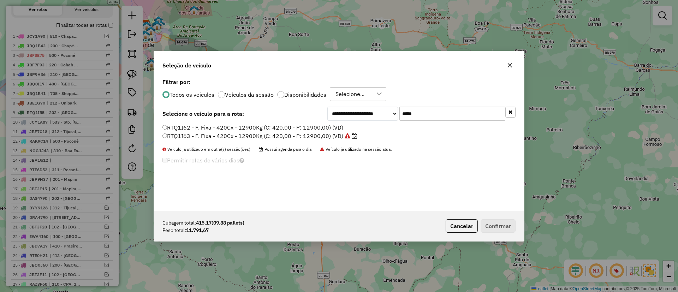
drag, startPoint x: 431, startPoint y: 114, endPoint x: 346, endPoint y: 117, distance: 85.1
click at [359, 113] on div "**********" at bounding box center [421, 114] width 188 height 14
paste input "**"
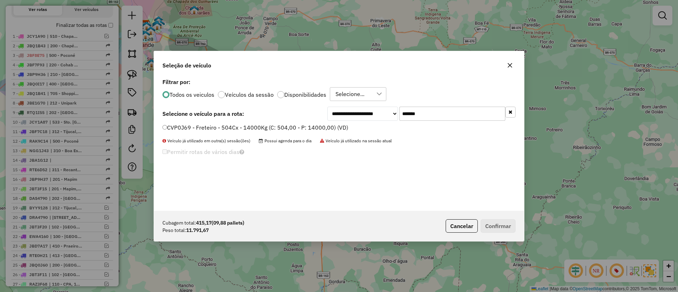
type input "*******"
click at [315, 128] on label "CVP0J69 - Freteiro - 504Cx - 14000Kg (C: 504,00 - P: 14000,00) (VD)" at bounding box center [255, 127] width 186 height 8
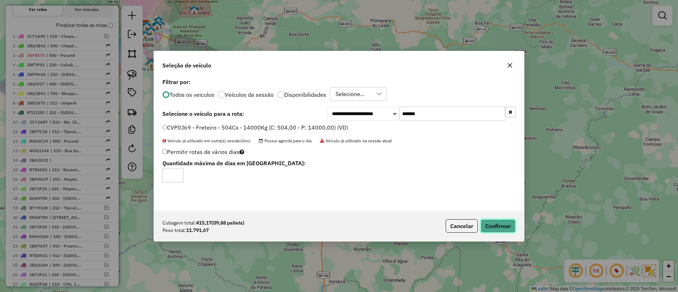
click at [493, 222] on button "Confirmar" at bounding box center [498, 225] width 35 height 13
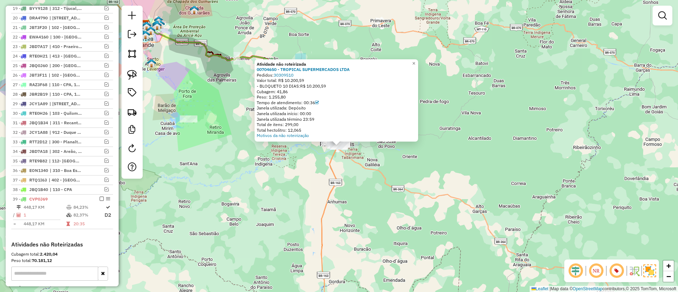
scroll to position [530, 0]
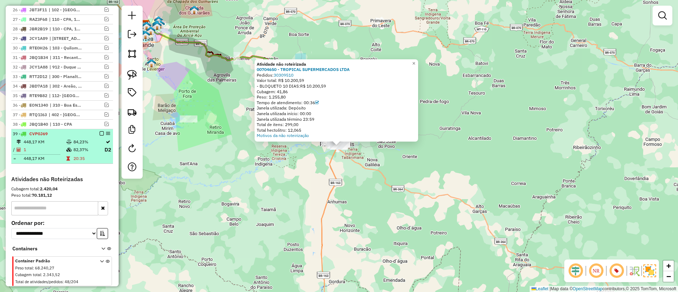
click at [100, 132] on em at bounding box center [102, 133] width 4 height 4
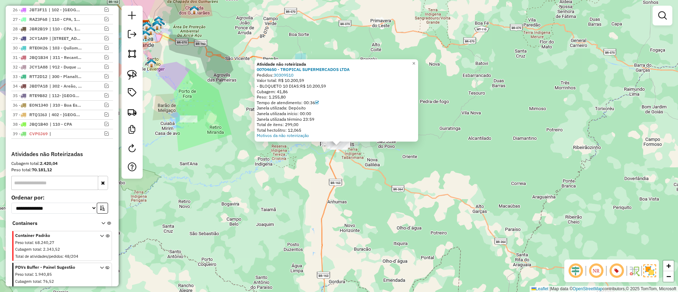
click at [218, 155] on div "Atividade não roteirizada 00704650 - TROPICAL SUPERMERCADOS LTDA Pedidos: 30309…" at bounding box center [339, 146] width 678 height 292
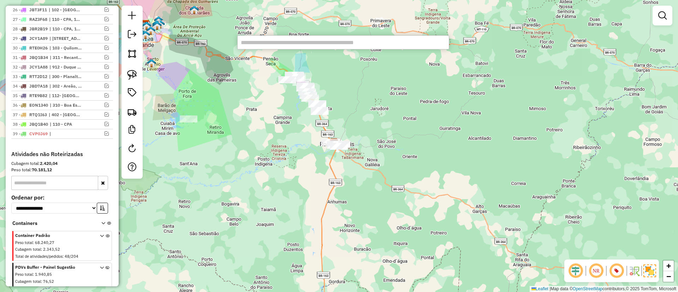
paste input "****"
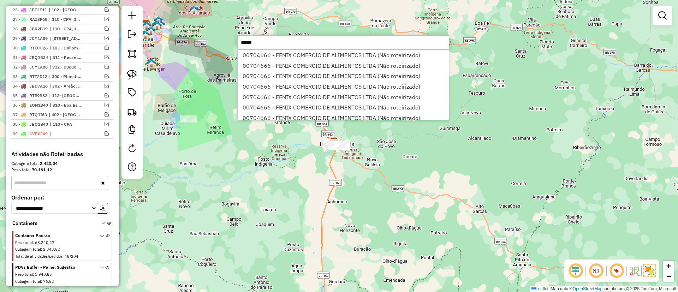
type input "****"
click at [278, 53] on li "00704666 - FENIX COMERCIO DE ALIMENTOS LTDA (Não roteirizado)" at bounding box center [343, 55] width 211 height 11
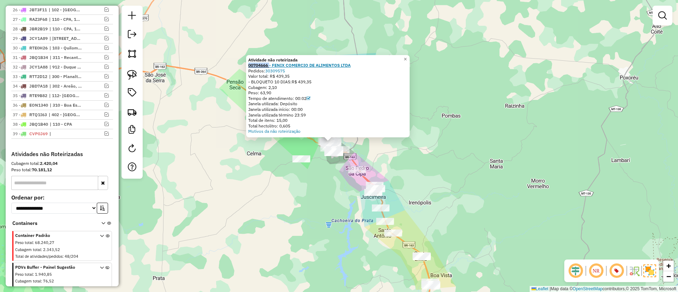
drag, startPoint x: 262, startPoint y: 64, endPoint x: 273, endPoint y: 64, distance: 11.0
click at [273, 64] on div "Atividade não roteirizada 00704666 - FENIX COMERCIO DE ALIMENTOS LTDA Pedidos: …" at bounding box center [327, 96] width 163 height 82
copy strong "00704666"
click at [138, 109] on link at bounding box center [132, 112] width 16 height 16
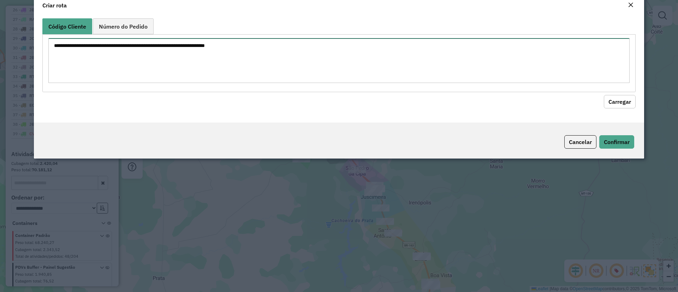
click at [142, 77] on textarea at bounding box center [338, 60] width 581 height 45
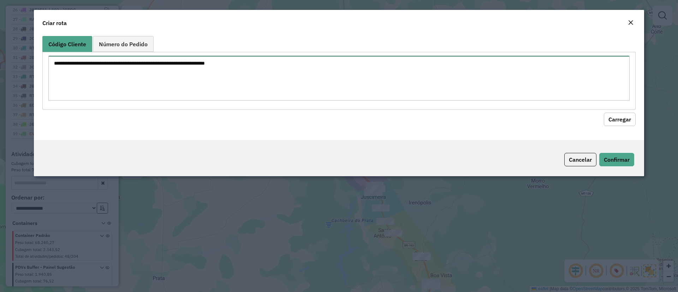
paste textarea "********"
type textarea "********"
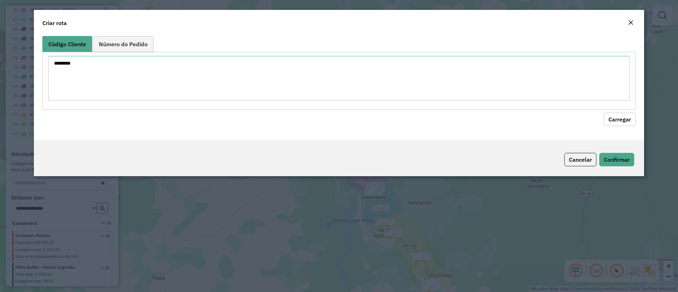
click at [616, 120] on button "Carregar" at bounding box center [620, 119] width 32 height 13
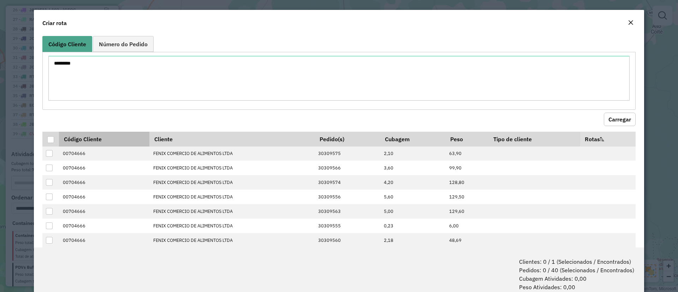
drag, startPoint x: 52, startPoint y: 139, endPoint x: 82, endPoint y: 132, distance: 30.7
click at [52, 139] on div at bounding box center [50, 139] width 7 height 7
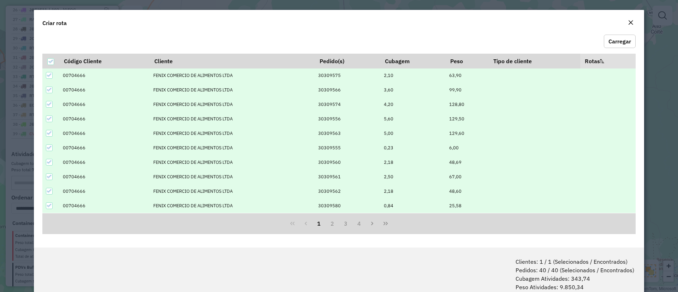
scroll to position [35, 0]
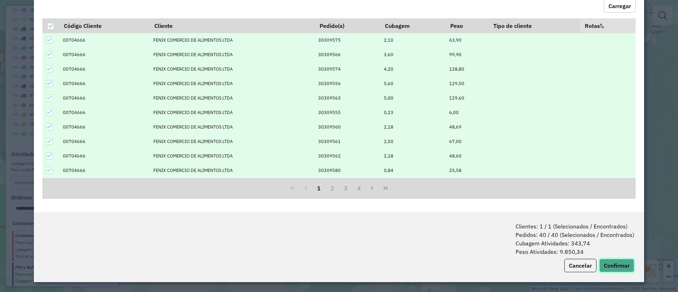
click at [605, 262] on button "Confirmar" at bounding box center [616, 265] width 35 height 13
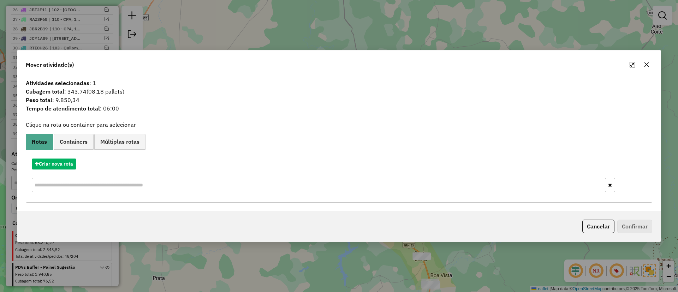
click at [47, 158] on div "Criar nova rota" at bounding box center [339, 176] width 623 height 46
click at [48, 160] on button "Criar nova rota" at bounding box center [54, 164] width 44 height 11
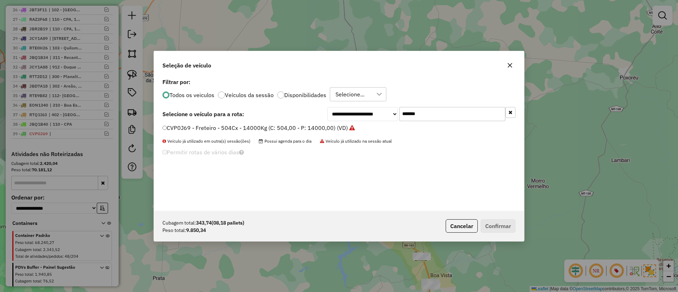
scroll to position [4, 2]
drag, startPoint x: 426, startPoint y: 111, endPoint x: 326, endPoint y: 123, distance: 101.0
click at [334, 123] on div "**********" at bounding box center [339, 144] width 370 height 134
paste input "text"
type input "*******"
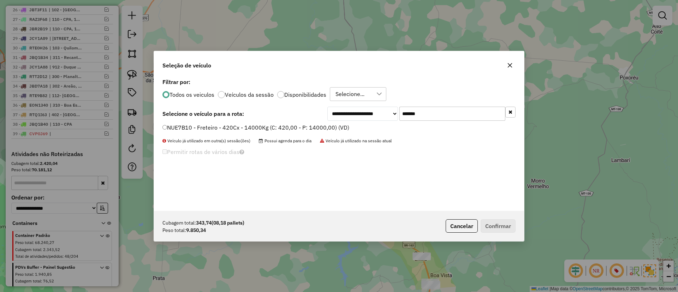
drag, startPoint x: 287, startPoint y: 127, endPoint x: 295, endPoint y: 127, distance: 7.8
click at [288, 127] on label "NUE7B10 - Freteiro - 420Cx - 14000Kg (C: 420,00 - P: 14000,00) (VD)" at bounding box center [255, 127] width 187 height 8
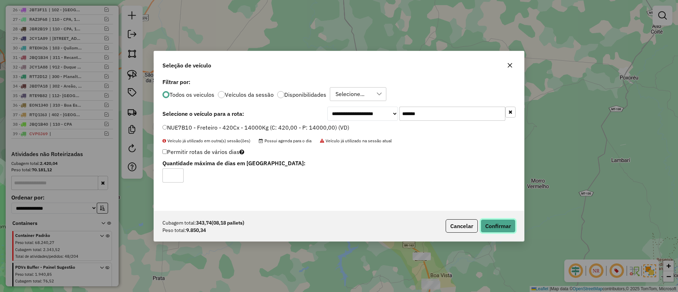
click at [486, 226] on button "Confirmar" at bounding box center [498, 225] width 35 height 13
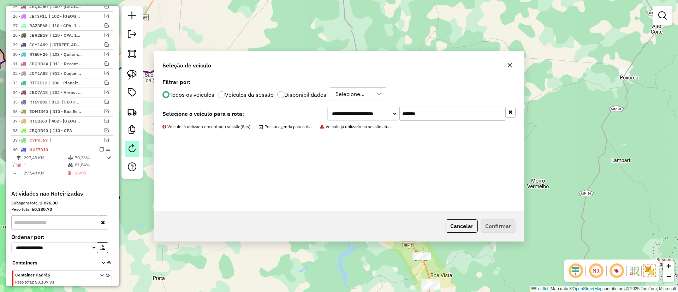
scroll to position [536, 0]
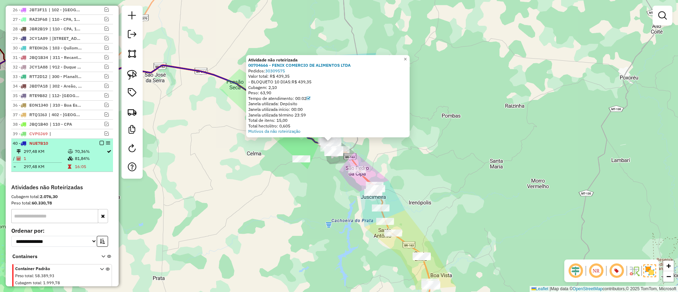
click at [70, 150] on icon at bounding box center [70, 151] width 5 height 4
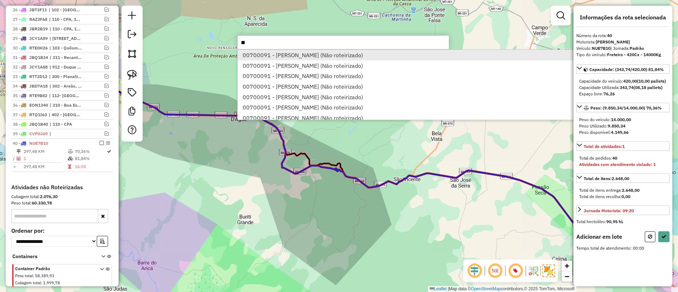
type input "**"
click at [265, 54] on li "00700091 - WALDEMAR ANTONIO GONCALVES (Não roteirizado)" at bounding box center [411, 55] width 346 height 11
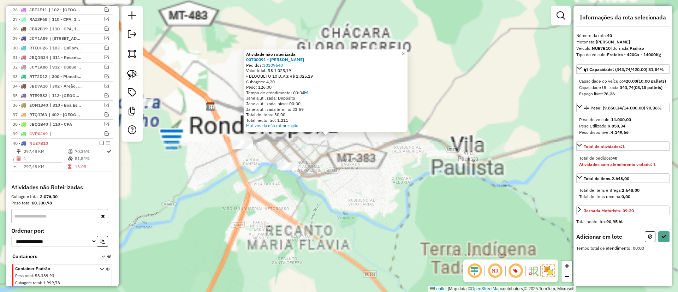
click at [340, 159] on div "Atividade não roteirizada 00700091 - WALDEMAR ANTONIO GONCALVES Pedidos: 303096…" at bounding box center [339, 146] width 678 height 292
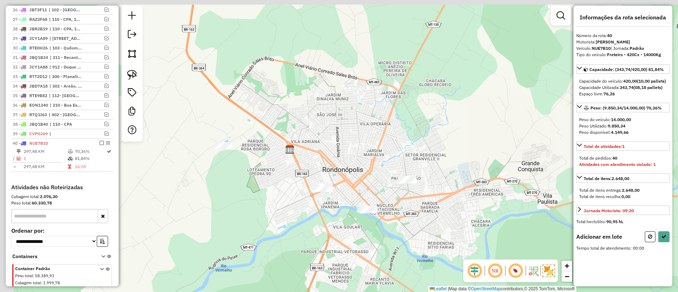
drag, startPoint x: 277, startPoint y: 142, endPoint x: 280, endPoint y: 123, distance: 18.9
click at [304, 133] on div "Janela de atendimento Grade de atendimento Capacidade Transportadoras Veículos …" at bounding box center [339, 146] width 678 height 292
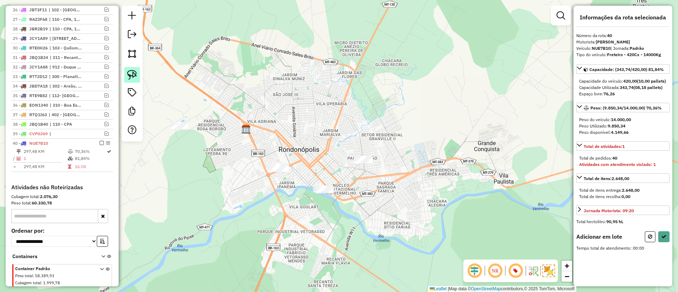
click at [129, 74] on img at bounding box center [132, 75] width 10 height 10
drag, startPoint x: 306, startPoint y: 117, endPoint x: 417, endPoint y: 165, distance: 120.7
click at [663, 242] on button at bounding box center [663, 236] width 11 height 11
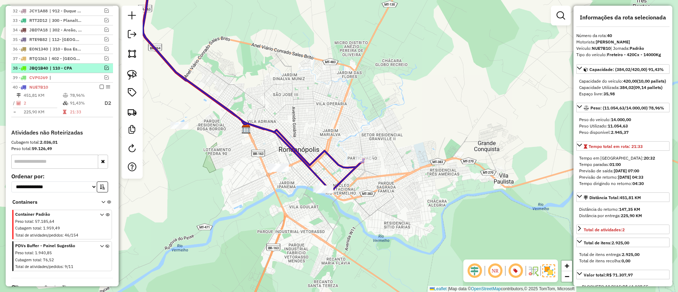
scroll to position [607, 0]
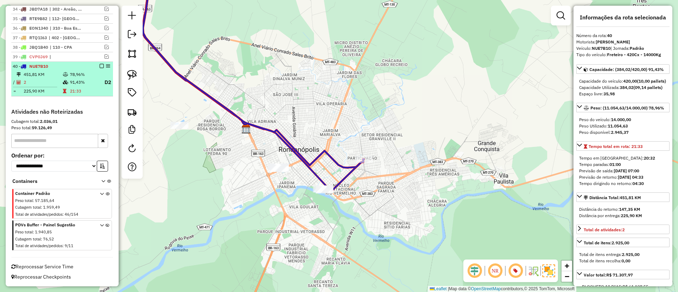
click at [100, 66] on em at bounding box center [102, 66] width 4 height 4
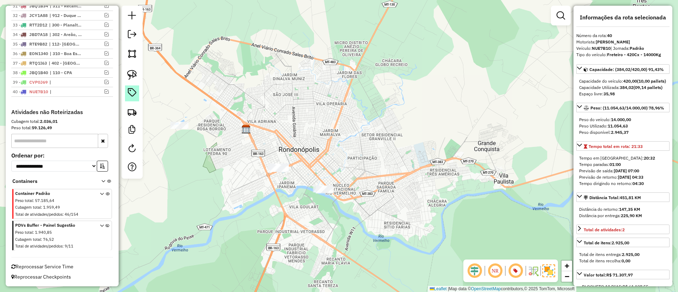
scroll to position [581, 0]
click at [131, 71] on img at bounding box center [132, 75] width 10 height 10
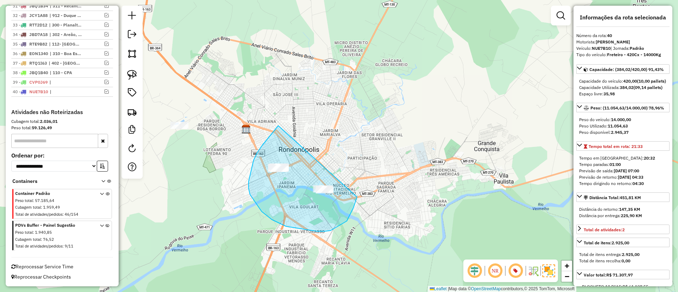
drag, startPoint x: 278, startPoint y: 125, endPoint x: 357, endPoint y: 188, distance: 101.0
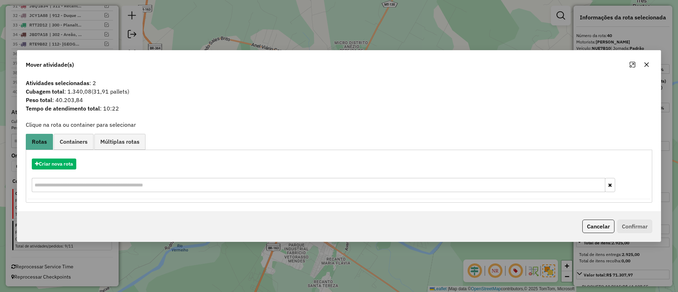
click at [648, 65] on icon "button" at bounding box center [647, 65] width 6 height 6
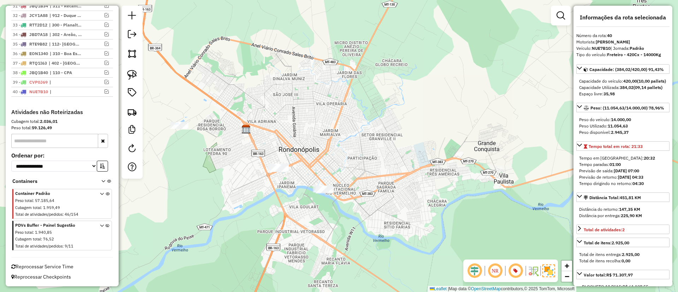
click at [200, 84] on div "Janela de atendimento Grade de atendimento Capacidade Transportadoras Veículos …" at bounding box center [339, 146] width 678 height 292
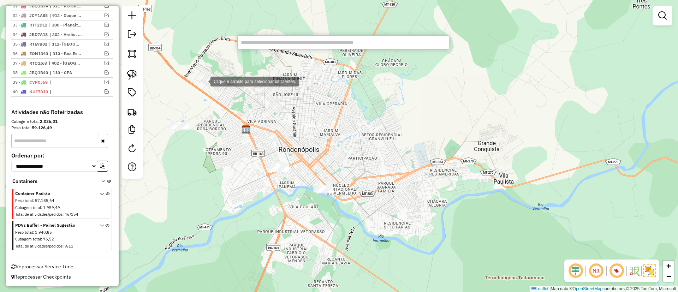
paste input "****"
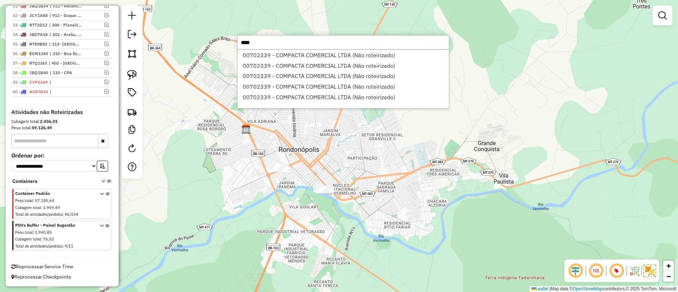
type input "****"
click at [263, 54] on li "00702339 - COMPACTA COMERCIAL LTDA (Não roteirizado)" at bounding box center [343, 55] width 211 height 11
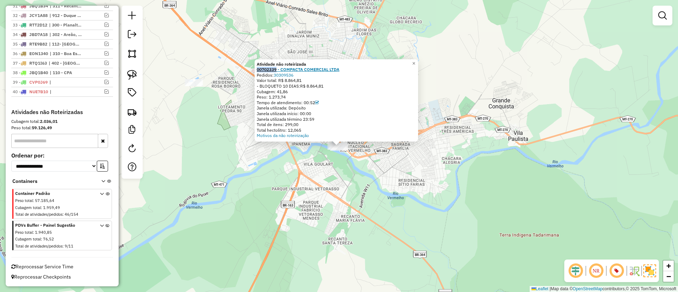
drag, startPoint x: 258, startPoint y: 70, endPoint x: 280, endPoint y: 69, distance: 21.9
click at [280, 69] on div "Atividade não roteirizada 00702339 - COMPACTA COMERCIAL LTDA Pedidos: 30309536 …" at bounding box center [336, 100] width 163 height 82
copy strong "00702339"
click at [127, 112] on img at bounding box center [132, 112] width 10 height 10
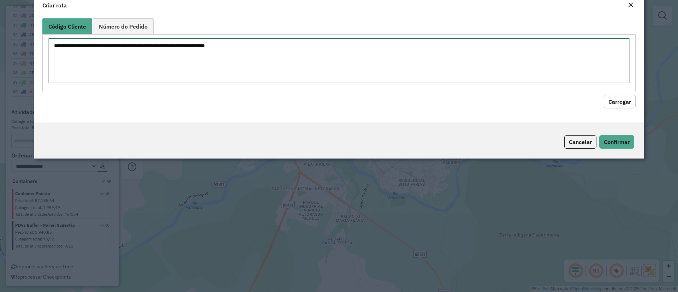
click at [133, 67] on textarea at bounding box center [338, 60] width 581 height 45
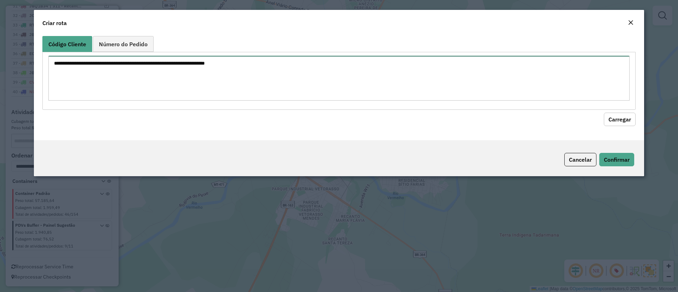
paste textarea "********"
type textarea "********"
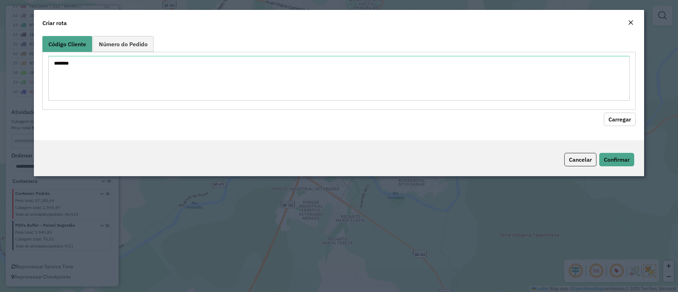
click at [611, 119] on button "Carregar" at bounding box center [620, 119] width 32 height 13
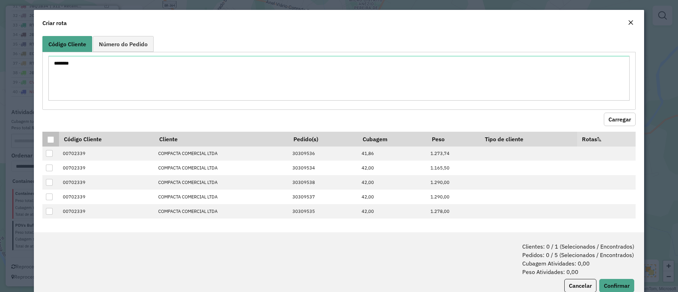
click at [48, 143] on div at bounding box center [50, 139] width 7 height 7
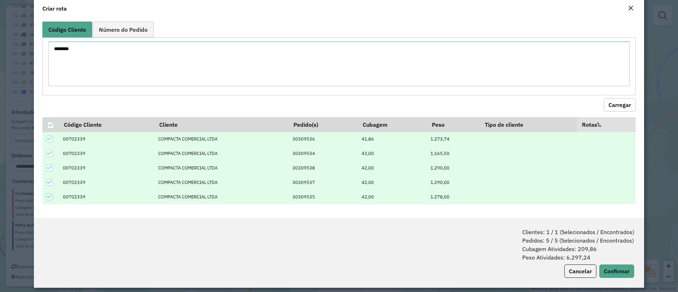
scroll to position [20, 0]
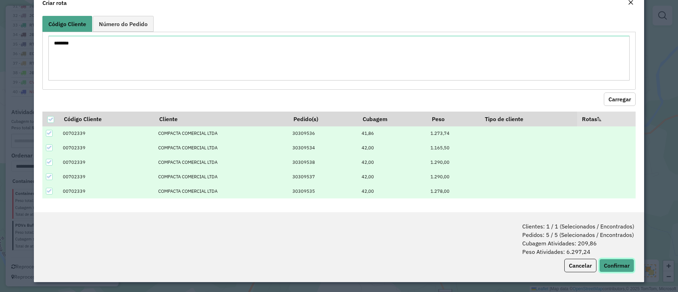
click at [614, 261] on button "Confirmar" at bounding box center [616, 265] width 35 height 13
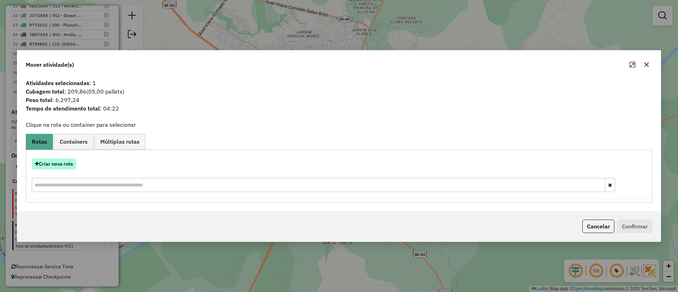
click at [48, 163] on button "Criar nova rota" at bounding box center [54, 164] width 44 height 11
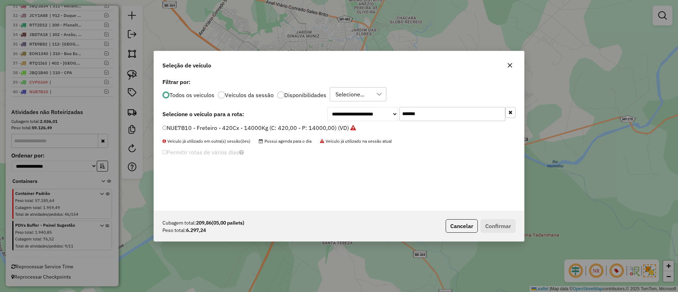
scroll to position [4, 2]
drag, startPoint x: 450, startPoint y: 112, endPoint x: 341, endPoint y: 112, distance: 108.7
click at [341, 112] on div "**********" at bounding box center [421, 114] width 188 height 14
paste input "text"
type input "*******"
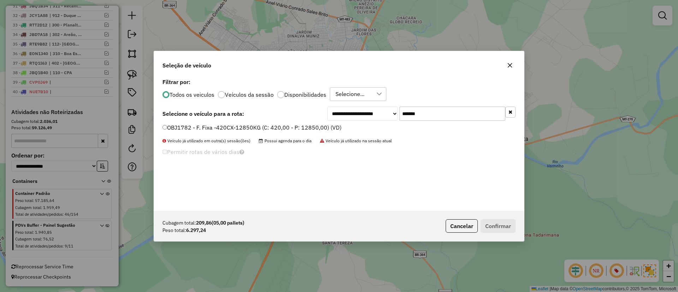
click at [298, 126] on label "OBJ1782 - F. Fixa -420CX-12850KG (C: 420,00 - P: 12850,00) (VD)" at bounding box center [251, 127] width 179 height 8
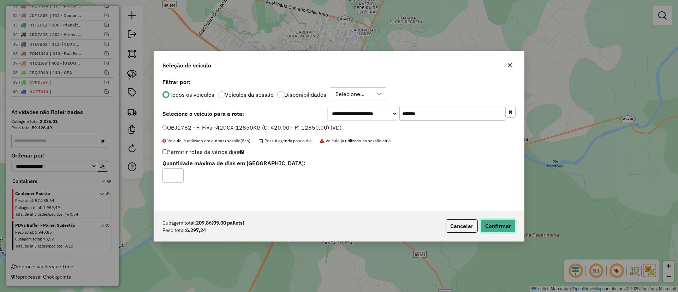
click at [490, 226] on button "Confirmar" at bounding box center [498, 225] width 35 height 13
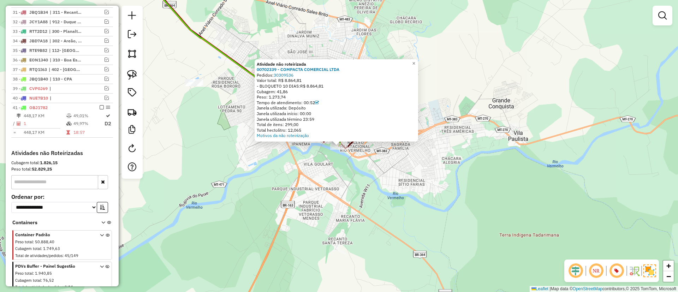
scroll to position [613, 0]
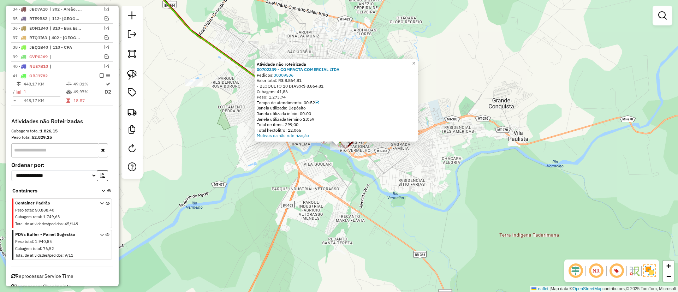
click at [182, 100] on div "Atividade não roteirizada 00702339 - COMPACTA COMERCIAL LTDA Pedidos: 30309536 …" at bounding box center [339, 146] width 678 height 292
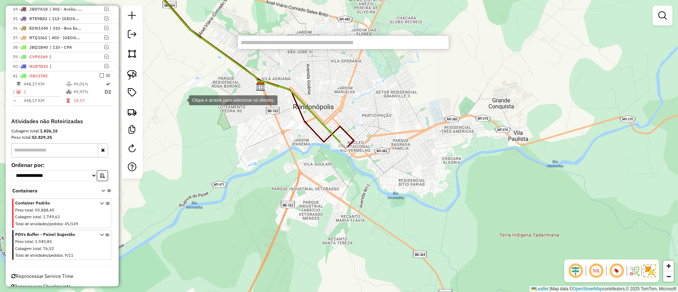
paste input "***"
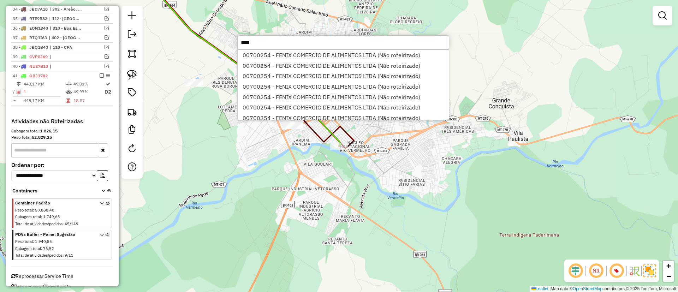
type input "***"
click at [280, 55] on li "00700254 - FENIX COMERCIO DE ALIMENTOS LTDA (Não roteirizado)" at bounding box center [343, 55] width 211 height 11
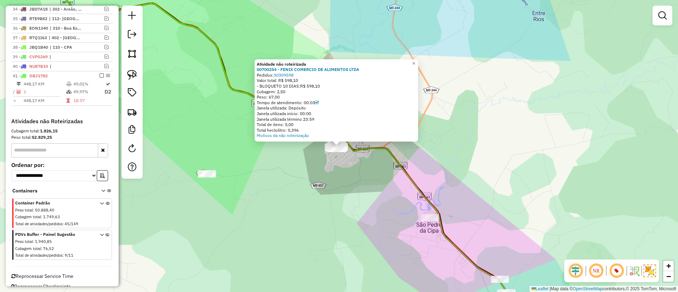
drag, startPoint x: 326, startPoint y: 169, endPoint x: 334, endPoint y: 169, distance: 7.4
click at [327, 169] on div "Atividade não roteirizada 00700254 - FENIX COMERCIO DE ALIMENTOS LTDA Pedidos: …" at bounding box center [339, 146] width 678 height 292
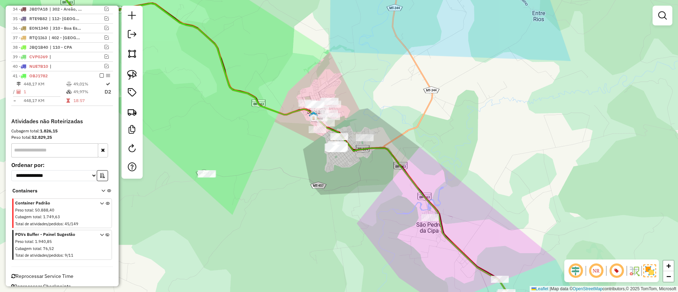
click at [392, 153] on icon at bounding box center [280, 146] width 473 height 350
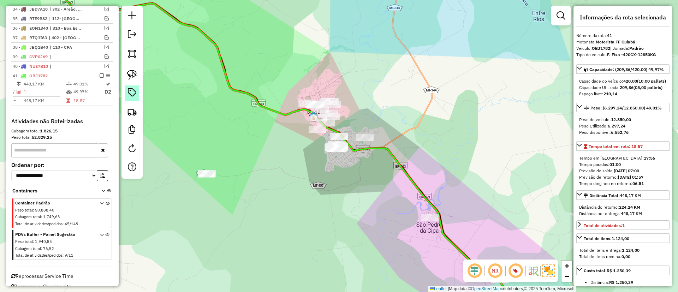
scroll to position [622, 0]
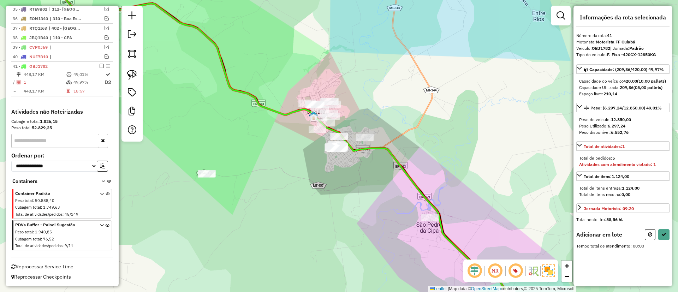
drag, startPoint x: 130, startPoint y: 75, endPoint x: 178, endPoint y: 96, distance: 52.6
click at [131, 75] on img at bounding box center [132, 75] width 10 height 10
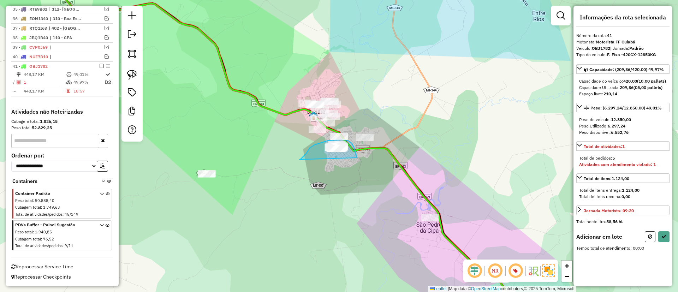
drag, startPoint x: 299, startPoint y: 159, endPoint x: 357, endPoint y: 157, distance: 57.6
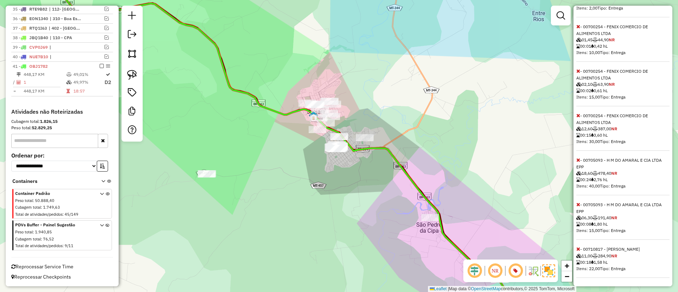
scroll to position [2345, 0]
click at [577, 248] on icon at bounding box center [578, 248] width 4 height 5
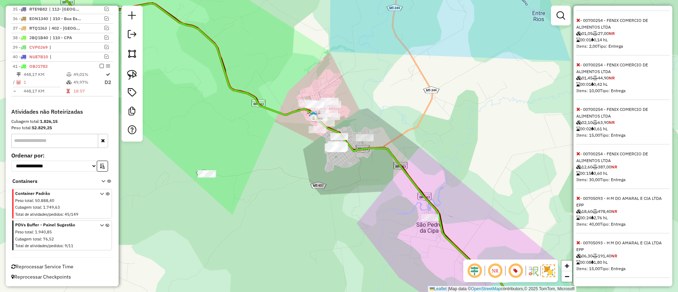
scroll to position [2306, 0]
click at [577, 248] on span "- 00705093 - H M DO AMARAL E CIA LTDA EPP 06,30 191,40 NR 00:08 1,80 hL Itens: …" at bounding box center [622, 259] width 93 height 38
click at [578, 242] on icon at bounding box center [578, 242] width 4 height 5
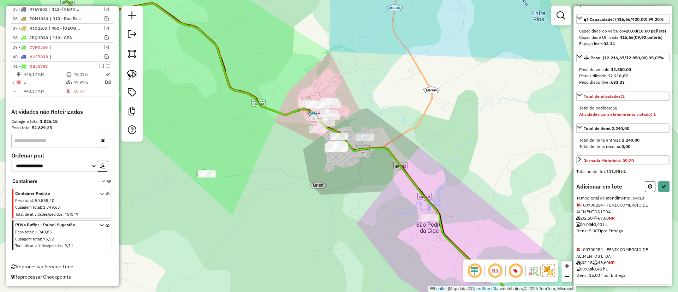
scroll to position [22, 0]
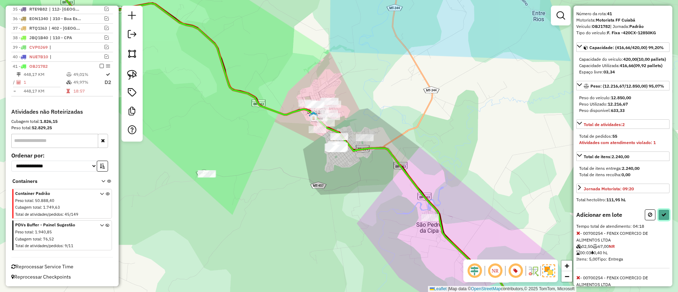
click at [661, 217] on icon at bounding box center [663, 214] width 5 height 5
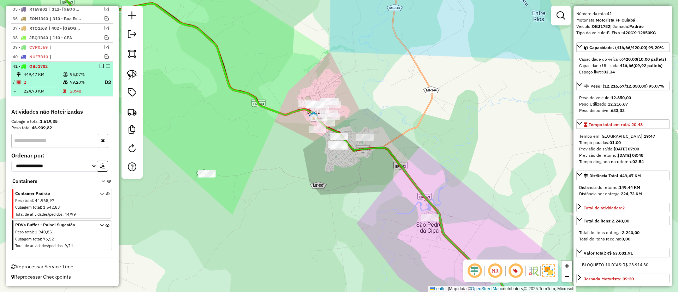
click at [100, 66] on em at bounding box center [102, 66] width 4 height 4
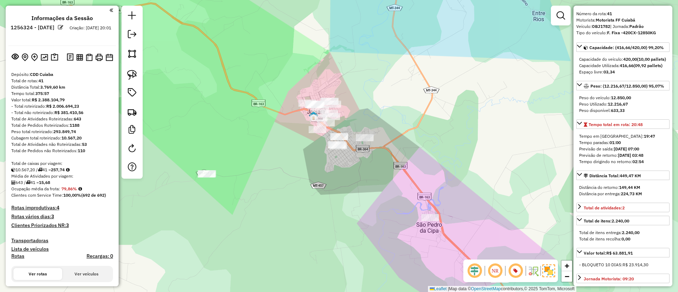
scroll to position [0, 0]
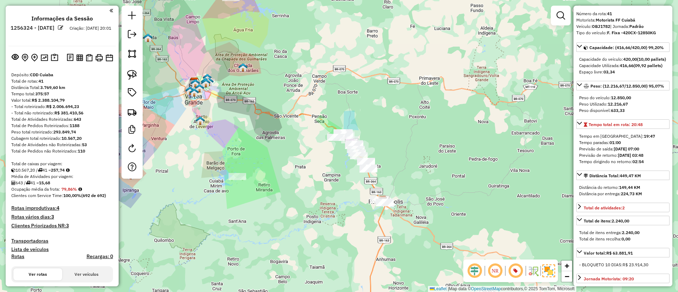
drag, startPoint x: 423, startPoint y: 198, endPoint x: 406, endPoint y: 135, distance: 66.1
click at [406, 136] on div "Janela de atendimento Grade de atendimento Capacidade Transportadoras Veículos …" at bounding box center [339, 146] width 678 height 292
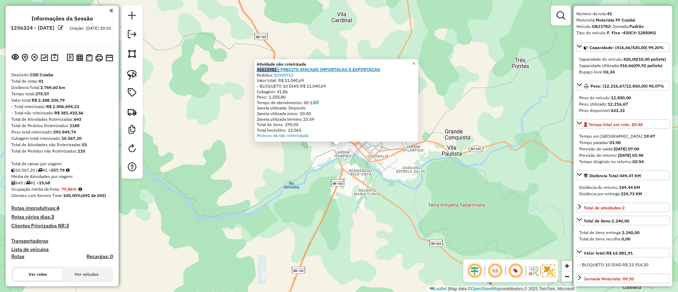
drag, startPoint x: 258, startPoint y: 70, endPoint x: 282, endPoint y: 68, distance: 24.1
click at [282, 68] on div "Atividade não roteirizada 45515982 - PRECITO ATACADO IMPORTACAO E EXPORTACAO Pe…" at bounding box center [336, 100] width 163 height 82
copy strong "45515982 -"
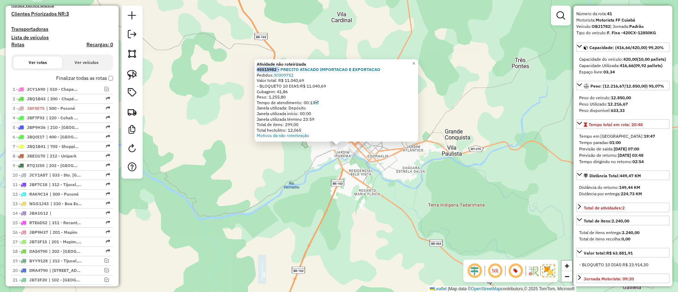
scroll to position [53, 0]
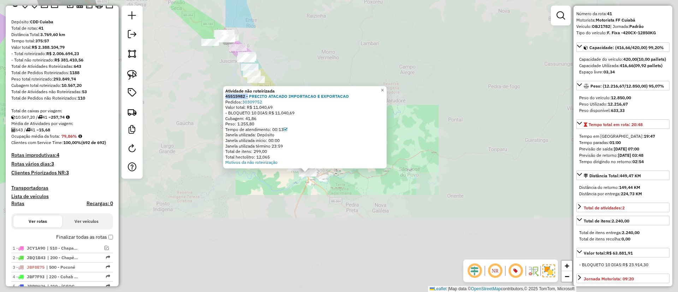
click at [330, 214] on div "Atividade não roteirizada 45515982 - PRECITO ATACADO IMPORTACAO E EXPORTACAO Pe…" at bounding box center [339, 146] width 678 height 292
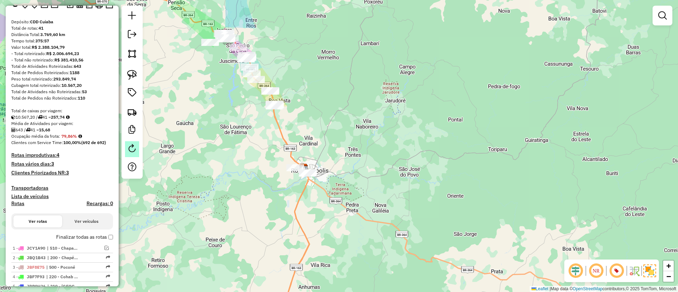
click at [131, 148] on em at bounding box center [132, 148] width 8 height 8
select select "*"
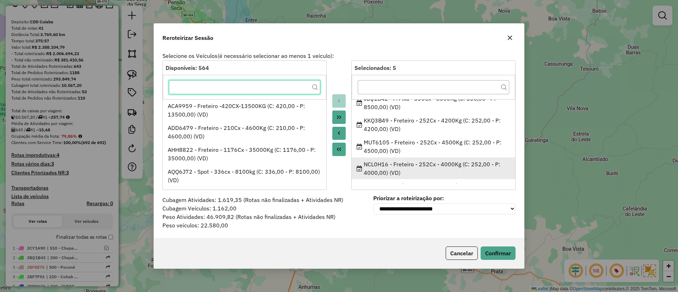
scroll to position [0, 0]
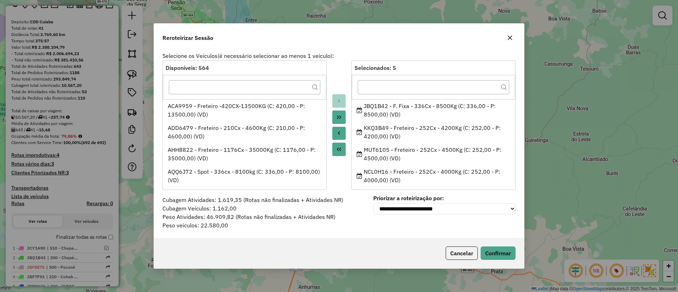
click at [509, 33] on button "button" at bounding box center [509, 37] width 11 height 11
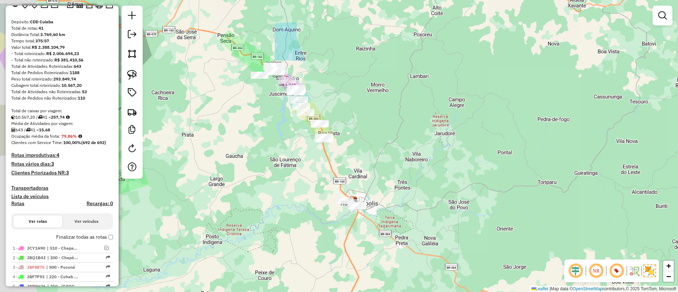
drag, startPoint x: 286, startPoint y: 141, endPoint x: 403, endPoint y: 210, distance: 135.8
click at [403, 210] on div "Janela de atendimento Grade de atendimento Capacidade Transportadoras Veículos …" at bounding box center [339, 146] width 678 height 292
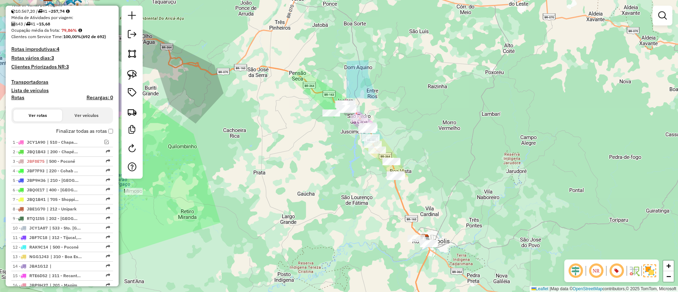
drag, startPoint x: 213, startPoint y: 162, endPoint x: 323, endPoint y: 168, distance: 109.6
click at [323, 169] on div "Janela de atendimento Grade de atendimento Capacidade Transportadoras Veículos …" at bounding box center [339, 146] width 678 height 292
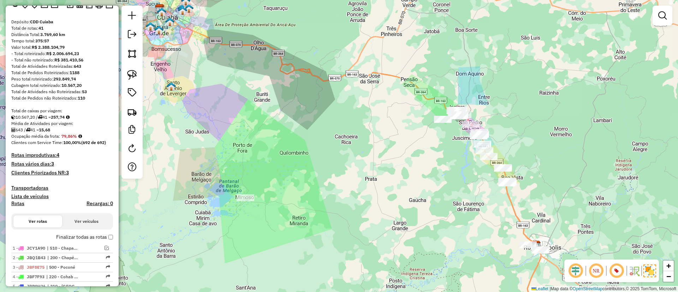
scroll to position [159, 0]
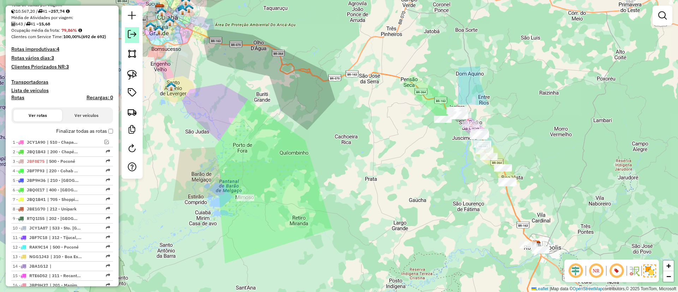
click at [130, 36] on em at bounding box center [132, 34] width 8 height 8
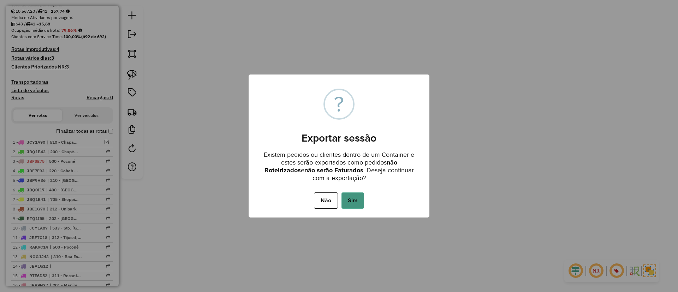
click at [355, 200] on button "Sim" at bounding box center [352, 200] width 23 height 16
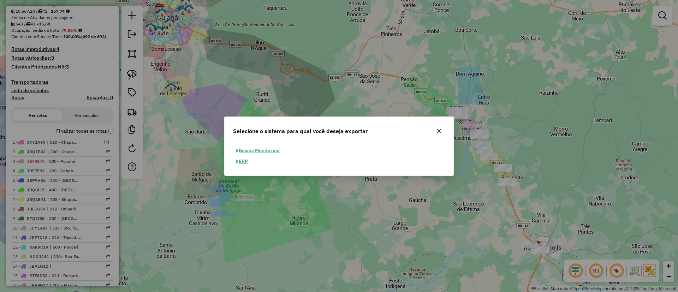
click at [245, 160] on button "ERP" at bounding box center [242, 161] width 18 height 11
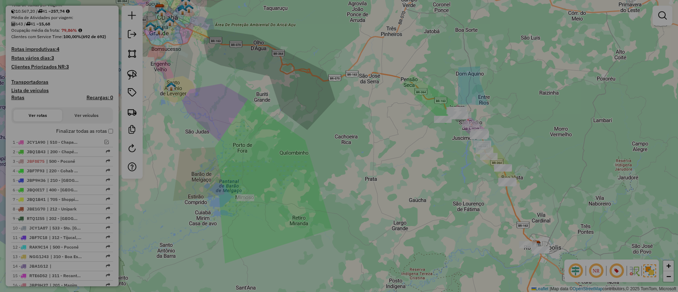
select select "**"
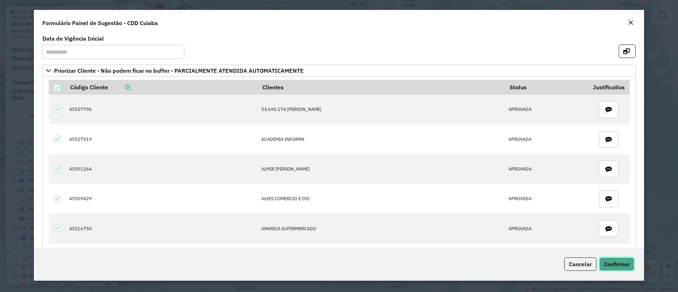
click at [619, 266] on span "Confirmar" at bounding box center [617, 264] width 26 height 7
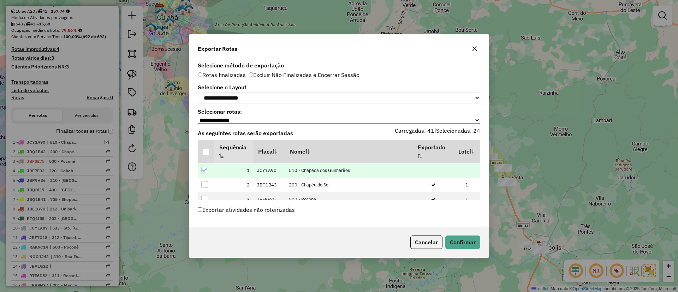
click at [476, 40] on div "Exportar Rotas" at bounding box center [338, 47] width 299 height 25
click at [473, 49] on icon "button" at bounding box center [475, 49] width 6 height 6
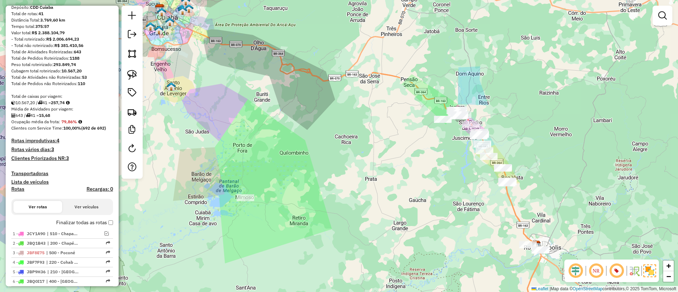
scroll to position [0, 0]
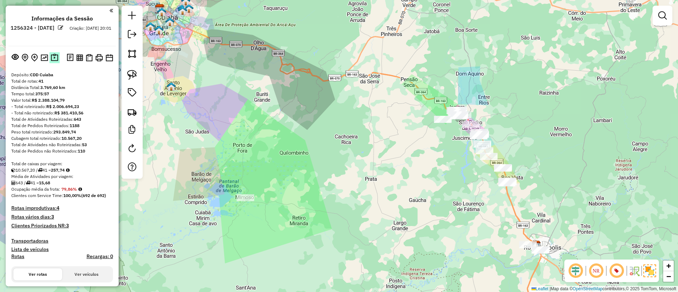
click at [54, 58] on img at bounding box center [54, 58] width 7 height 8
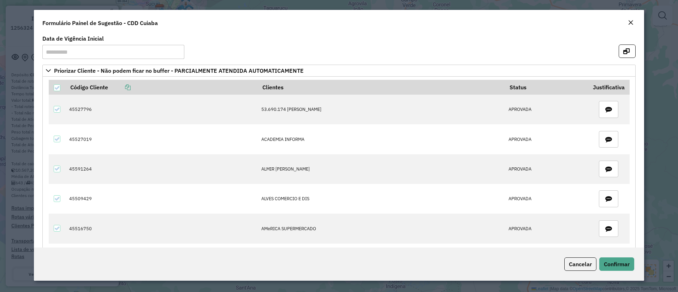
drag, startPoint x: 129, startPoint y: 86, endPoint x: 412, endPoint y: 27, distance: 289.2
click at [129, 86] on icon at bounding box center [128, 87] width 6 height 6
click at [629, 23] on em "Close" at bounding box center [631, 23] width 6 height 6
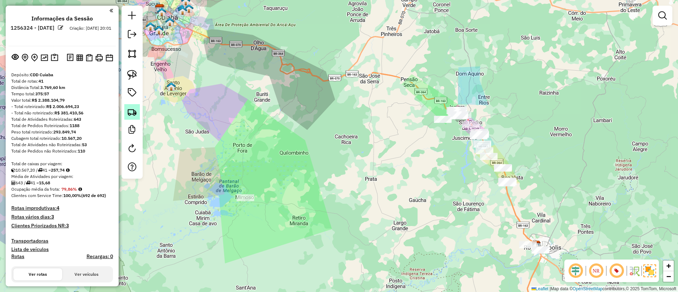
click at [130, 112] on img at bounding box center [132, 112] width 10 height 10
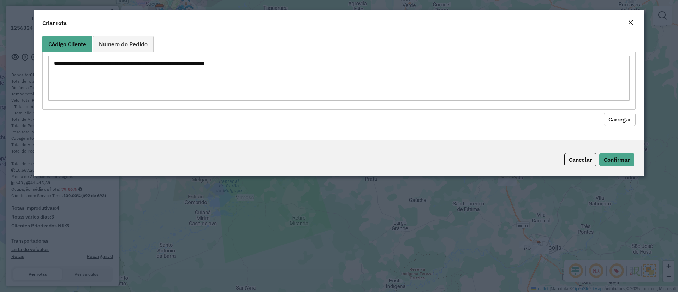
click at [159, 88] on textarea at bounding box center [338, 78] width 581 height 45
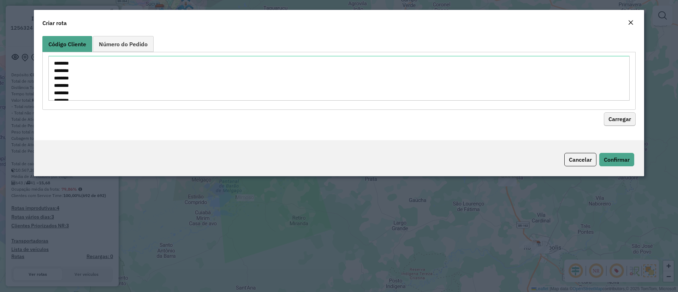
scroll to position [240, 0]
type textarea "******** ******** ******** ******** ******** ******** ******** ******** *******…"
click at [628, 124] on button "Carregar" at bounding box center [620, 119] width 32 height 13
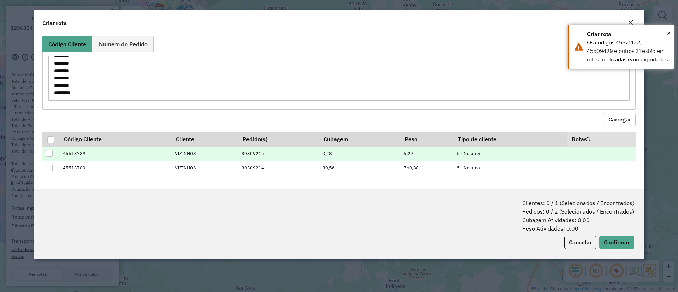
click at [82, 154] on td "45513789" at bounding box center [115, 154] width 112 height 14
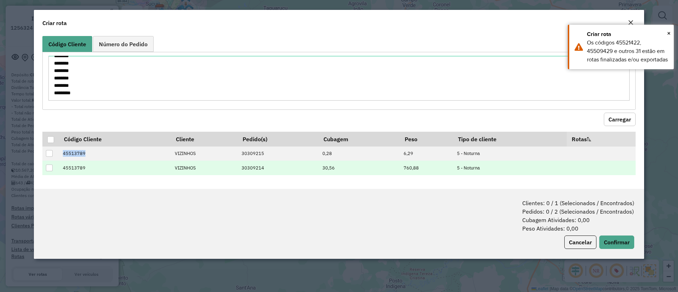
copy td "45513789"
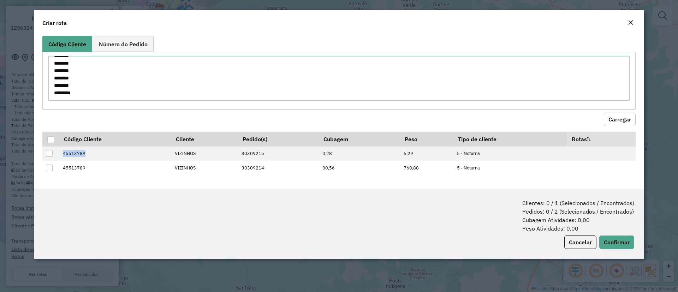
drag, startPoint x: 628, startPoint y: 19, endPoint x: 625, endPoint y: 22, distance: 4.0
click at [628, 19] on div "Close" at bounding box center [631, 23] width 6 height 8
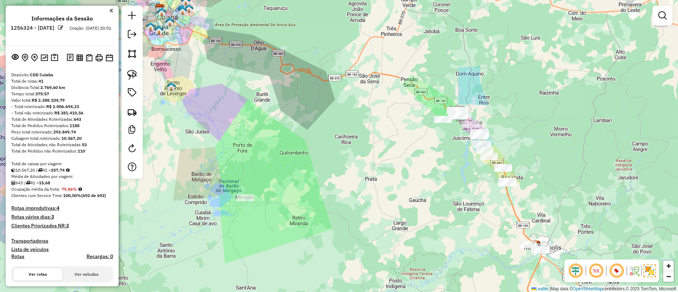
click at [336, 124] on div "Janela de atendimento Grade de atendimento Capacidade Transportadoras Veículos …" at bounding box center [339, 146] width 678 height 292
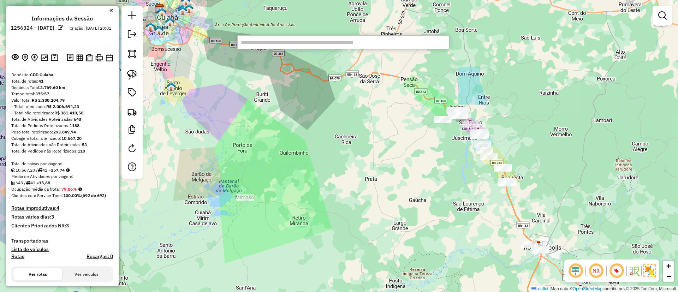
paste input "********"
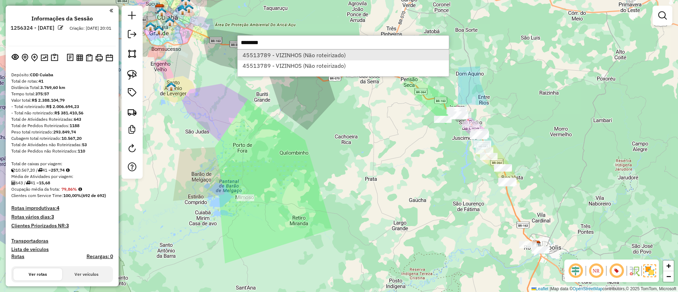
type input "********"
click at [301, 56] on li "45513789 - VIZINHOS (Não roteirizado)" at bounding box center [343, 55] width 211 height 11
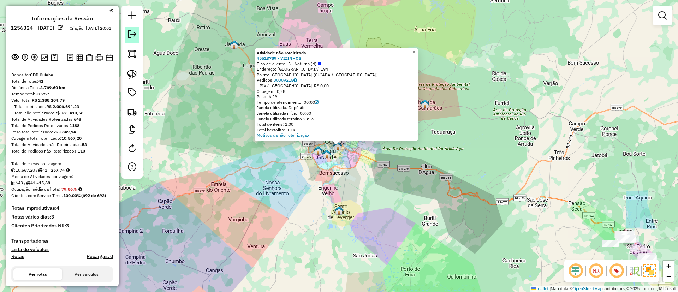
click at [128, 36] on em at bounding box center [132, 34] width 8 height 8
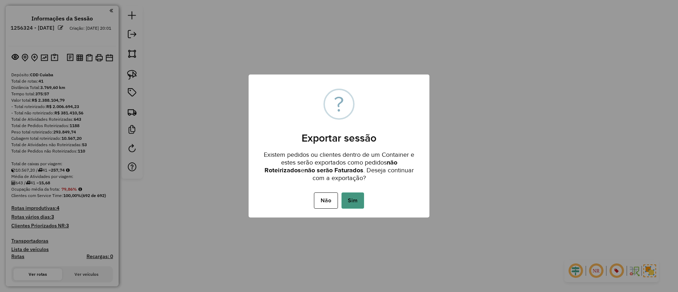
click at [358, 202] on button "Sim" at bounding box center [352, 200] width 23 height 16
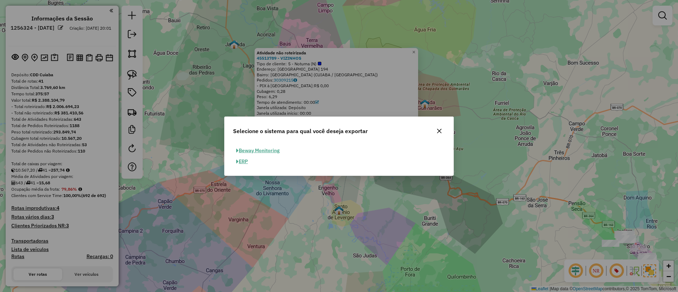
click at [245, 160] on button "ERP" at bounding box center [242, 161] width 18 height 11
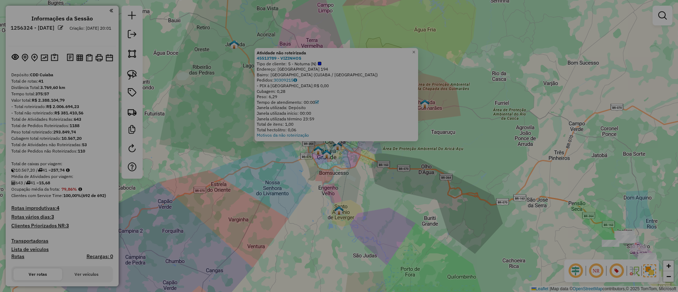
select select "**"
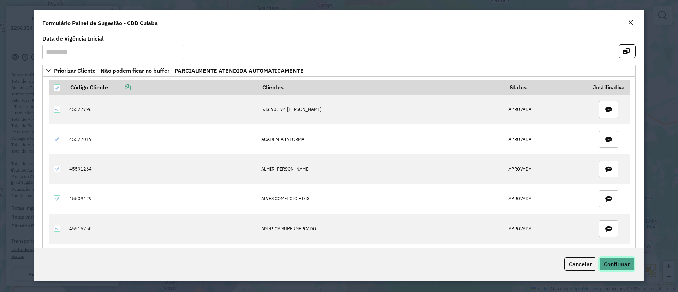
click at [610, 263] on span "Confirmar" at bounding box center [617, 264] width 26 height 7
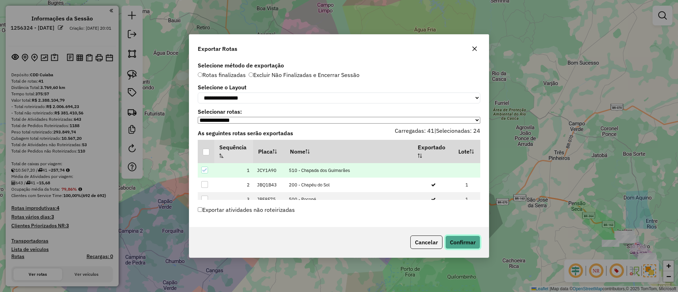
click at [460, 249] on button "Confirmar" at bounding box center [462, 241] width 35 height 13
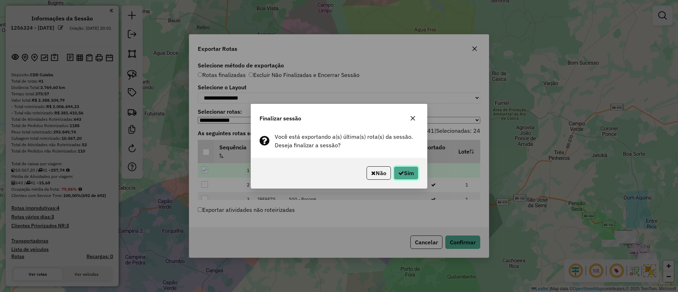
click at [409, 171] on button "Sim" at bounding box center [406, 172] width 25 height 13
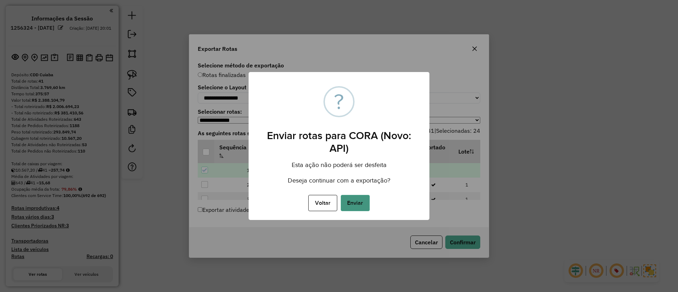
click at [359, 208] on button "Enviar" at bounding box center [355, 203] width 29 height 16
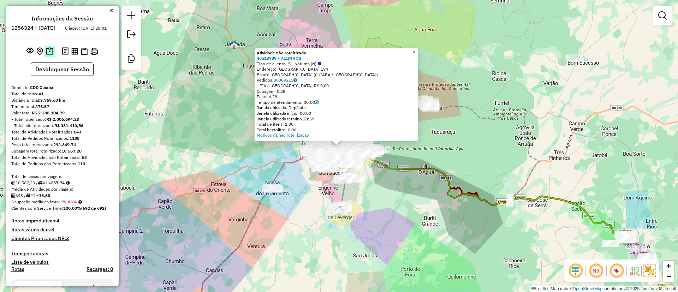
click at [49, 55] on img at bounding box center [49, 51] width 7 height 8
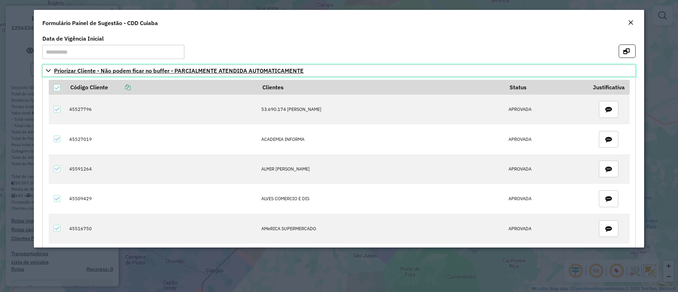
click at [97, 69] on span "Priorizar Cliente - Não podem ficar no buffer - PARCIALMENTE ATENDIDA AUTOMATIC…" at bounding box center [179, 71] width 250 height 6
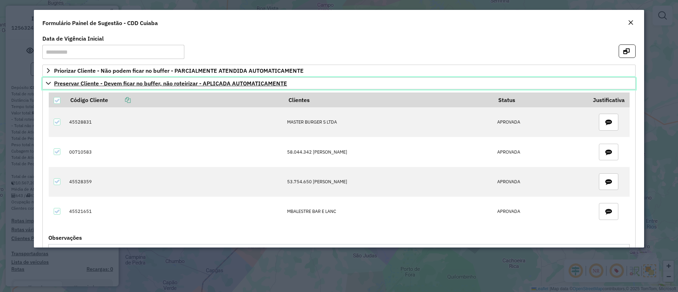
click at [96, 86] on span "Preservar Cliente - Devem ficar no buffer, não roteirizar - APLICADA AUTOMATICA…" at bounding box center [170, 83] width 233 height 6
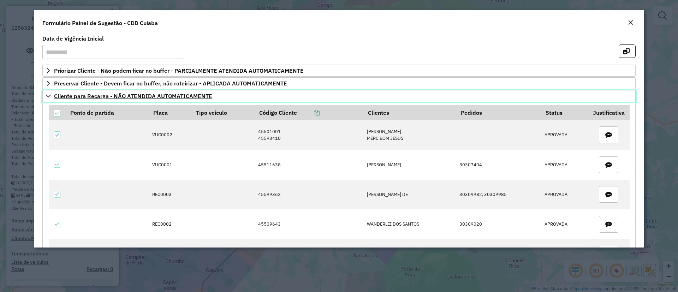
click at [97, 100] on link "Cliente para Recarga - NÃO ATENDIDA AUTOMATICAMENTE" at bounding box center [338, 96] width 593 height 12
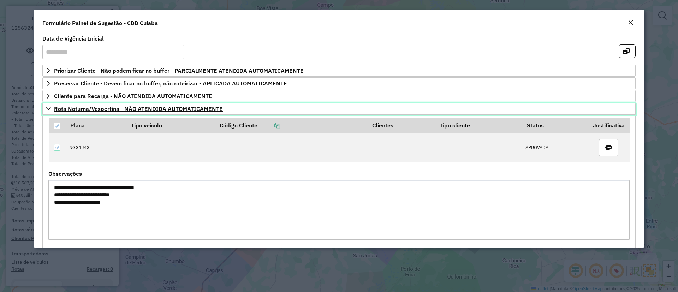
click at [98, 110] on span "Rota Noturna/Vespertina - NÃO ATENDIDA AUTOMATICAMENTE" at bounding box center [138, 109] width 169 height 6
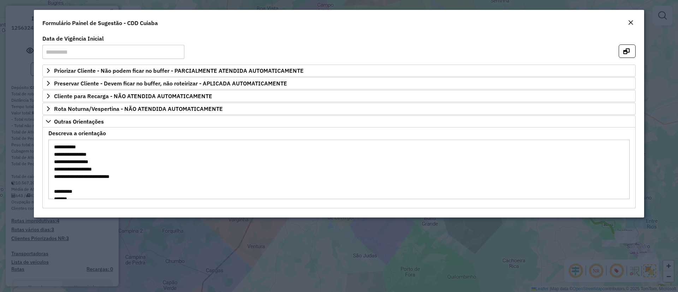
click at [93, 153] on textarea "**********" at bounding box center [338, 169] width 581 height 60
click at [87, 164] on textarea "**********" at bounding box center [338, 169] width 581 height 60
click at [579, 172] on textarea "**********" at bounding box center [338, 169] width 581 height 60
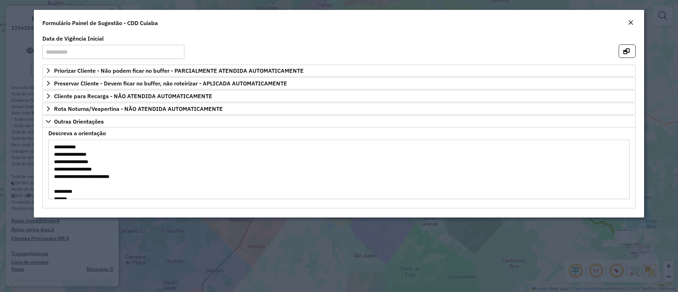
click at [82, 168] on textarea "**********" at bounding box center [338, 169] width 581 height 60
click at [556, 152] on textarea "**********" at bounding box center [338, 169] width 581 height 60
click at [65, 146] on textarea "**********" at bounding box center [338, 169] width 581 height 60
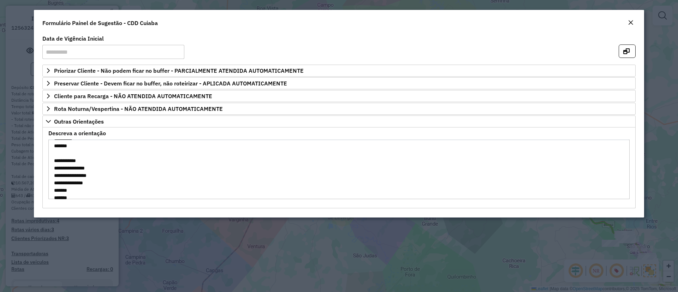
click at [65, 146] on textarea "**********" at bounding box center [338, 169] width 581 height 60
click at [578, 168] on textarea "**********" at bounding box center [338, 169] width 581 height 60
click at [123, 110] on span "Rota Noturna/Vespertina - NÃO ATENDIDA AUTOMATICAMENTE" at bounding box center [138, 109] width 169 height 6
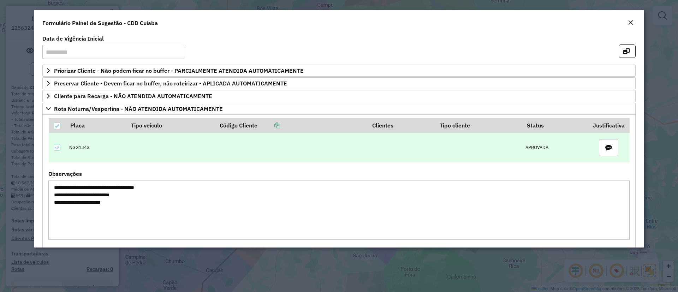
click at [78, 147] on td "NGG1J43" at bounding box center [96, 148] width 61 height 30
copy td "NGG1J43"
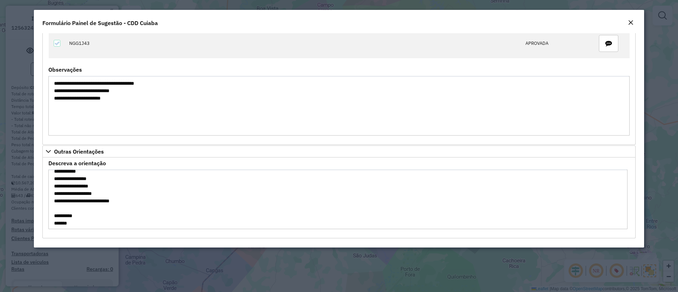
scroll to position [0, 0]
click at [628, 23] on em "Close" at bounding box center [631, 23] width 6 height 6
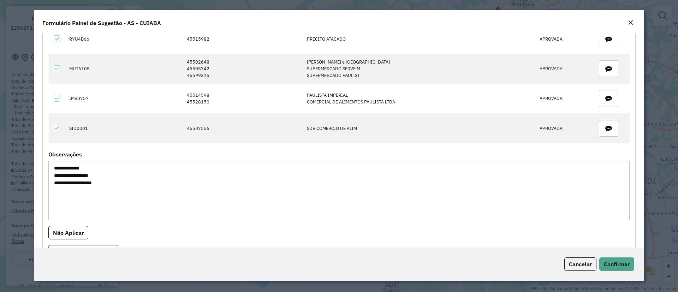
scroll to position [130, 0]
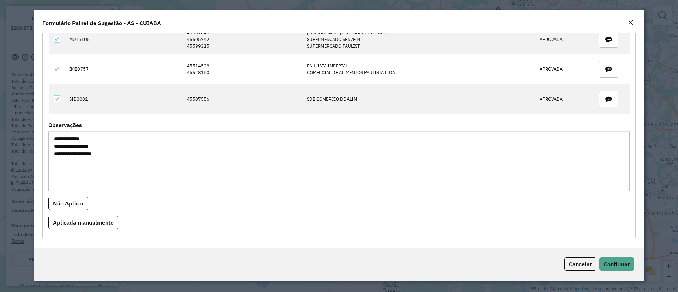
click at [85, 139] on textarea "**********" at bounding box center [338, 161] width 581 height 60
click at [60, 137] on textarea "**********" at bounding box center [338, 161] width 581 height 60
click at [83, 147] on textarea "**********" at bounding box center [338, 161] width 581 height 60
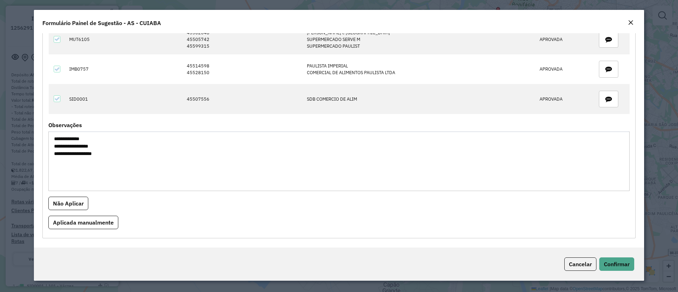
click at [83, 147] on textarea "**********" at bounding box center [338, 161] width 581 height 60
click at [61, 147] on textarea "**********" at bounding box center [338, 161] width 581 height 60
drag, startPoint x: 99, startPoint y: 148, endPoint x: 106, endPoint y: 147, distance: 6.4
click at [106, 147] on textarea "**********" at bounding box center [338, 161] width 581 height 60
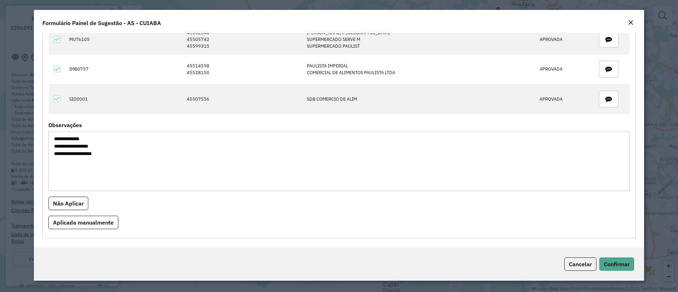
click at [64, 152] on textarea "**********" at bounding box center [338, 161] width 581 height 60
click at [101, 155] on textarea "**********" at bounding box center [338, 161] width 581 height 60
click at [63, 157] on textarea "**********" at bounding box center [338, 161] width 581 height 60
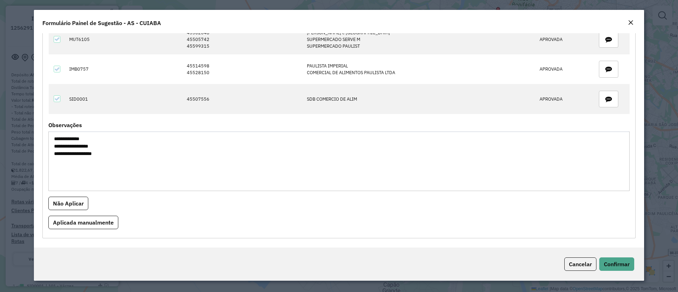
click at [63, 157] on textarea "**********" at bounding box center [338, 161] width 581 height 60
click at [79, 152] on textarea "**********" at bounding box center [338, 161] width 581 height 60
click at [90, 154] on textarea "**********" at bounding box center [338, 161] width 581 height 60
click at [83, 156] on textarea "**********" at bounding box center [338, 161] width 581 height 60
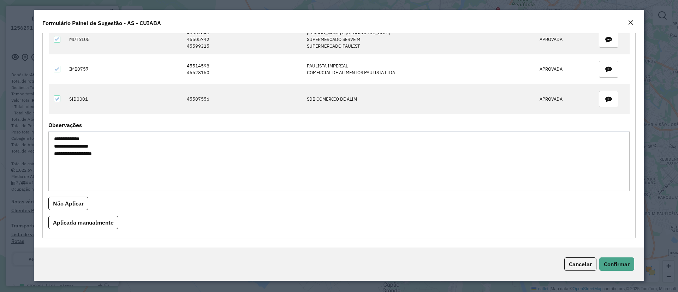
click at [83, 156] on textarea "**********" at bounding box center [338, 161] width 581 height 60
click at [628, 19] on div "Close" at bounding box center [631, 23] width 6 height 8
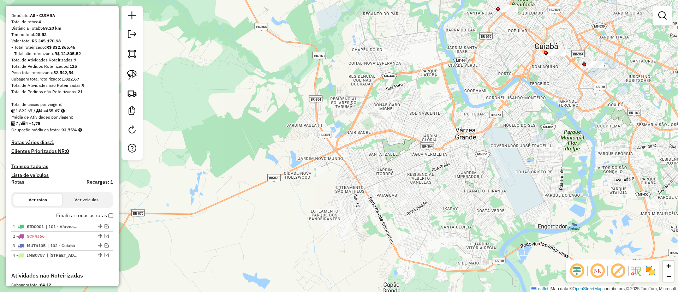
scroll to position [0, 0]
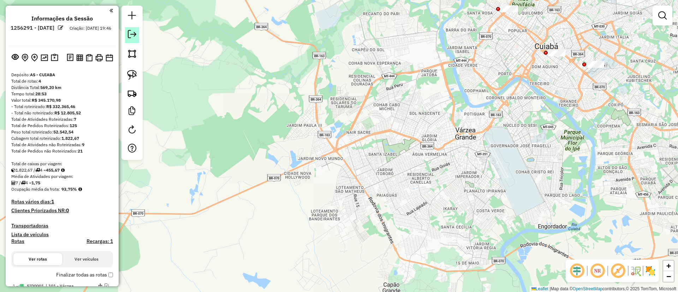
click at [132, 36] on em at bounding box center [132, 34] width 8 height 8
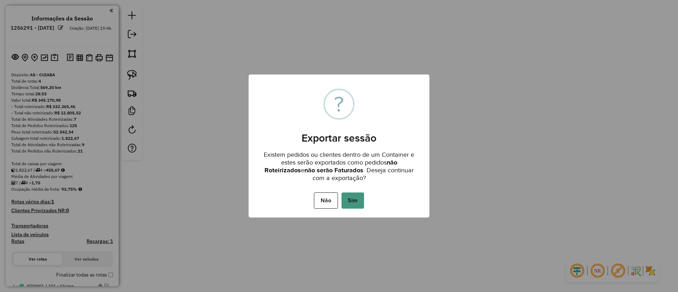
click at [357, 198] on button "Sim" at bounding box center [352, 200] width 23 height 16
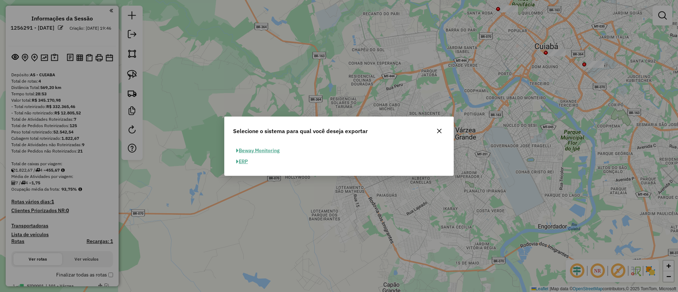
click at [243, 165] on button "ERP" at bounding box center [242, 161] width 18 height 11
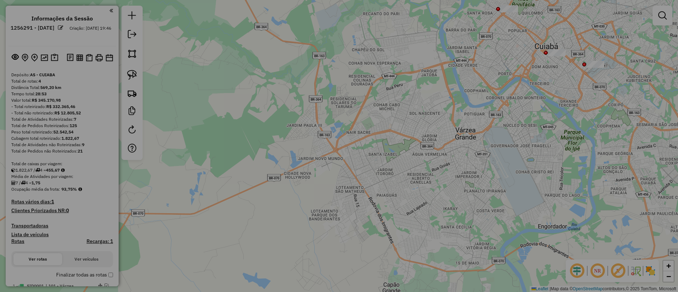
select select "**"
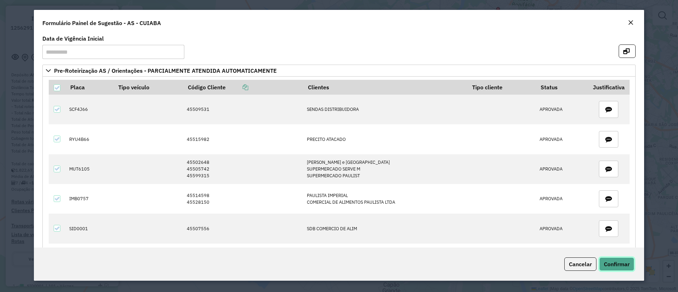
click at [616, 264] on span "Confirmar" at bounding box center [617, 264] width 26 height 7
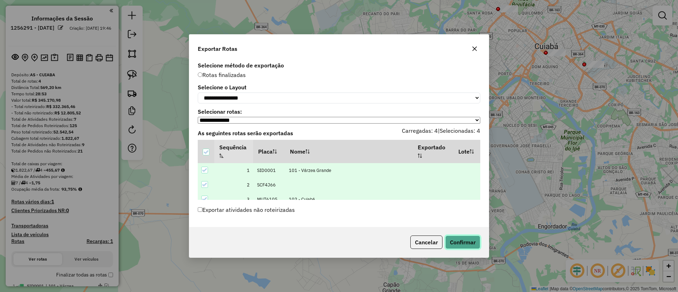
click at [461, 239] on button "Confirmar" at bounding box center [462, 241] width 35 height 13
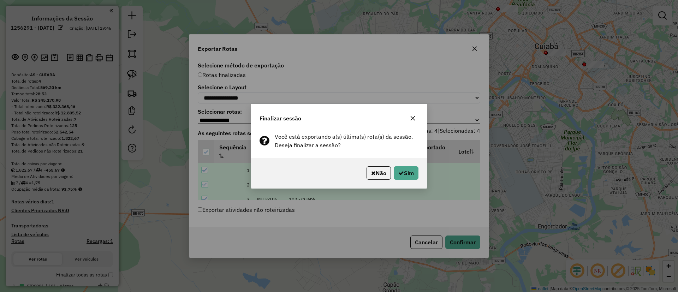
click at [411, 166] on div "Não Sim" at bounding box center [339, 173] width 176 height 30
click at [410, 168] on button "Sim" at bounding box center [406, 172] width 25 height 13
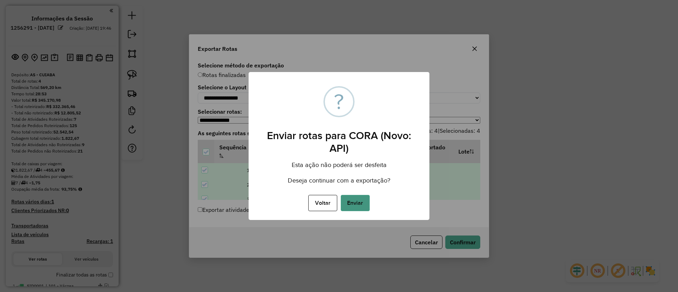
click at [365, 205] on button "Enviar" at bounding box center [355, 203] width 29 height 16
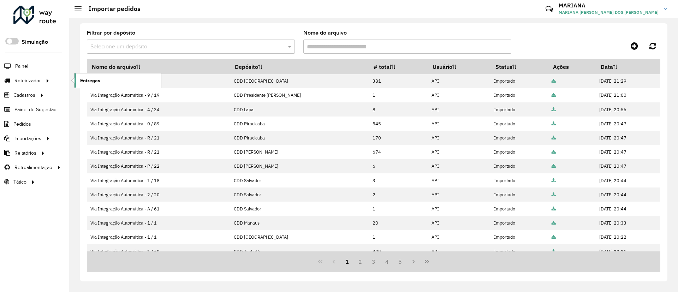
click at [88, 80] on span "Entregas" at bounding box center [90, 80] width 20 height 7
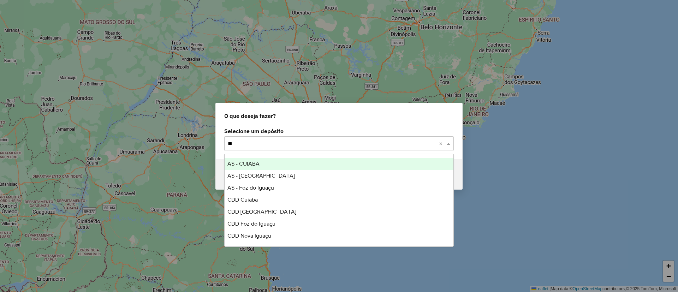
type input "***"
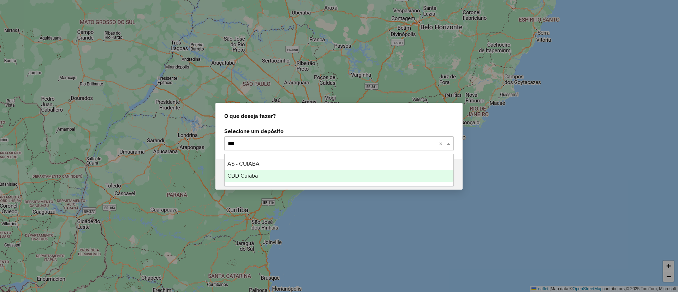
click at [233, 177] on span "CDD Cuiaba" at bounding box center [242, 176] width 30 height 6
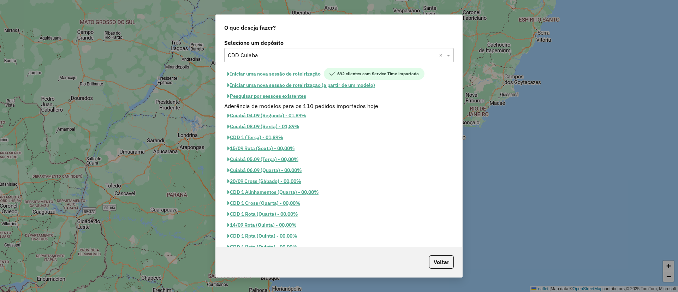
click at [281, 73] on button "Iniciar uma nova sessão de roteirização" at bounding box center [274, 74] width 100 height 12
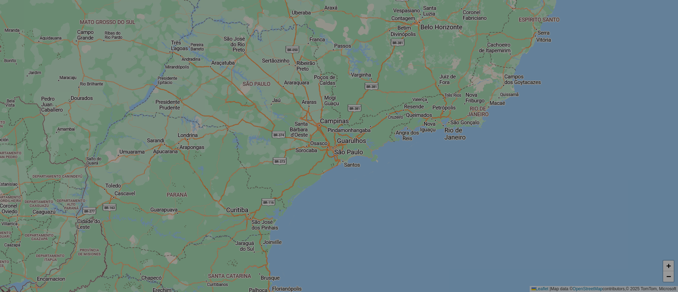
select select "*"
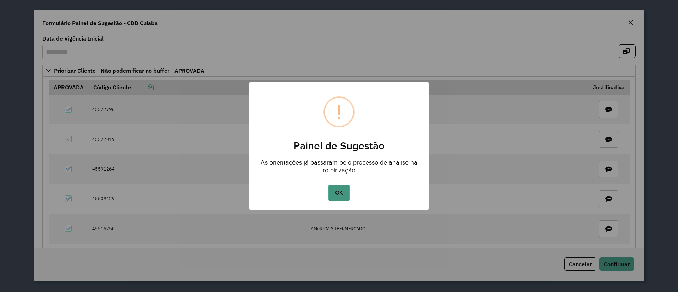
click at [335, 191] on button "OK" at bounding box center [338, 193] width 21 height 16
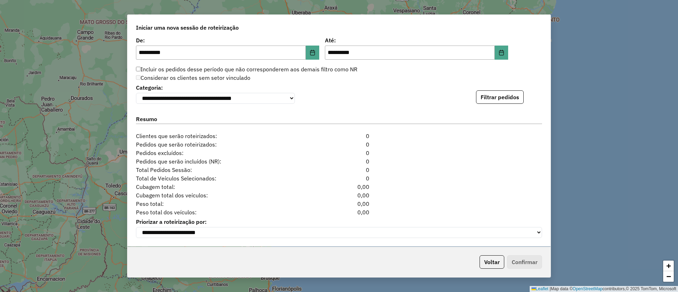
scroll to position [745, 0]
click at [489, 94] on button "Filtrar pedidos" at bounding box center [500, 96] width 48 height 13
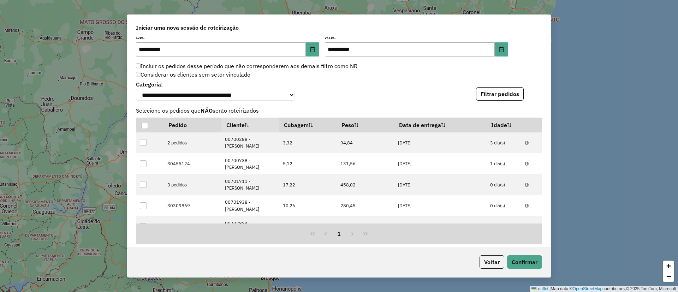
scroll to position [899, 0]
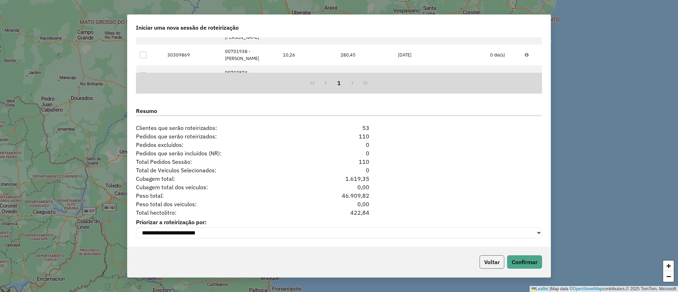
click at [495, 262] on button "Voltar" at bounding box center [491, 261] width 25 height 13
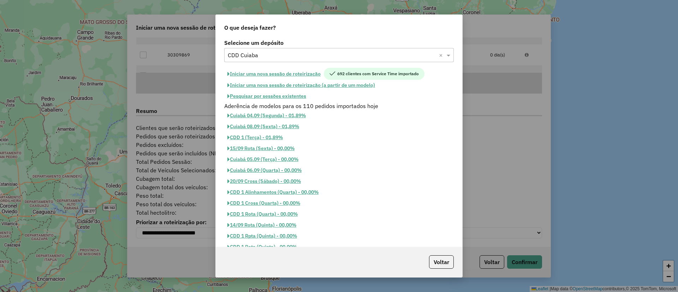
scroll to position [0, 0]
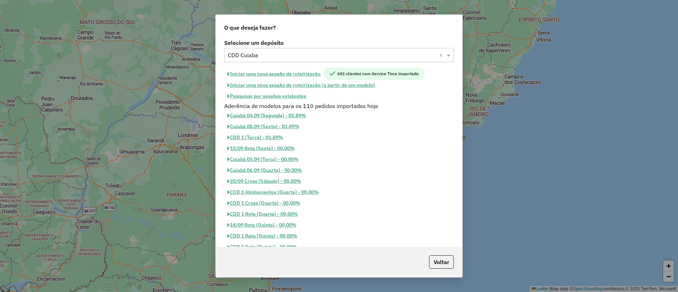
click at [247, 56] on input "text" at bounding box center [332, 55] width 208 height 8
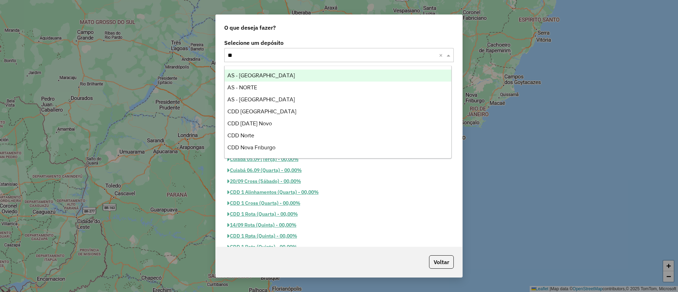
type input "***"
click at [246, 72] on div "CDD [DATE] Novo" at bounding box center [338, 76] width 227 height 12
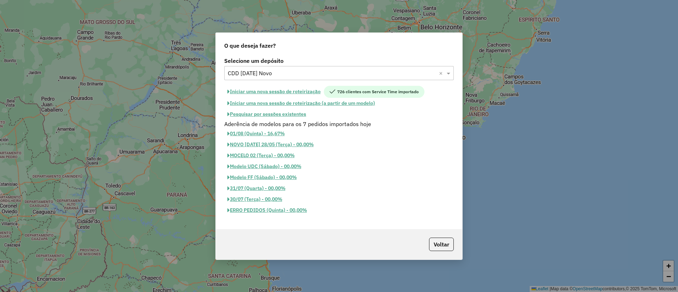
click at [256, 91] on button "Iniciar uma nova sessão de roteirização" at bounding box center [274, 92] width 100 height 12
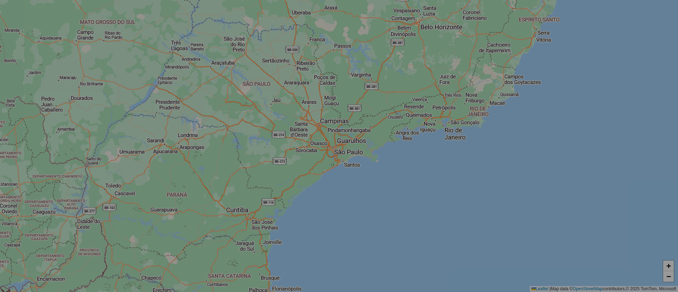
select select "*"
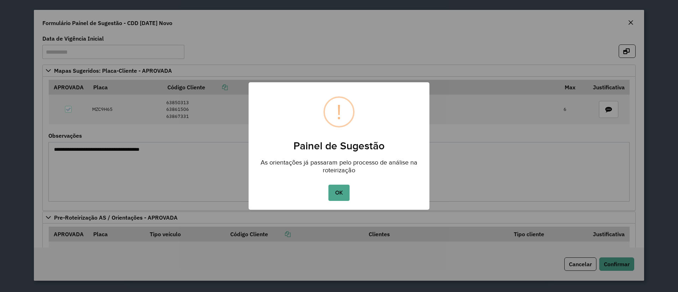
click at [328, 192] on div "OK No Cancel" at bounding box center [339, 193] width 181 height 20
drag, startPoint x: 335, startPoint y: 191, endPoint x: 500, endPoint y: 17, distance: 240.2
click at [335, 191] on button "OK" at bounding box center [338, 193] width 21 height 16
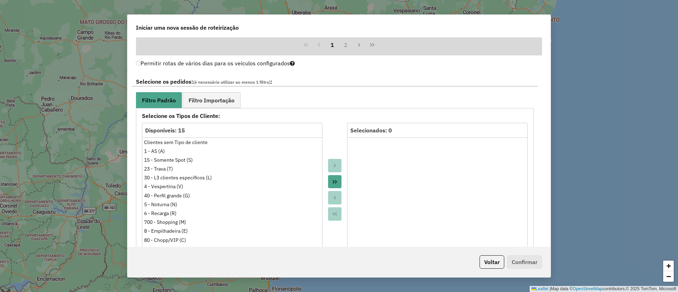
scroll to position [745, 0]
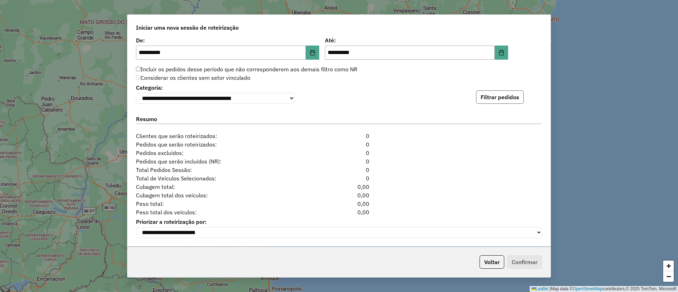
click at [505, 90] on button "Filtrar pedidos" at bounding box center [500, 96] width 48 height 13
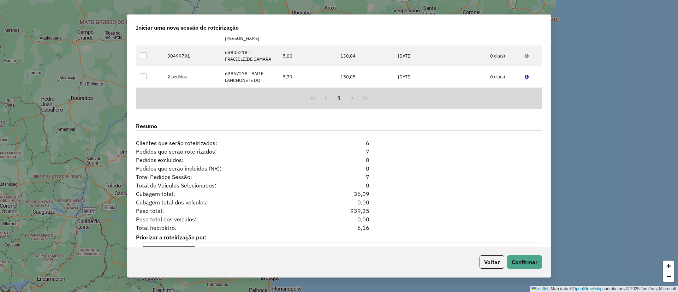
scroll to position [899, 0]
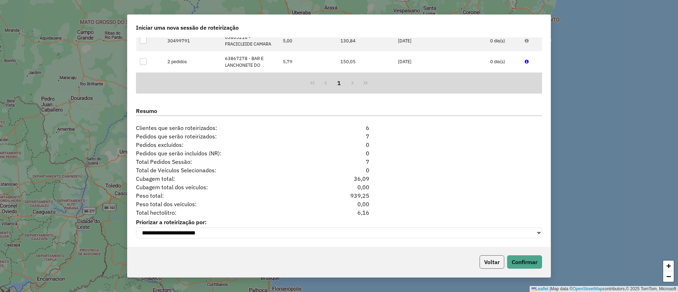
click at [493, 257] on button "Voltar" at bounding box center [491, 261] width 25 height 13
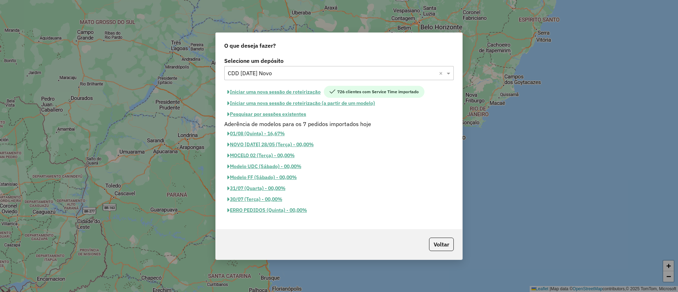
scroll to position [885, 0]
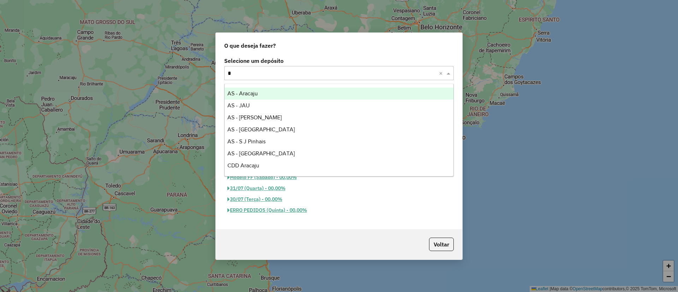
type input "**"
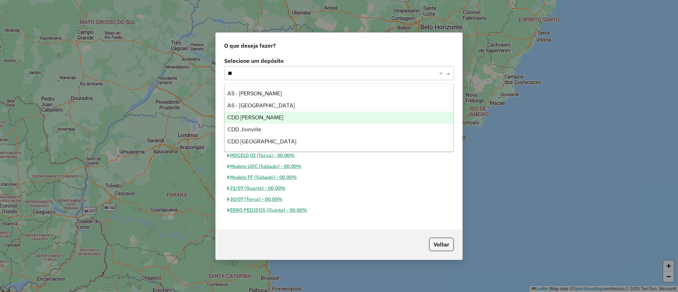
click at [245, 117] on span "CDD João Pessoa" at bounding box center [255, 117] width 56 height 6
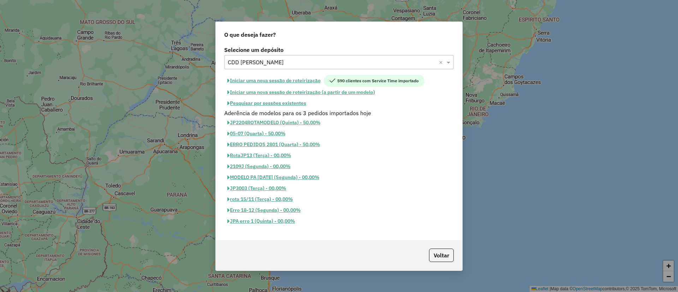
click at [254, 78] on button "Iniciar uma nova sessão de roteirização" at bounding box center [274, 81] width 100 height 12
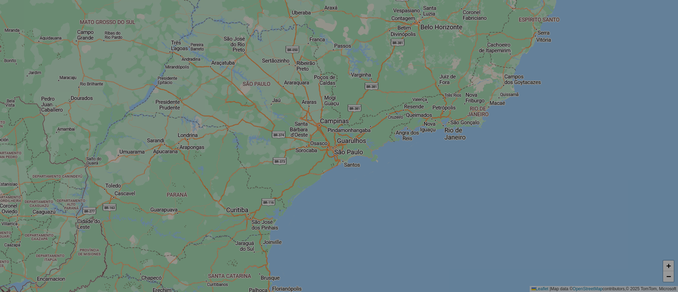
select select "*"
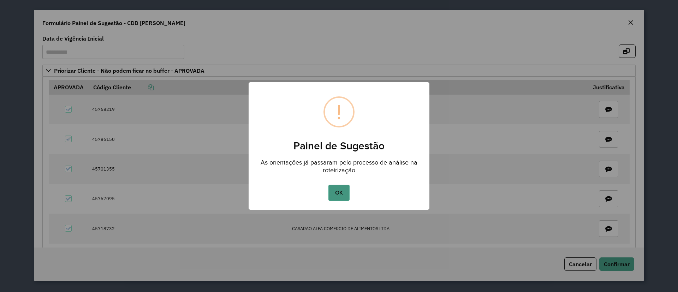
click at [343, 192] on button "OK" at bounding box center [338, 193] width 21 height 16
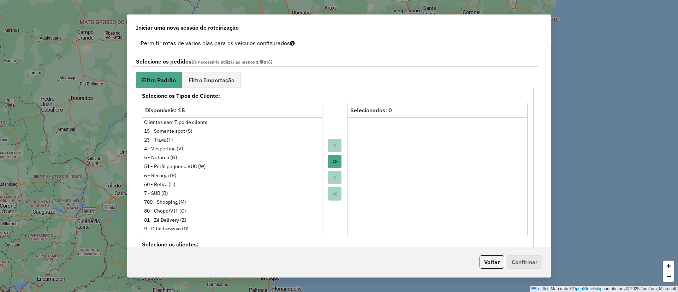
scroll to position [635, 0]
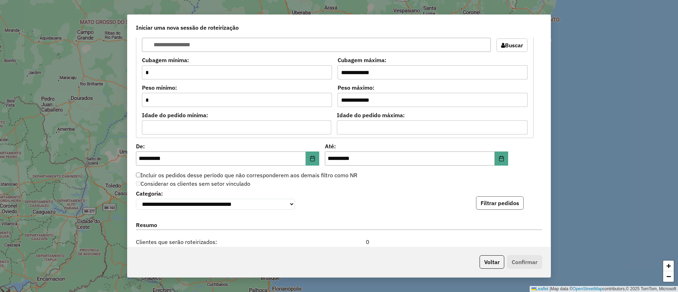
click at [487, 200] on button "Filtrar pedidos" at bounding box center [500, 202] width 48 height 13
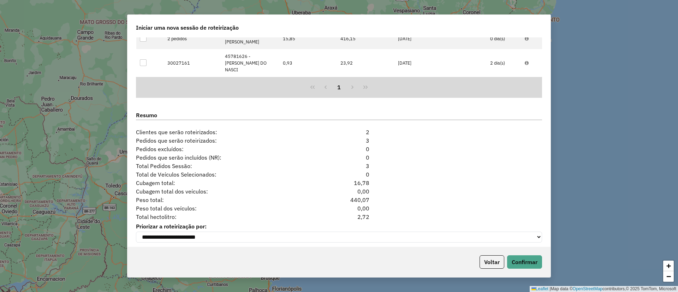
scroll to position [850, 0]
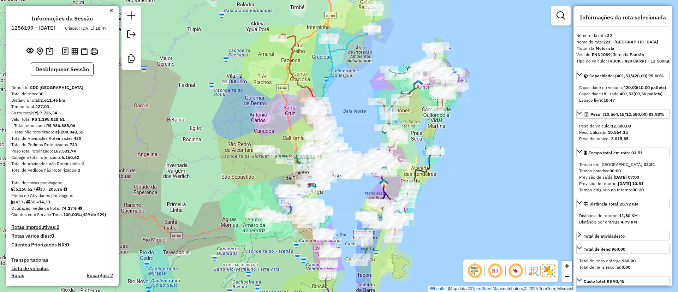
select select "**********"
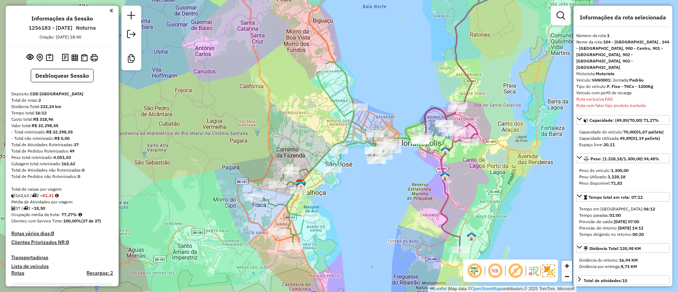
select select "**********"
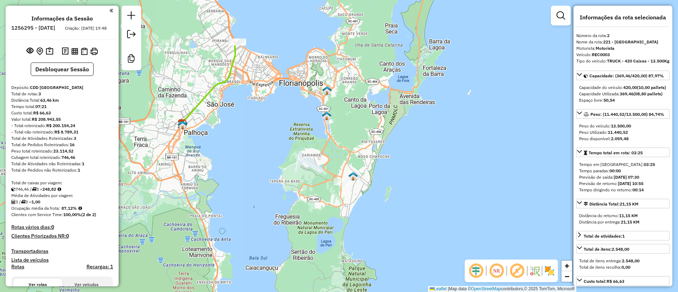
select select "**********"
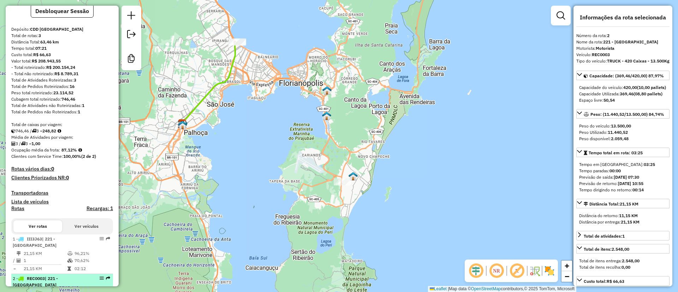
scroll to position [43, 0]
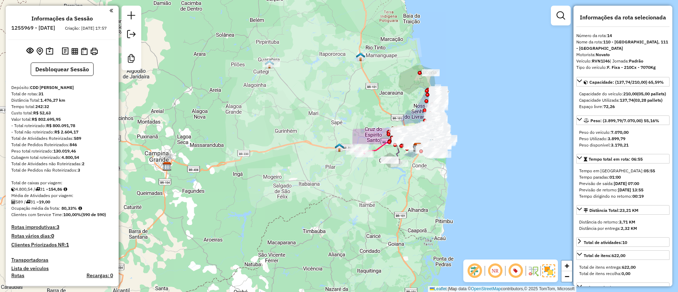
select select "**********"
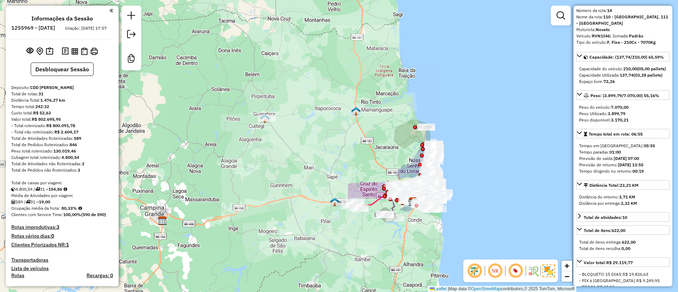
drag, startPoint x: 267, startPoint y: 134, endPoint x: 263, endPoint y: 189, distance: 54.6
click at [263, 189] on div "Janela de atendimento Grade de atendimento Capacidade Transportadoras Veículos …" at bounding box center [339, 146] width 678 height 292
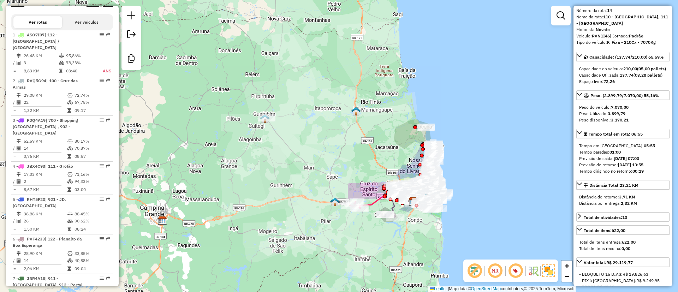
scroll to position [6, 0]
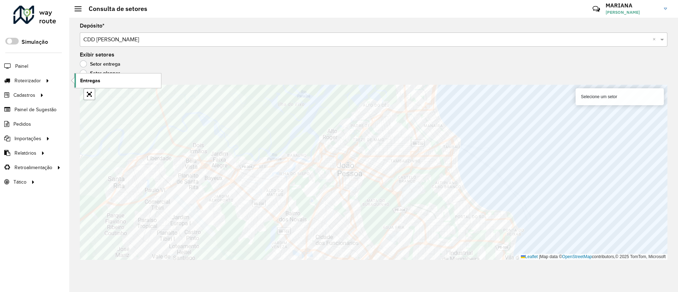
click at [106, 86] on link "Entregas" at bounding box center [117, 80] width 86 height 14
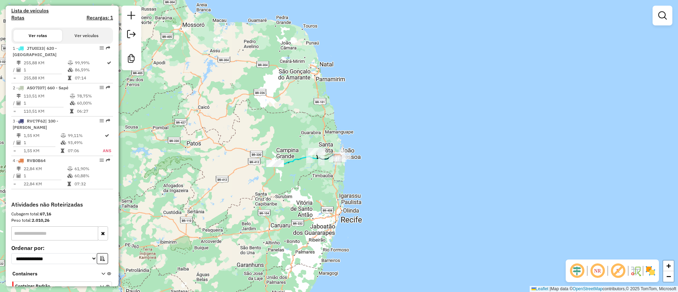
scroll to position [259, 0]
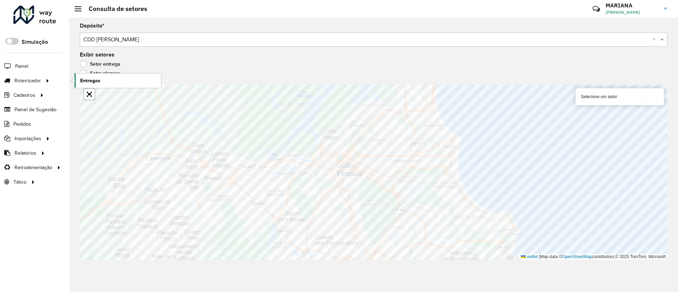
click at [105, 76] on link "Entregas" at bounding box center [117, 80] width 86 height 14
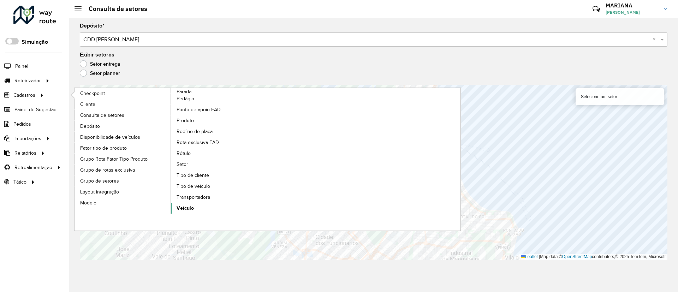
click at [190, 209] on span "Veículo" at bounding box center [185, 207] width 17 height 7
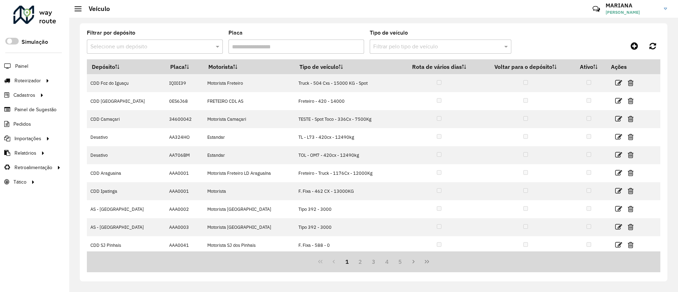
click at [229, 42] on input "Placa" at bounding box center [296, 47] width 136 height 14
paste input "*******"
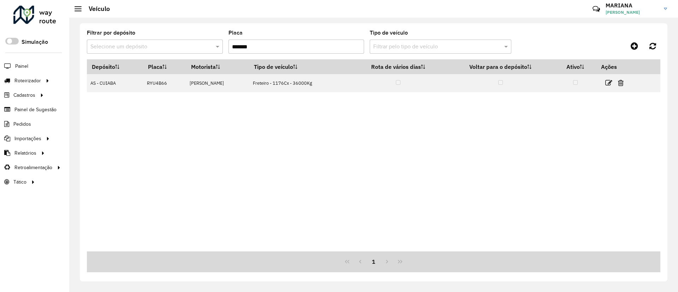
type input "*******"
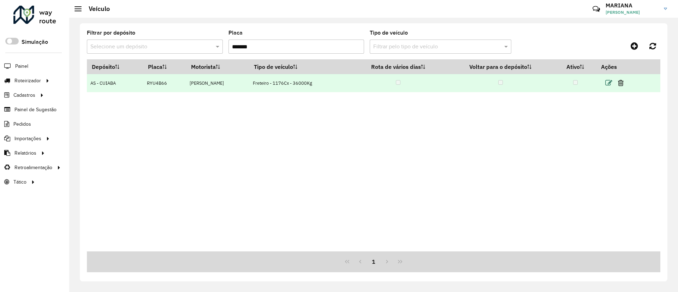
click at [612, 79] on icon at bounding box center [608, 82] width 7 height 7
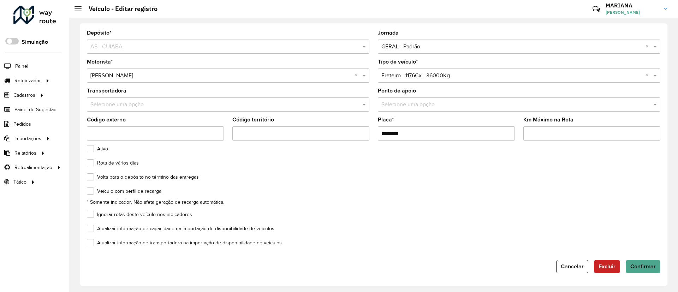
click at [446, 72] on input "text" at bounding box center [511, 76] width 261 height 8
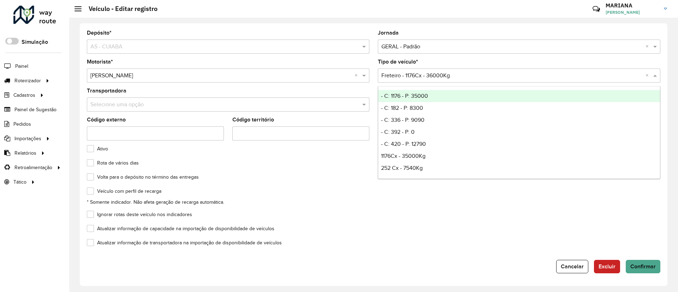
drag, startPoint x: 456, startPoint y: 75, endPoint x: 380, endPoint y: 78, distance: 76.7
click at [380, 78] on div at bounding box center [519, 75] width 282 height 9
click at [328, 193] on div "Veículo com perfil de recarga" at bounding box center [373, 193] width 573 height 8
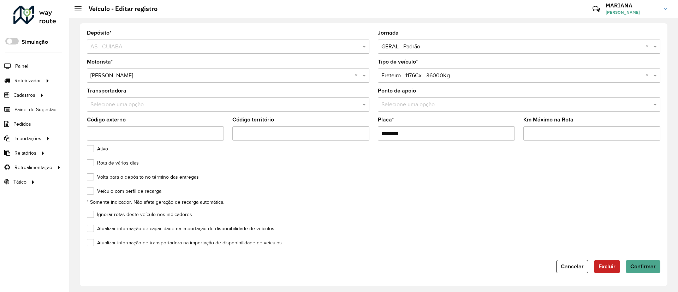
drag, startPoint x: 418, startPoint y: 131, endPoint x: 378, endPoint y: 136, distance: 40.5
click at [378, 136] on input "*******" at bounding box center [446, 133] width 137 height 14
type input "*******"
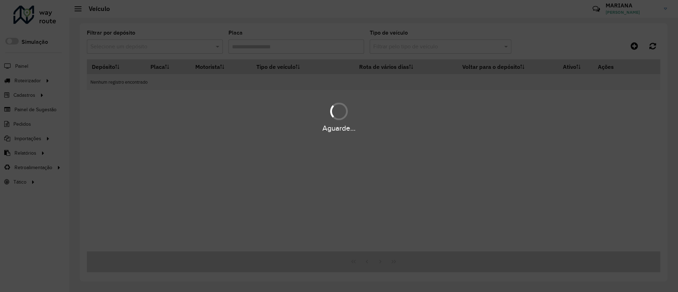
type input "*******"
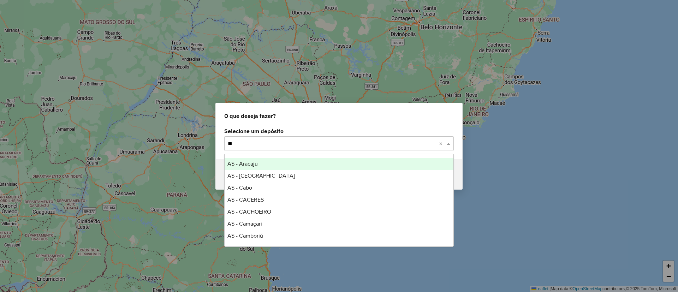
type input "***"
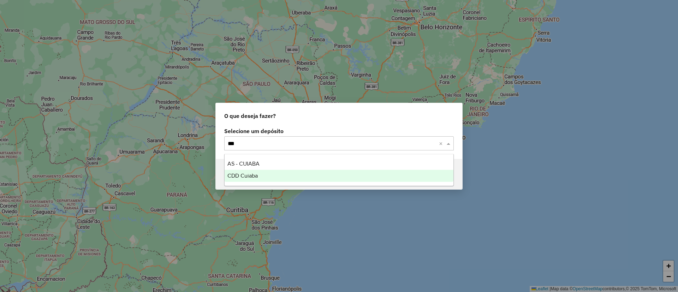
click at [247, 177] on span "CDD Cuiaba" at bounding box center [242, 176] width 30 height 6
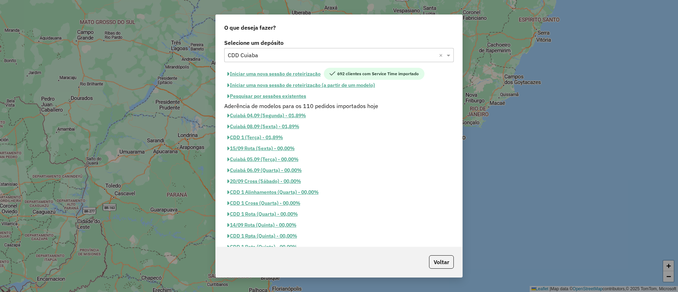
click at [250, 71] on button "Iniciar uma nova sessão de roteirização" at bounding box center [274, 74] width 100 height 12
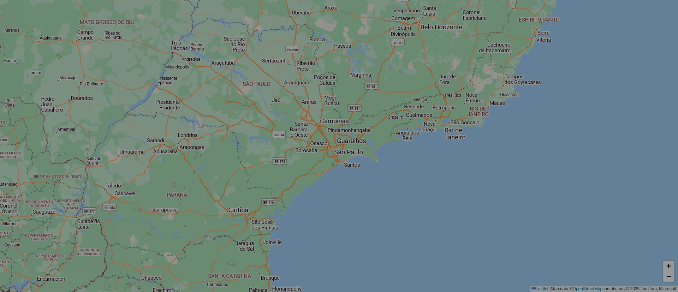
select select "*"
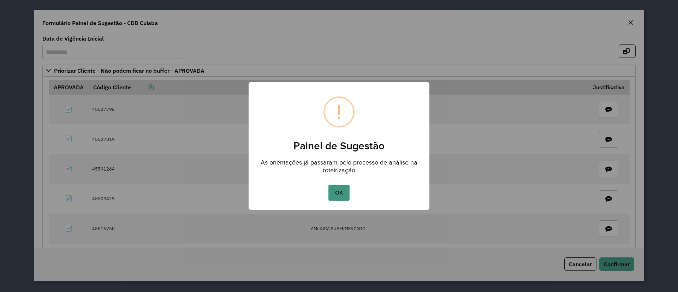
click at [341, 192] on button "OK" at bounding box center [338, 193] width 21 height 16
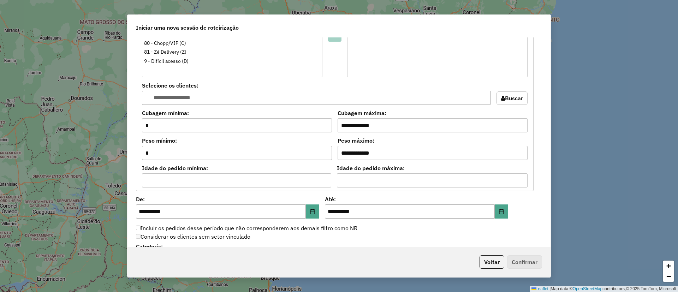
scroll to position [760, 0]
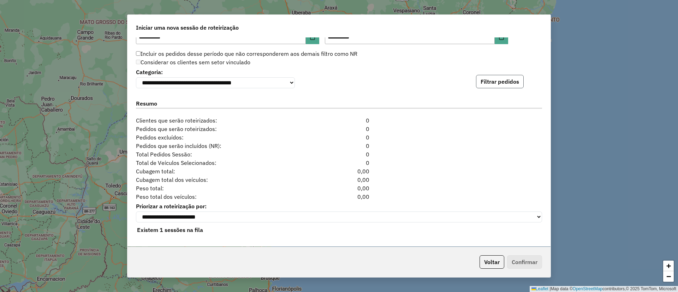
click at [499, 85] on button "Filtrar pedidos" at bounding box center [500, 81] width 48 height 13
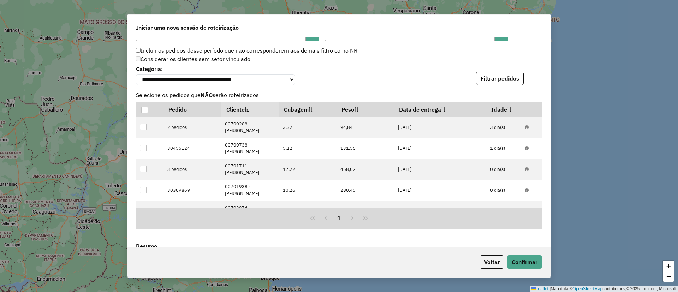
scroll to position [914, 0]
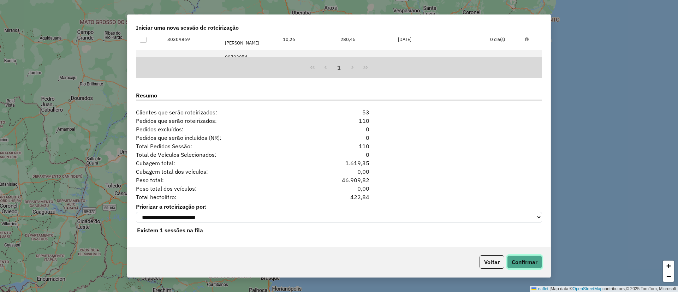
click at [521, 255] on button "Confirmar" at bounding box center [524, 261] width 35 height 13
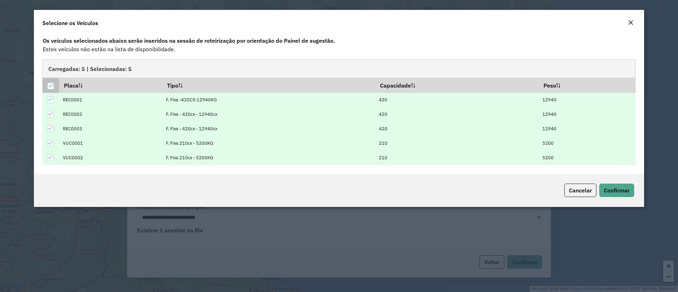
click at [49, 85] on icon at bounding box center [50, 85] width 5 height 5
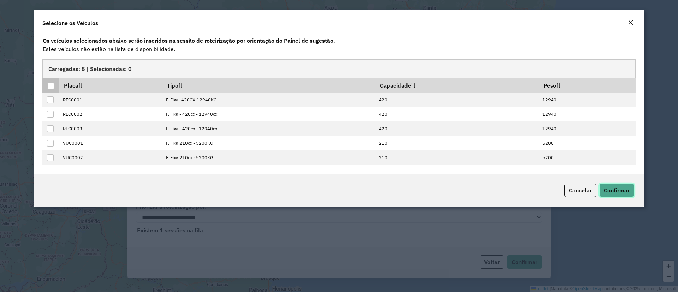
click at [620, 188] on span "Confirmar" at bounding box center [617, 190] width 26 height 7
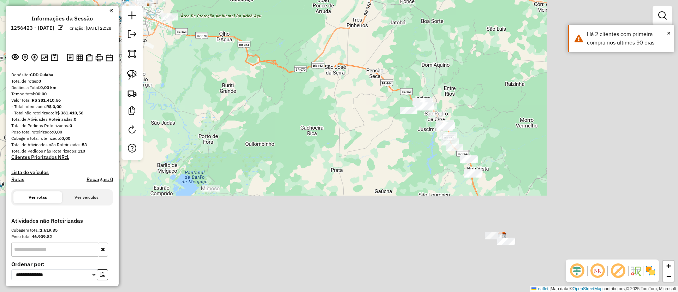
drag, startPoint x: 536, startPoint y: 193, endPoint x: 304, endPoint y: 38, distance: 279.1
click at [304, 33] on div "Janela de atendimento Grade de atendimento Capacidade Transportadoras Veículos …" at bounding box center [339, 146] width 678 height 292
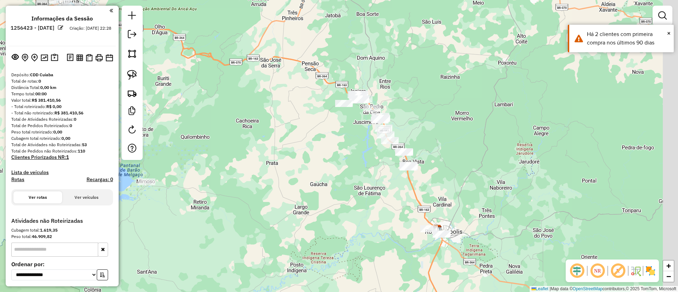
drag, startPoint x: 306, startPoint y: 101, endPoint x: 237, endPoint y: 115, distance: 71.4
click at [276, 116] on div "Janela de atendimento Grade de atendimento Capacidade Transportadoras Veículos …" at bounding box center [339, 146] width 678 height 292
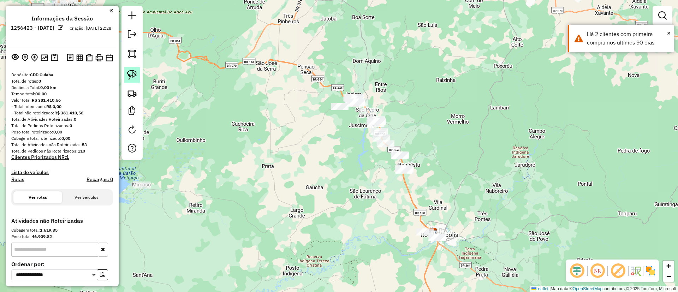
click at [138, 75] on link at bounding box center [132, 75] width 16 height 16
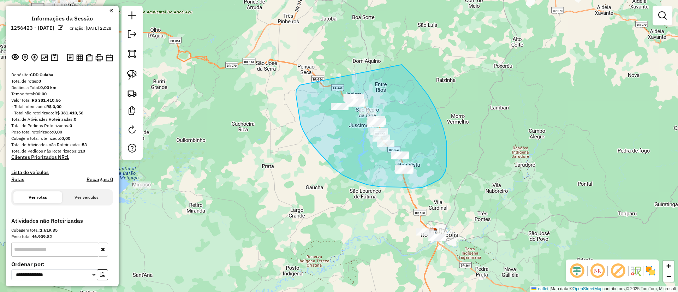
drag, startPoint x: 298, startPoint y: 86, endPoint x: 389, endPoint y: 59, distance: 94.6
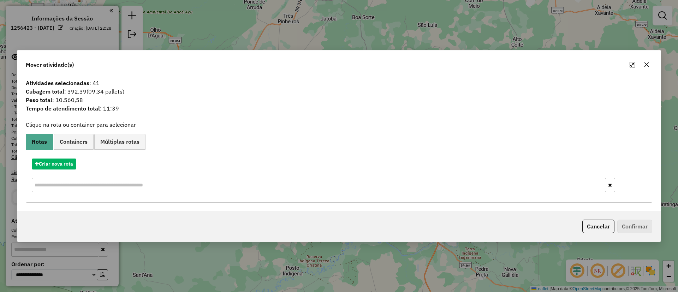
click at [645, 63] on icon "button" at bounding box center [647, 65] width 6 height 6
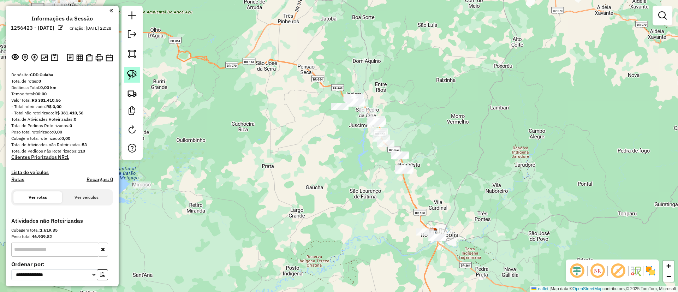
click at [133, 77] on img at bounding box center [132, 75] width 10 height 10
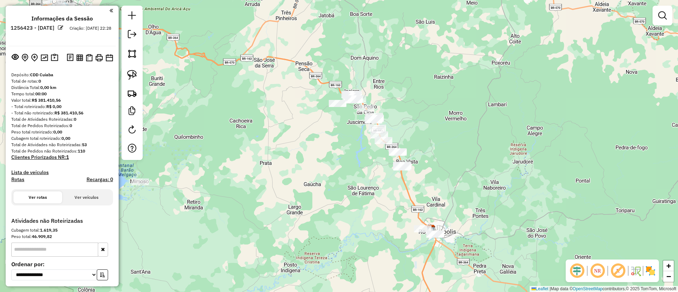
drag, startPoint x: 370, startPoint y: 196, endPoint x: 318, endPoint y: 130, distance: 84.5
click at [323, 134] on div "Janela de atendimento Grade de atendimento Capacidade Transportadoras Veículos …" at bounding box center [339, 146] width 678 height 292
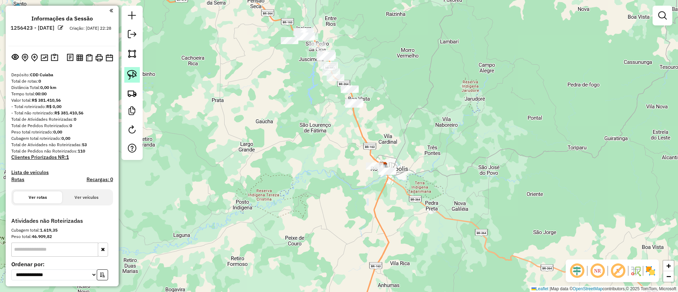
click at [137, 69] on link at bounding box center [132, 75] width 16 height 16
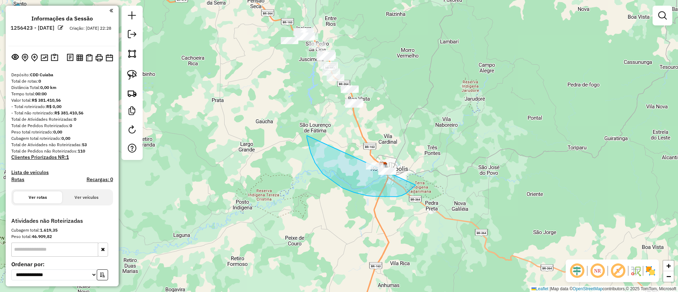
drag, startPoint x: 307, startPoint y: 136, endPoint x: 430, endPoint y: 166, distance: 126.7
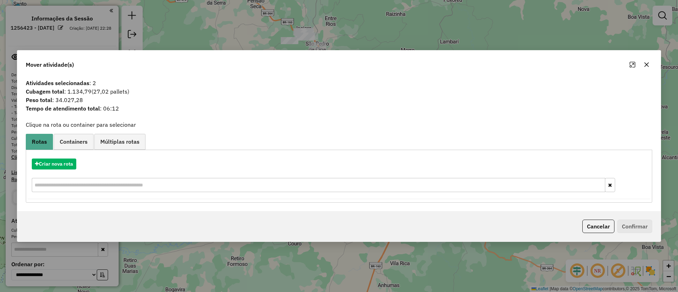
click at [647, 64] on icon "button" at bounding box center [646, 64] width 5 height 5
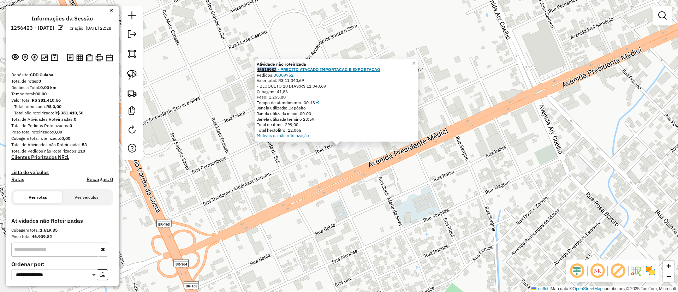
drag, startPoint x: 258, startPoint y: 69, endPoint x: 279, endPoint y: 69, distance: 20.8
click at [279, 69] on div "Atividade não roteirizada 45515982 - PRECITO ATACADO IMPORTACAO E EXPORTACAO Pe…" at bounding box center [336, 100] width 163 height 82
copy strong "45515982"
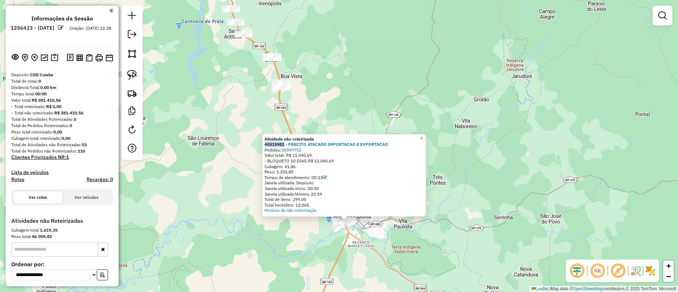
copy strong "45515982"
click at [351, 232] on div "Atividade não roteirizada 45515982 - PRECITO ATACADO IMPORTACAO E EXPORTACAO Pe…" at bounding box center [339, 146] width 678 height 292
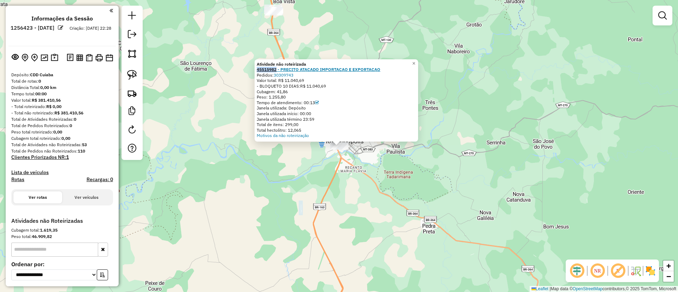
drag, startPoint x: 264, startPoint y: 68, endPoint x: 279, endPoint y: 68, distance: 14.8
click at [279, 68] on div "Atividade não roteirizada 45515982 - PRECITO ATACADO IMPORTACAO E EXPORTACAO Pe…" at bounding box center [336, 100] width 163 height 82
copy strong "45515982"
click at [299, 203] on div "Atividade não roteirizada 45515982 - PRECITO ATACADO IMPORTACAO E EXPORTACAO Pe…" at bounding box center [339, 146] width 678 height 292
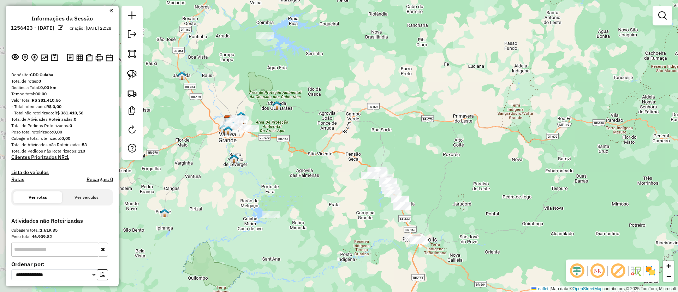
drag, startPoint x: 247, startPoint y: 194, endPoint x: 348, endPoint y: 238, distance: 110.0
click at [348, 238] on div "Janela de atendimento Grade de atendimento Capacidade Transportadoras Veículos …" at bounding box center [339, 146] width 678 height 292
click at [127, 133] on link at bounding box center [132, 131] width 14 height 16
select select "*"
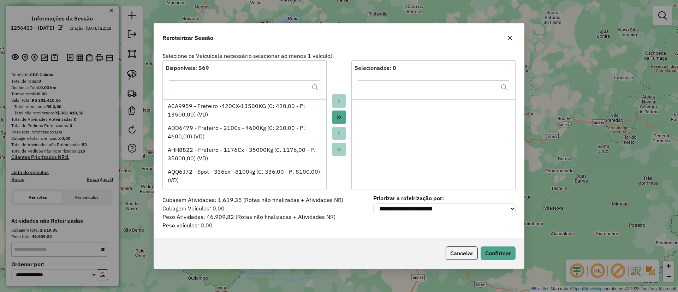
click at [511, 38] on icon "button" at bounding box center [510, 38] width 6 height 6
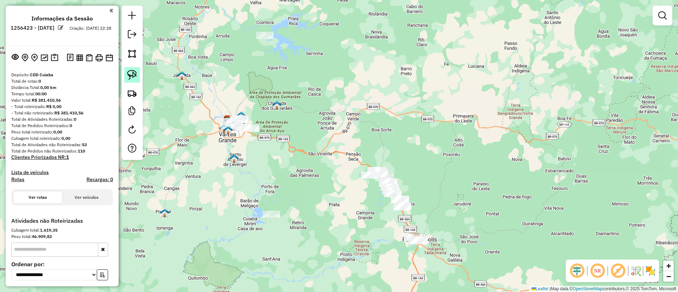
click at [127, 78] on img at bounding box center [132, 75] width 10 height 10
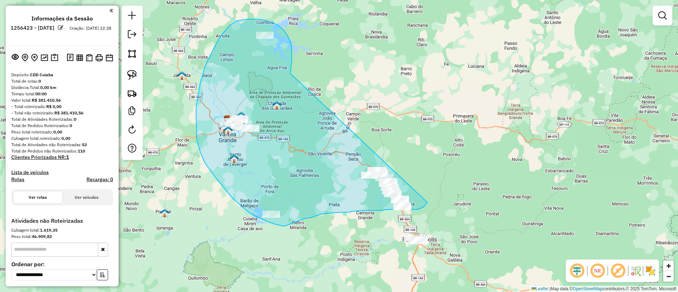
drag, startPoint x: 292, startPoint y: 61, endPoint x: 433, endPoint y: 194, distance: 194.3
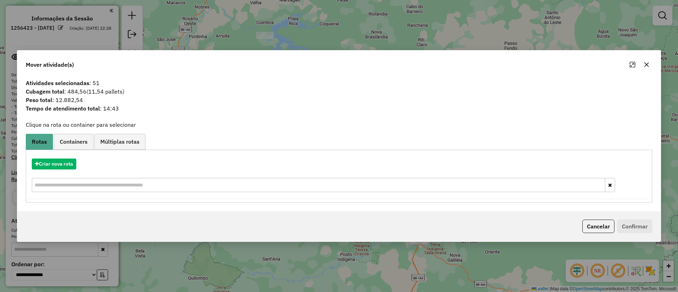
drag, startPoint x: 68, startPoint y: 91, endPoint x: 87, endPoint y: 91, distance: 19.4
click at [87, 91] on span "Cubagem total : 484,56 (11,54 pallets)" at bounding box center [339, 91] width 635 height 8
copy span "484,56"
click at [644, 66] on icon "button" at bounding box center [647, 65] width 6 height 6
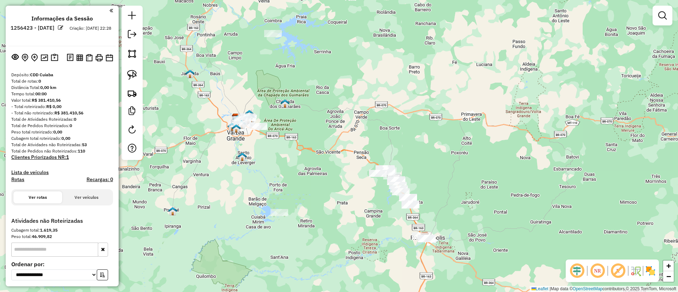
drag, startPoint x: 242, startPoint y: 174, endPoint x: 119, endPoint y: 4, distance: 209.6
click at [252, 171] on div "Janela de atendimento Grade de atendimento Capacidade Transportadoras Veículos …" at bounding box center [339, 146] width 678 height 292
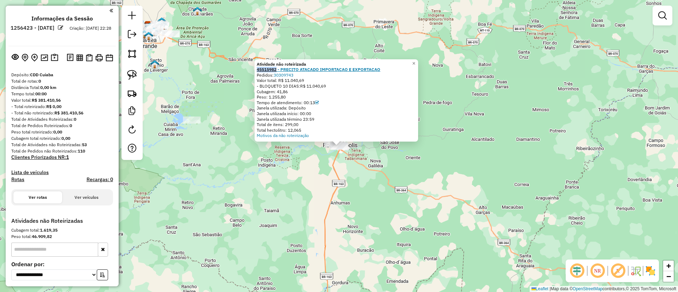
drag, startPoint x: 258, startPoint y: 69, endPoint x: 280, endPoint y: 69, distance: 21.9
click at [280, 69] on div "Atividade não roteirizada 45515982 - PRECITO ATACADO IMPORTACAO E EXPORTACAO Pe…" at bounding box center [336, 100] width 163 height 82
click at [213, 105] on div "Atividade não roteirizada 45515982 - PRECITO ATACADO IMPORTACAO E EXPORTACAO Pe…" at bounding box center [339, 146] width 678 height 292
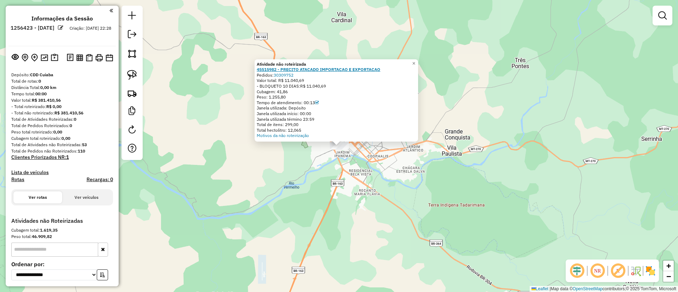
click at [275, 69] on strong "45515982 - PRECITO ATACADO IMPORTACAO E EXPORTACAO" at bounding box center [319, 69] width 124 height 5
click at [336, 184] on div "Atividade não roteirizada 45515982 - PRECITO ATACADO IMPORTACAO E EXPORTACAO Pe…" at bounding box center [339, 146] width 678 height 292
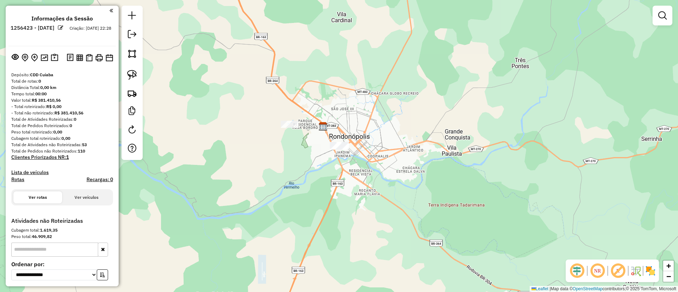
click at [123, 66] on div at bounding box center [131, 83] width 21 height 154
click at [129, 67] on link at bounding box center [132, 75] width 16 height 16
drag, startPoint x: 347, startPoint y: 122, endPoint x: 333, endPoint y: 174, distance: 54.0
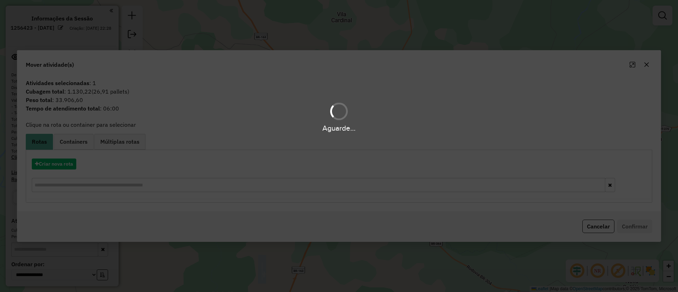
click at [54, 163] on div "Aguarde..." at bounding box center [339, 146] width 678 height 292
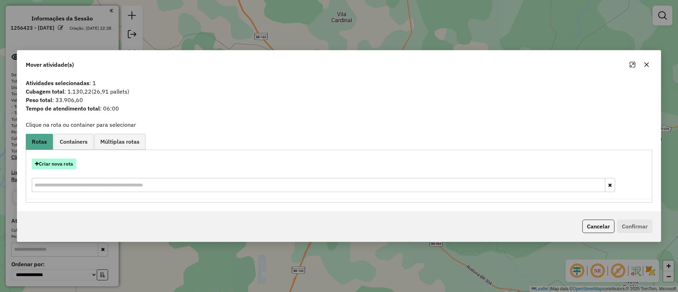
click at [52, 164] on button "Criar nova rota" at bounding box center [54, 164] width 44 height 11
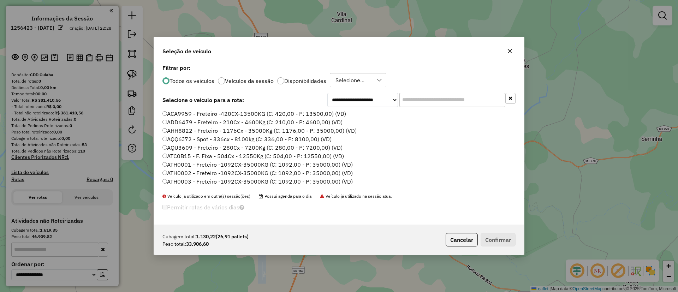
click at [416, 98] on input "text" at bounding box center [452, 100] width 106 height 14
click at [417, 102] on input "*" at bounding box center [452, 100] width 106 height 14
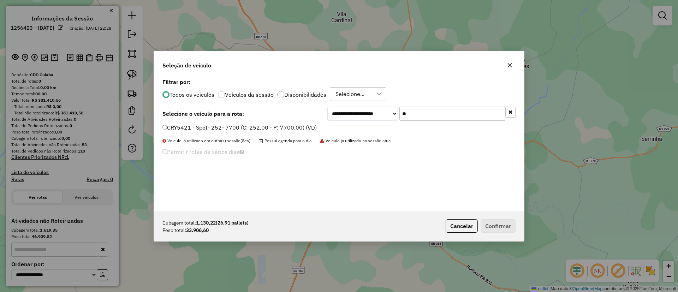
type input "**"
click at [508, 67] on icon "button" at bounding box center [510, 65] width 6 height 6
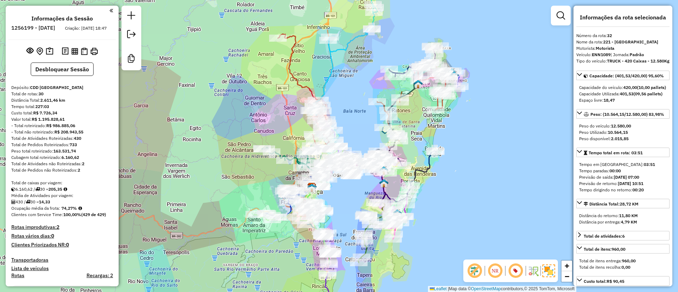
select select "**********"
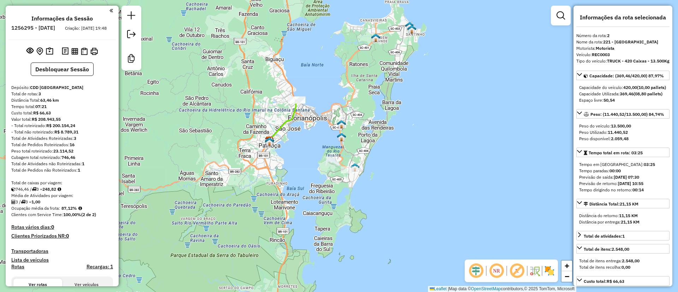
select select "**********"
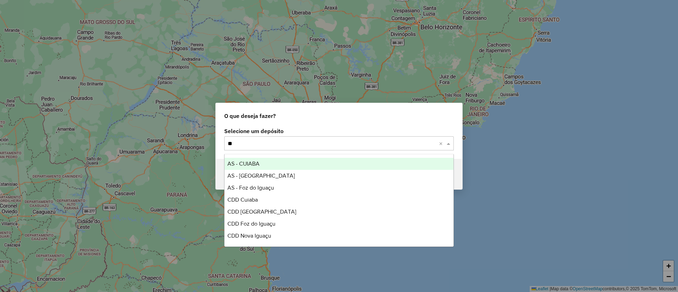
type input "***"
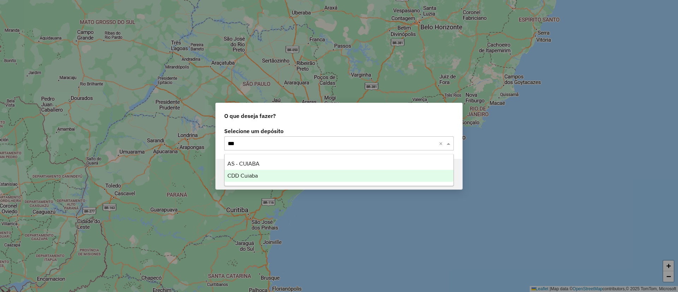
click at [251, 174] on span "CDD Cuiaba" at bounding box center [242, 176] width 30 height 6
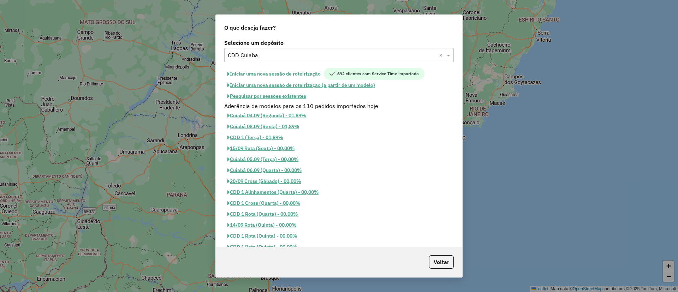
click at [244, 72] on button "Iniciar uma nova sessão de roteirização" at bounding box center [274, 74] width 100 height 12
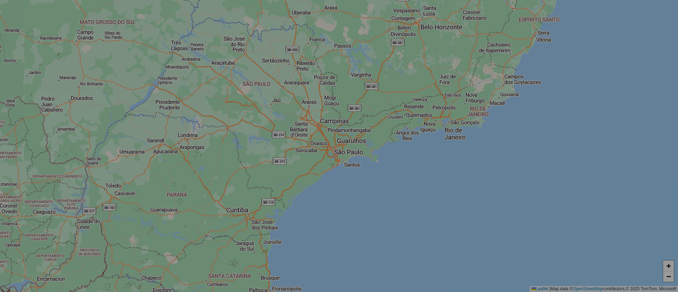
select select "*"
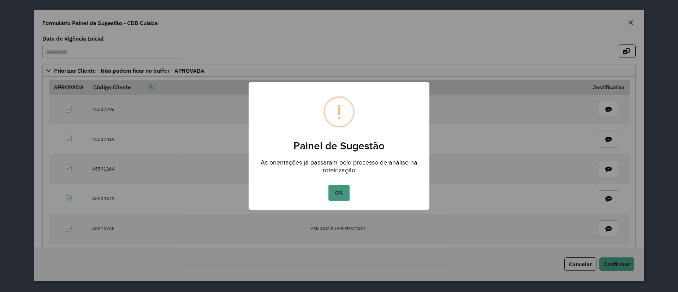
click at [338, 187] on button "OK" at bounding box center [338, 193] width 21 height 16
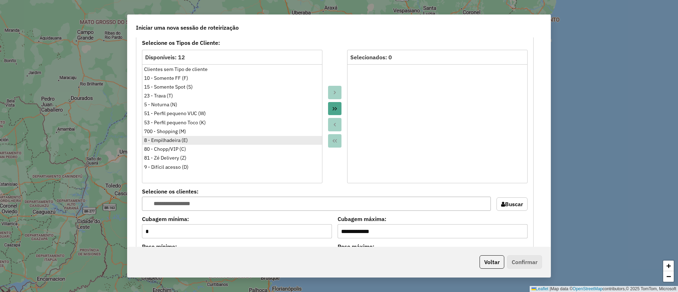
scroll to position [371, 0]
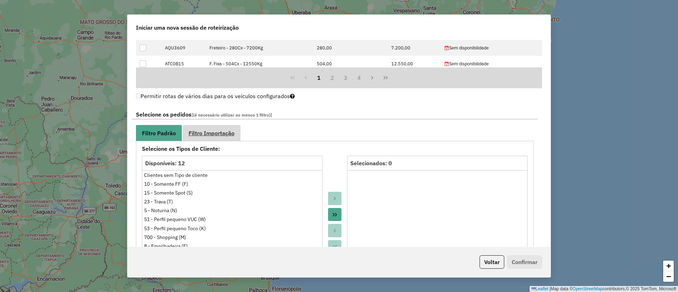
click at [217, 133] on span "Filtro Importação" at bounding box center [212, 133] width 46 height 6
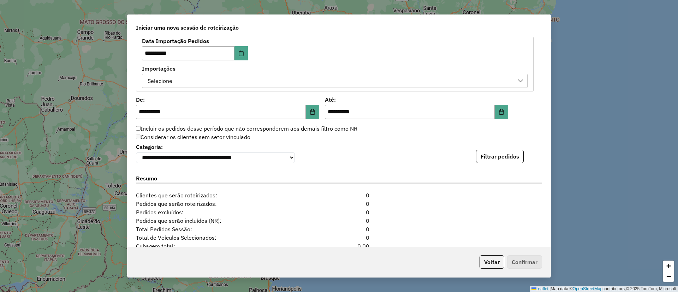
scroll to position [424, 0]
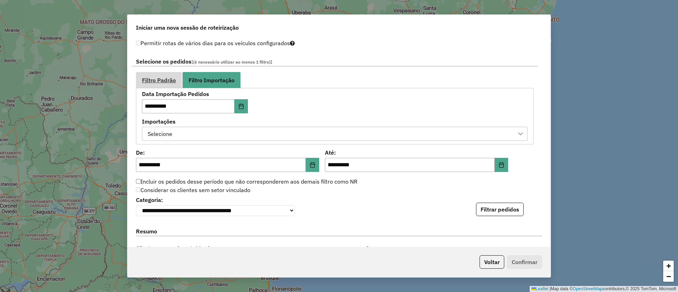
click at [153, 80] on span "Filtro Padrão" at bounding box center [159, 80] width 34 height 6
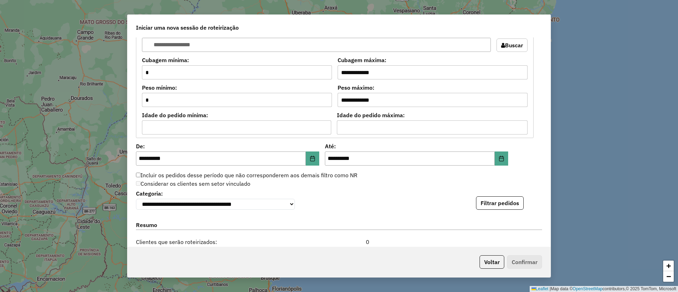
scroll to position [583, 0]
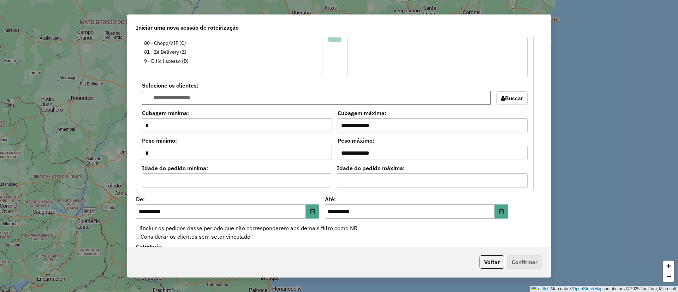
click at [205, 95] on input "text" at bounding box center [321, 98] width 334 height 8
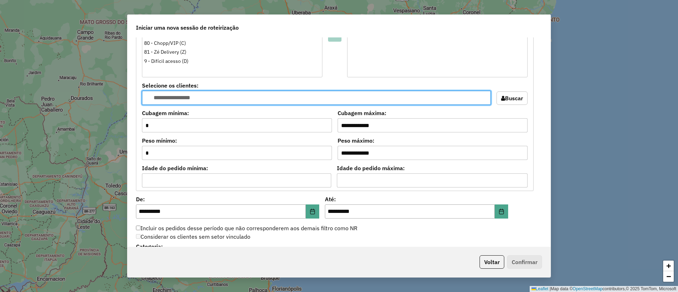
paste input "********"
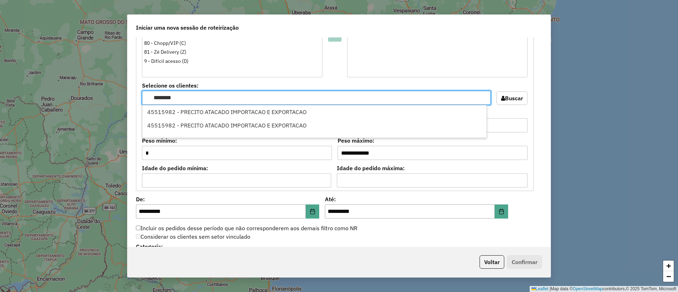
click at [333, 168] on div "Idade do pedido mínima: *** Idade do pedido máxima: **" at bounding box center [335, 177] width 386 height 22
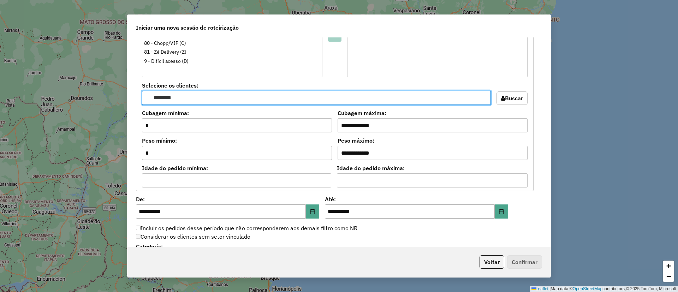
drag, startPoint x: 198, startPoint y: 100, endPoint x: 156, endPoint y: 99, distance: 42.4
click at [156, 99] on input "********" at bounding box center [321, 98] width 334 height 8
type input "*"
click at [507, 96] on button "Buscar" at bounding box center [511, 97] width 31 height 13
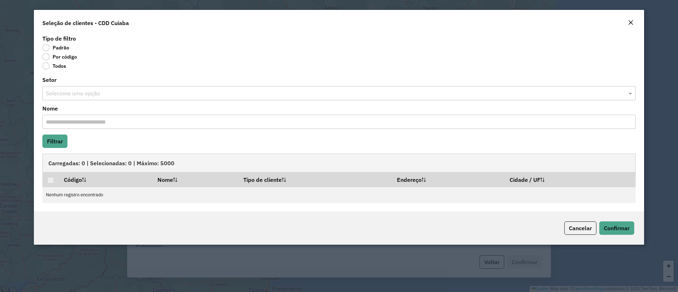
click at [630, 19] on div "Close" at bounding box center [631, 23] width 6 height 8
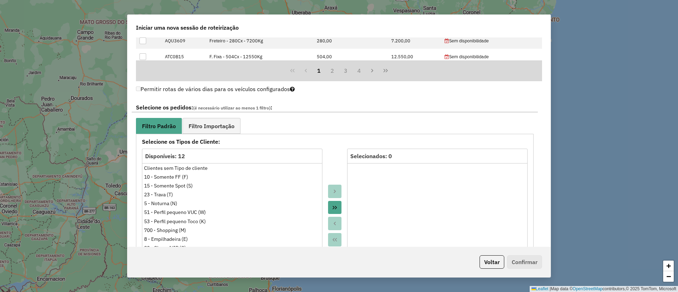
scroll to position [477, 0]
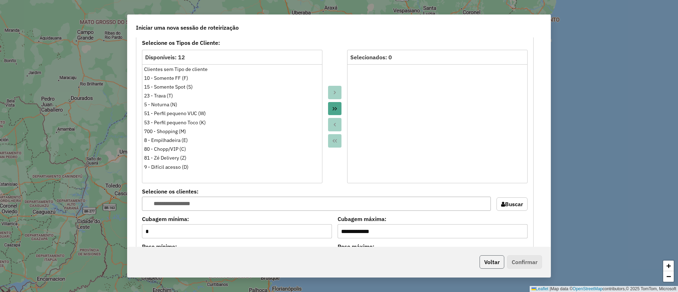
click at [483, 261] on button "Voltar" at bounding box center [491, 261] width 25 height 13
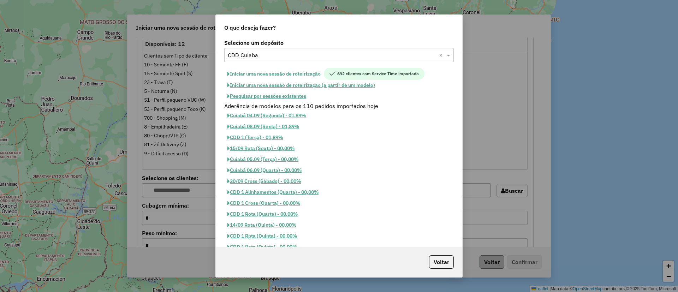
scroll to position [0, 0]
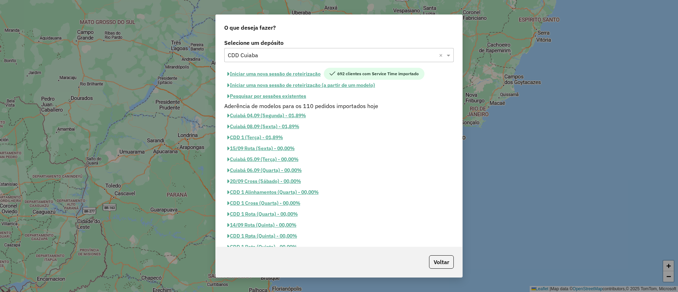
click at [246, 70] on button "Iniciar uma nova sessão de roteirização" at bounding box center [274, 74] width 100 height 12
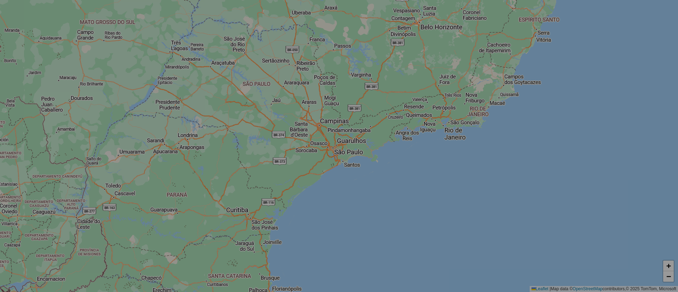
select select "*"
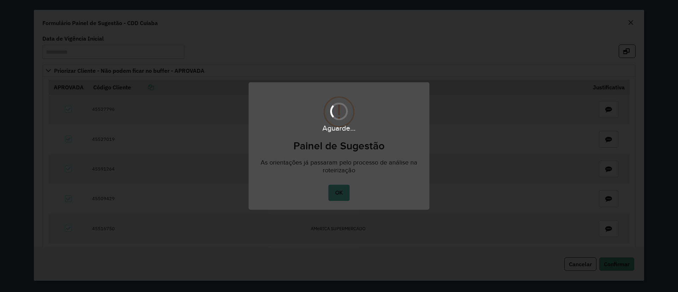
click at [336, 195] on div "Aguarde..." at bounding box center [339, 146] width 678 height 292
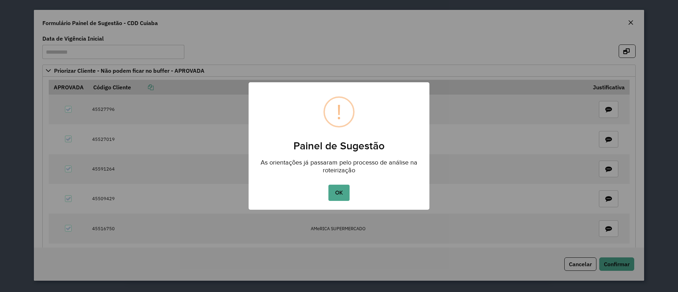
click at [336, 192] on button "OK" at bounding box center [338, 193] width 21 height 16
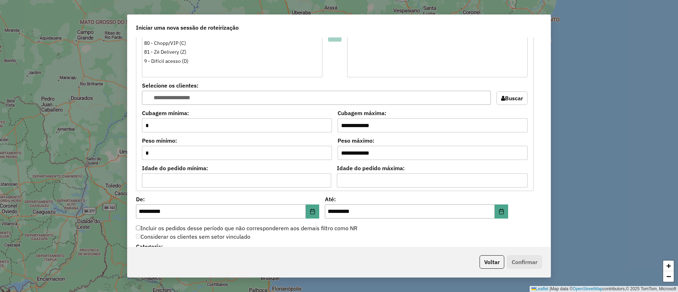
scroll to position [745, 0]
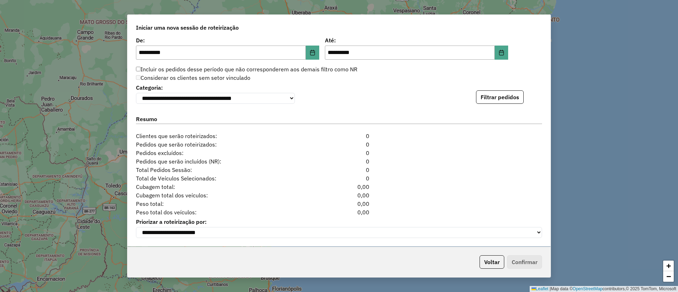
click at [497, 102] on div "**********" at bounding box center [338, 141] width 423 height 209
click at [496, 96] on button "Filtrar pedidos" at bounding box center [500, 96] width 48 height 13
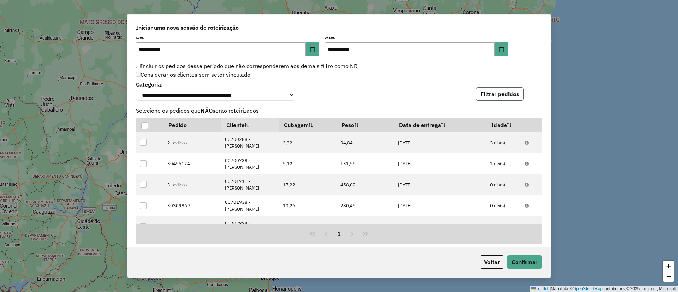
scroll to position [899, 0]
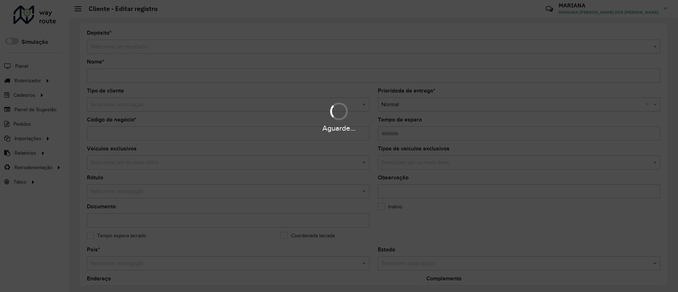
type input "**********"
type input "********"
type input "**********"
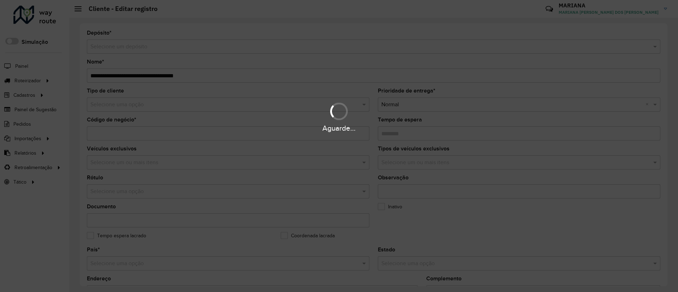
type input "**********"
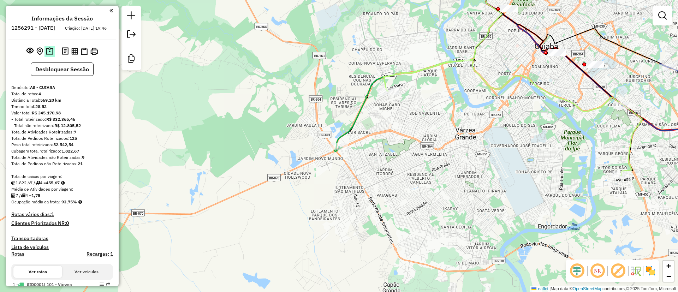
click at [51, 55] on img at bounding box center [49, 51] width 7 height 8
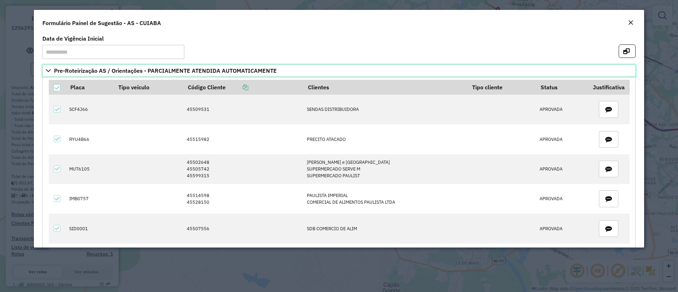
click at [95, 68] on span "Pre-Roteirização AS / Orientações - PARCIALMENTE ATENDIDA AUTOMATICAMENTE" at bounding box center [165, 71] width 223 height 6
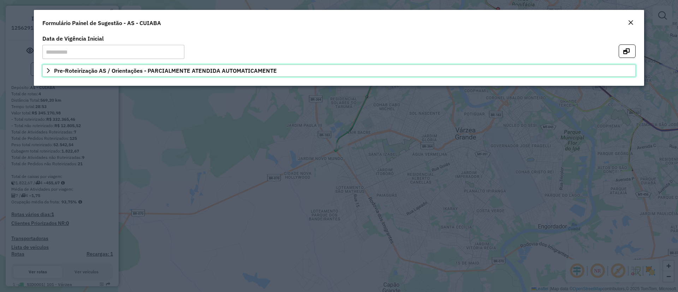
click at [95, 68] on span "Pre-Roteirização AS / Orientações - PARCIALMENTE ATENDIDA AUTOMATICAMENTE" at bounding box center [165, 71] width 223 height 6
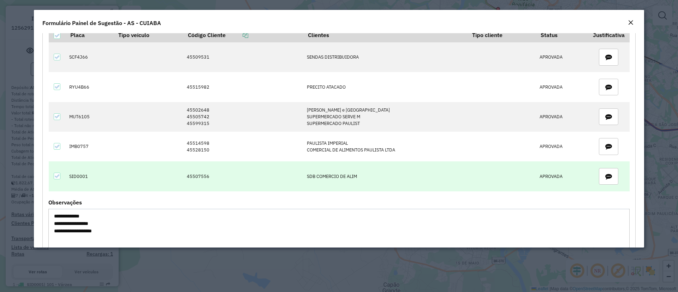
scroll to position [38, 0]
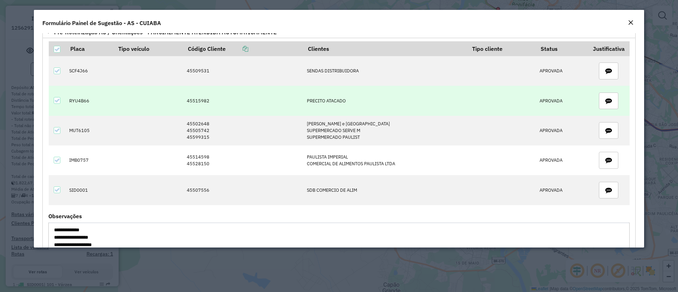
click at [193, 98] on td "45515982" at bounding box center [243, 101] width 120 height 30
copy td "45515982"
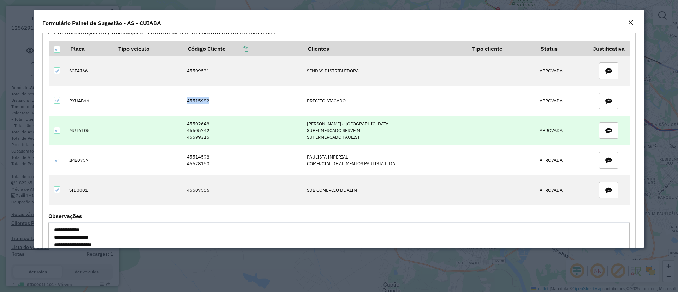
copy td "45515982"
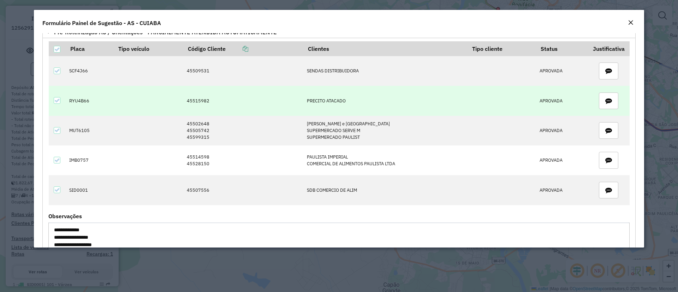
click at [73, 102] on td "RYU4B66" at bounding box center [90, 101] width 48 height 30
copy td "RYU4B66"
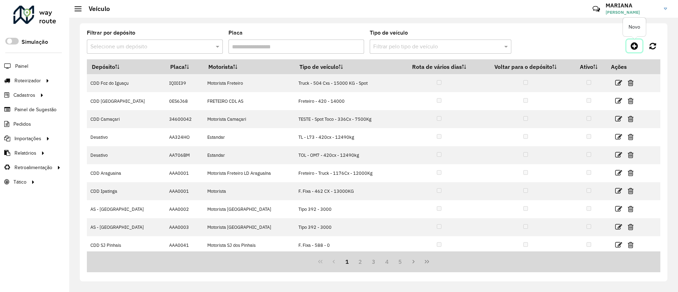
click at [634, 46] on icon at bounding box center [634, 46] width 7 height 8
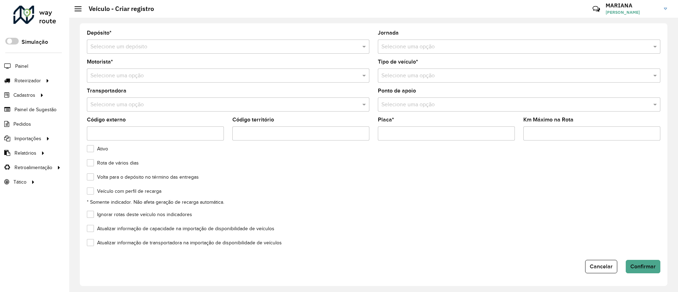
click at [103, 48] on input "text" at bounding box center [220, 47] width 261 height 8
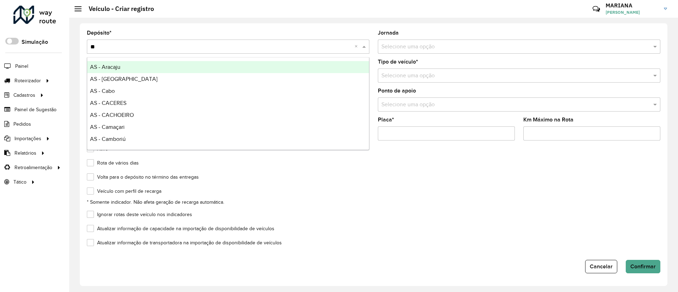
type input "***"
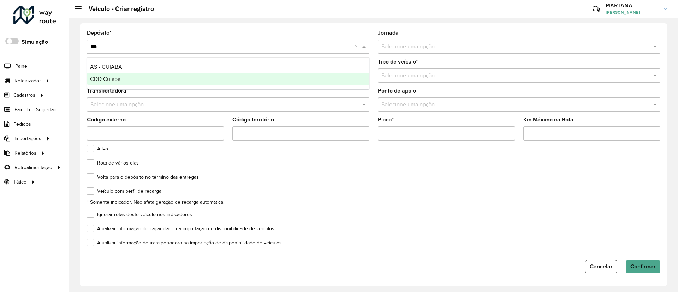
click at [97, 79] on span "CDD Cuiaba" at bounding box center [105, 79] width 30 height 6
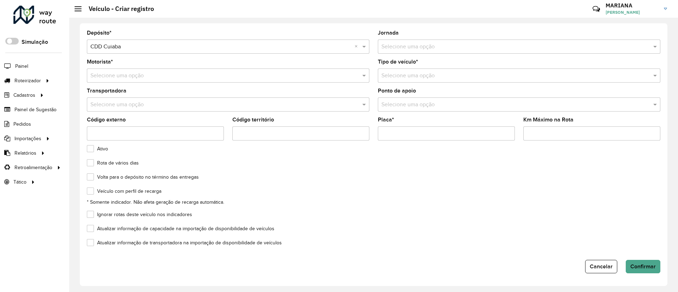
click at [398, 75] on input "text" at bounding box center [511, 76] width 261 height 8
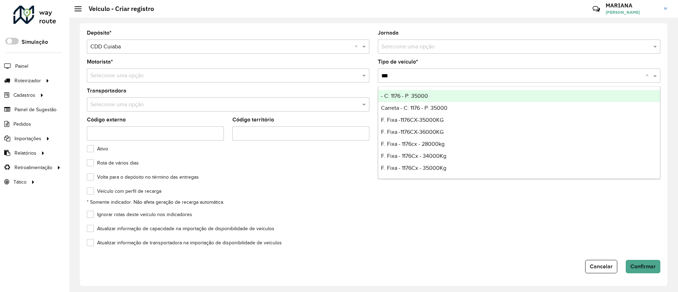
type input "***"
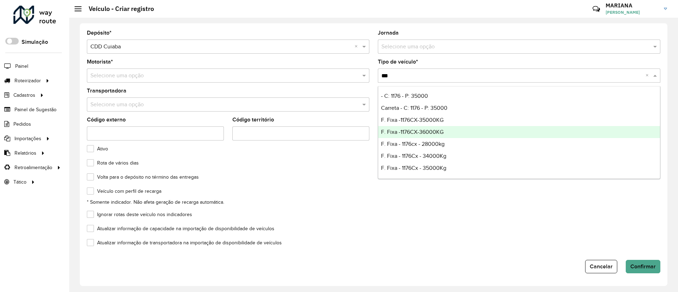
click at [436, 132] on span "F. Fixa -1176CX-36000KG" at bounding box center [412, 132] width 62 height 6
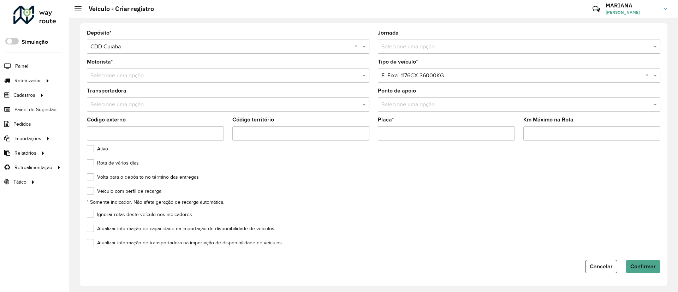
click at [412, 131] on input "Placa *" at bounding box center [446, 133] width 137 height 14
paste input "*******"
type input "*******"
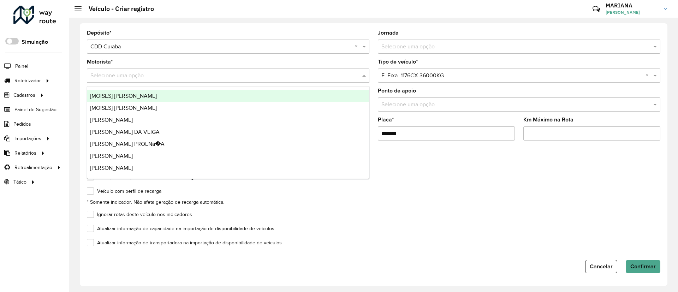
drag, startPoint x: 177, startPoint y: 79, endPoint x: 164, endPoint y: 91, distance: 17.2
click at [176, 79] on input "text" at bounding box center [220, 76] width 261 height 8
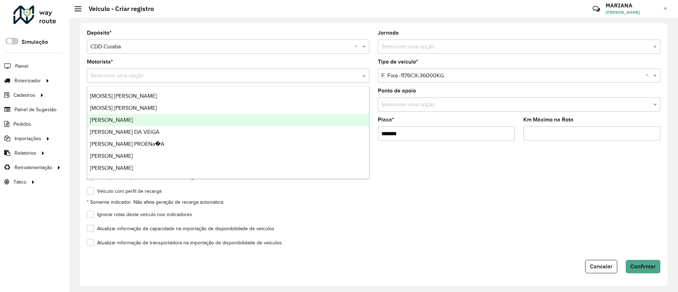
drag, startPoint x: 147, startPoint y: 122, endPoint x: 163, endPoint y: 129, distance: 17.5
click at [133, 122] on span "[PERSON_NAME]" at bounding box center [111, 120] width 43 height 6
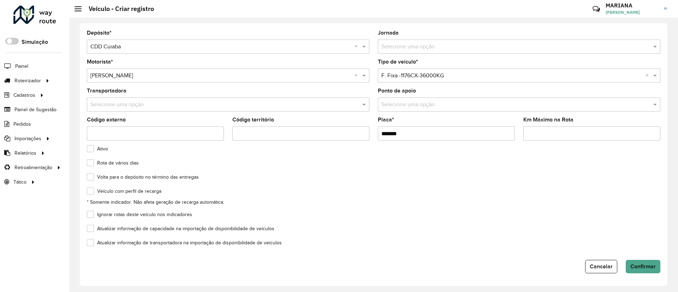
click at [404, 167] on div "Rota de vários dias" at bounding box center [373, 164] width 573 height 8
click at [642, 268] on span "Confirmar" at bounding box center [642, 266] width 25 height 6
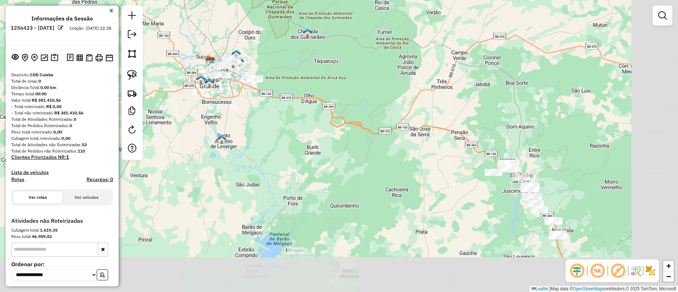
drag, startPoint x: 384, startPoint y: 123, endPoint x: 204, endPoint y: 19, distance: 207.2
click at [216, 24] on div "Janela de atendimento Grade de atendimento Capacidade Transportadoras Veículos …" at bounding box center [339, 146] width 678 height 292
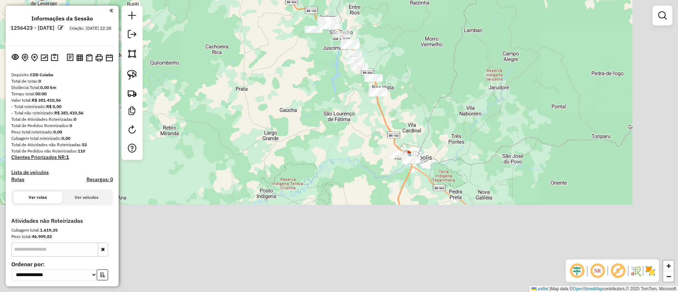
drag, startPoint x: 317, startPoint y: 139, endPoint x: 239, endPoint y: 36, distance: 129.2
click at [231, 31] on div "Janela de atendimento Grade de atendimento Capacidade Transportadoras Veículos …" at bounding box center [339, 146] width 678 height 292
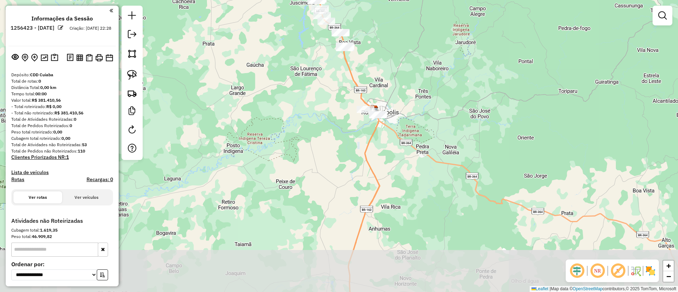
drag, startPoint x: 332, startPoint y: 144, endPoint x: 324, endPoint y: 136, distance: 11.5
click at [324, 137] on div "Janela de atendimento Grade de atendimento Capacidade Transportadoras Veículos …" at bounding box center [339, 146] width 678 height 292
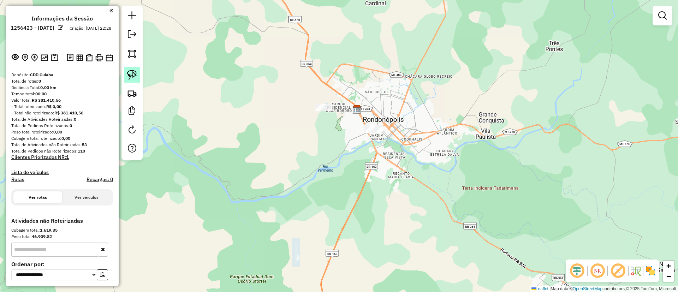
click at [129, 72] on img at bounding box center [132, 75] width 10 height 10
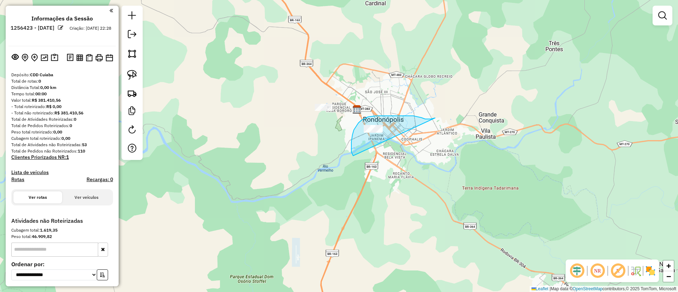
drag, startPoint x: 435, startPoint y: 118, endPoint x: 353, endPoint y: 156, distance: 90.2
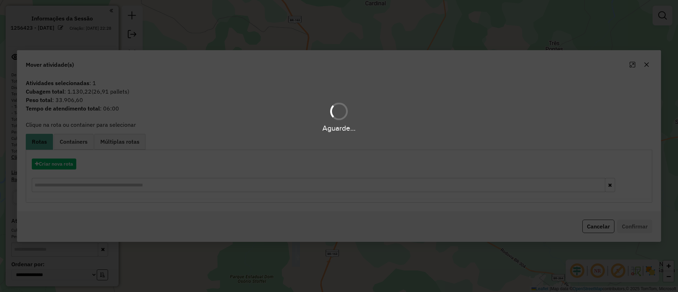
click at [46, 161] on div "Aguarde..." at bounding box center [339, 146] width 678 height 292
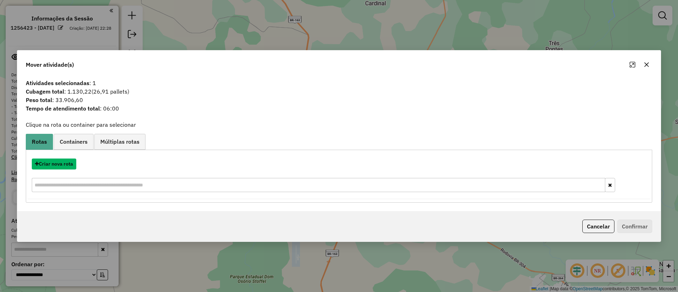
click at [46, 162] on button "Criar nova rota" at bounding box center [54, 164] width 44 height 11
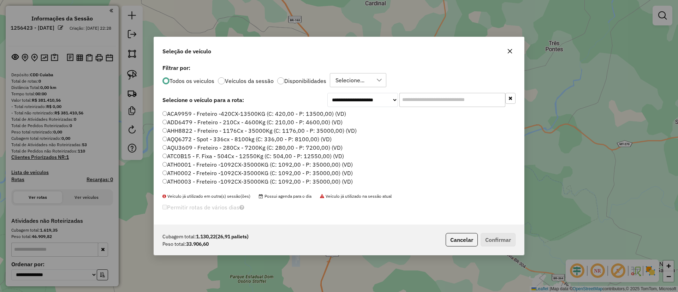
click at [412, 99] on div "**********" at bounding box center [339, 143] width 370 height 162
click at [412, 101] on input "*" at bounding box center [452, 100] width 106 height 14
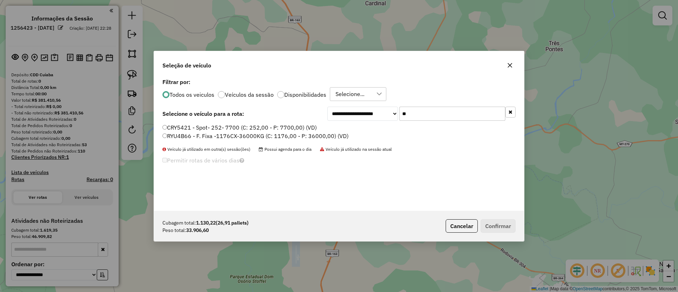
type input "**"
click at [274, 138] on label "RYU4B66 - F. Fixa -1176CX-36000KG (C: 1176,00 - P: 36000,00) (VD)" at bounding box center [255, 136] width 186 height 8
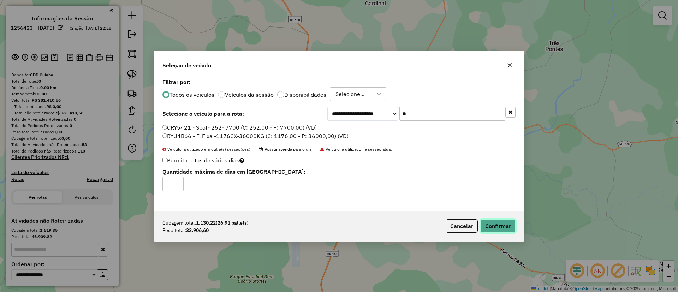
click at [512, 227] on button "Confirmar" at bounding box center [498, 225] width 35 height 13
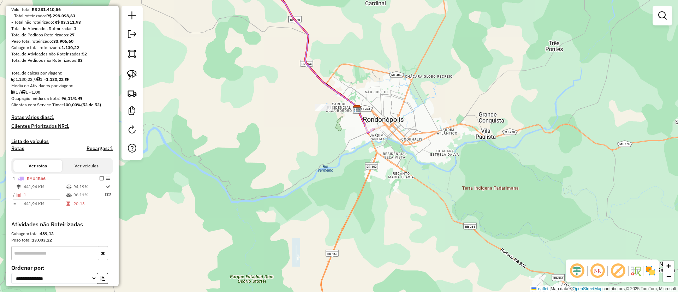
scroll to position [159, 0]
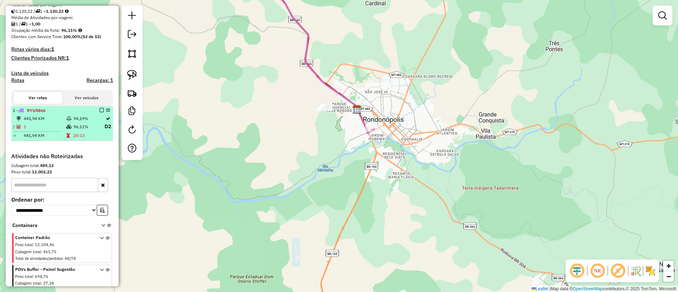
click at [97, 110] on div at bounding box center [99, 110] width 21 height 4
select select "**********"
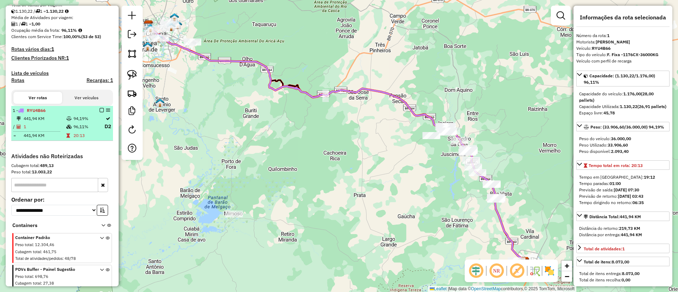
click at [100, 110] on em at bounding box center [102, 110] width 4 height 4
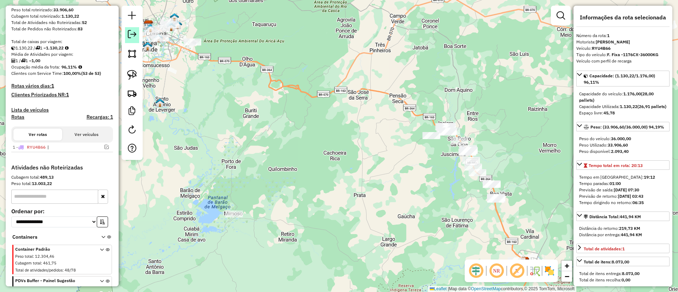
scroll to position [106, 0]
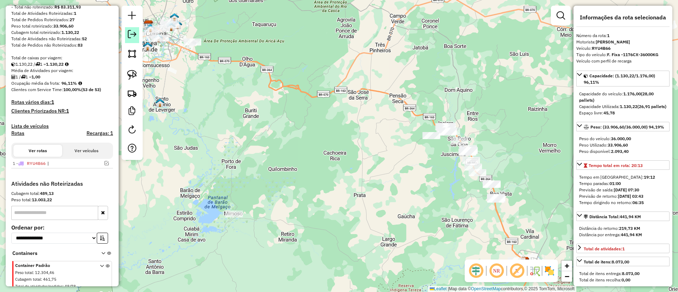
click at [129, 36] on em at bounding box center [132, 34] width 8 height 8
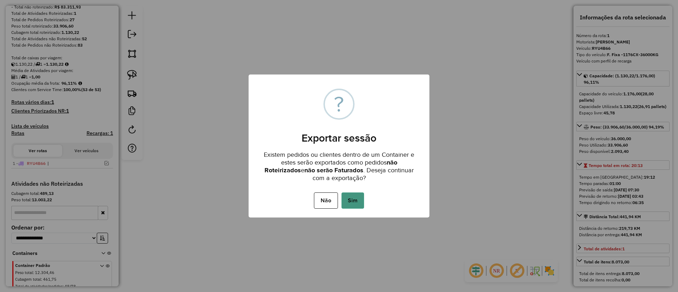
click at [350, 205] on button "Sim" at bounding box center [352, 200] width 23 height 16
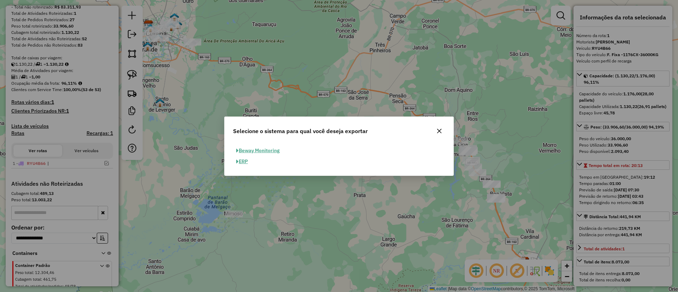
click at [244, 159] on button "ERP" at bounding box center [242, 161] width 18 height 11
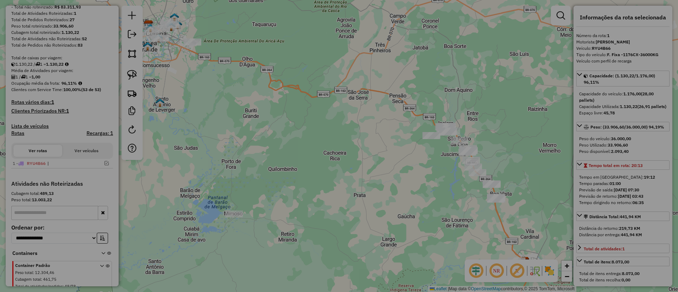
select select "**"
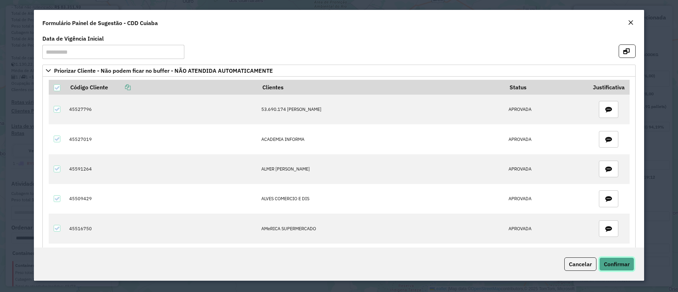
click at [616, 263] on span "Confirmar" at bounding box center [617, 264] width 26 height 7
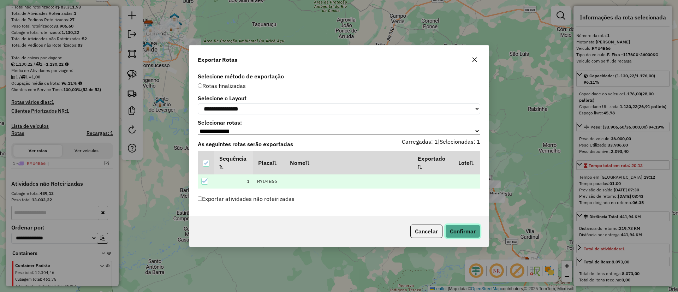
click at [458, 234] on button "Confirmar" at bounding box center [462, 231] width 35 height 13
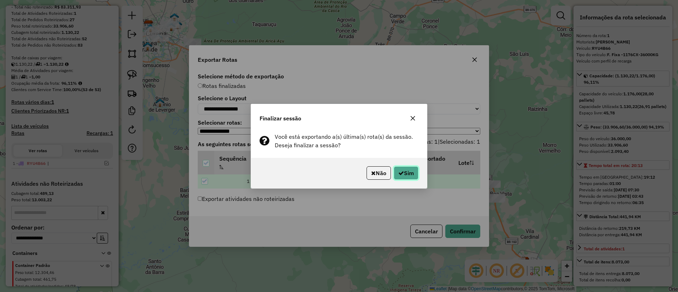
click at [406, 173] on button "Sim" at bounding box center [406, 172] width 25 height 13
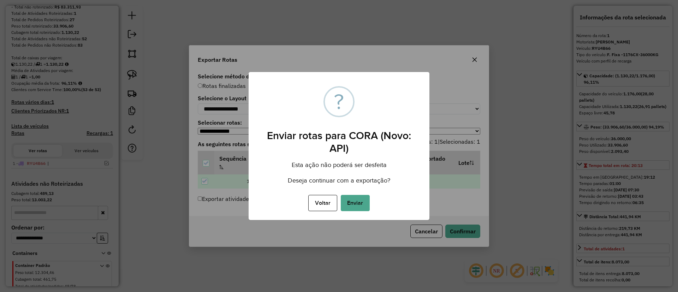
drag, startPoint x: 351, startPoint y: 188, endPoint x: 351, endPoint y: 194, distance: 6.0
click at [351, 188] on div "× ? Enviar rotas para CORA (Novo: API) Esta ação não poderá ser desfeita Deseja…" at bounding box center [339, 146] width 181 height 148
click at [350, 195] on button "Enviar" at bounding box center [355, 203] width 29 height 16
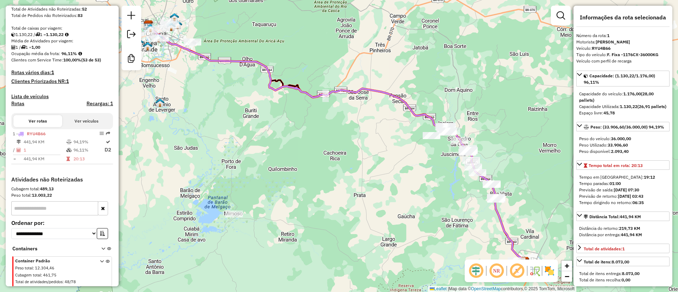
scroll to position [187, 0]
